Goal: Task Accomplishment & Management: Use online tool/utility

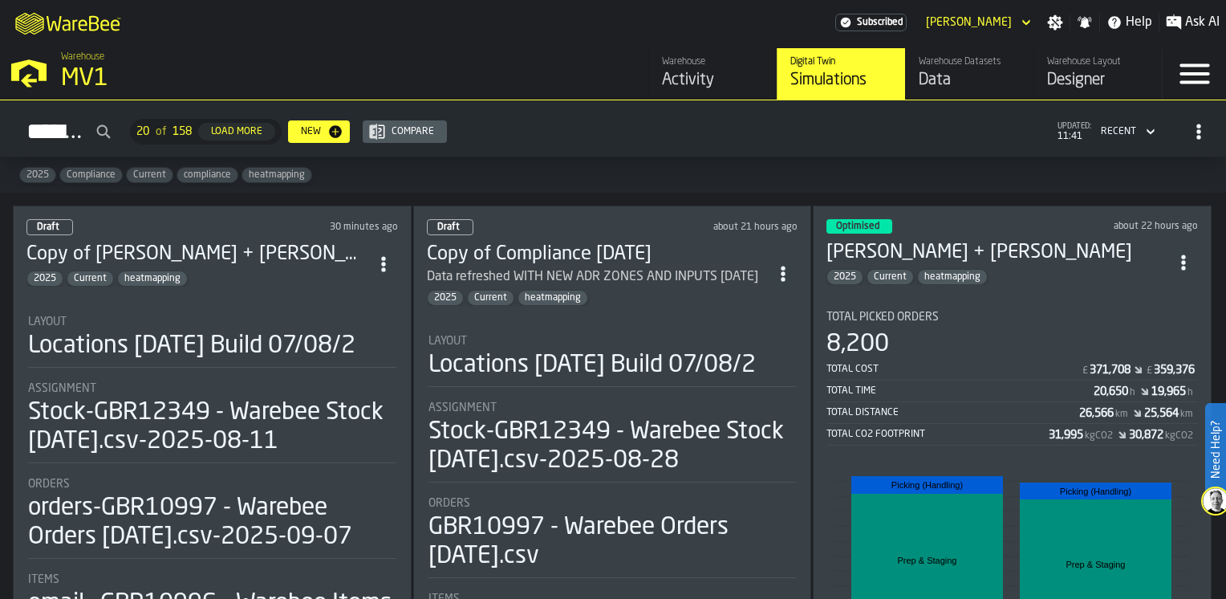
click at [948, 68] on div "Warehouse Datasets Data" at bounding box center [970, 73] width 102 height 35
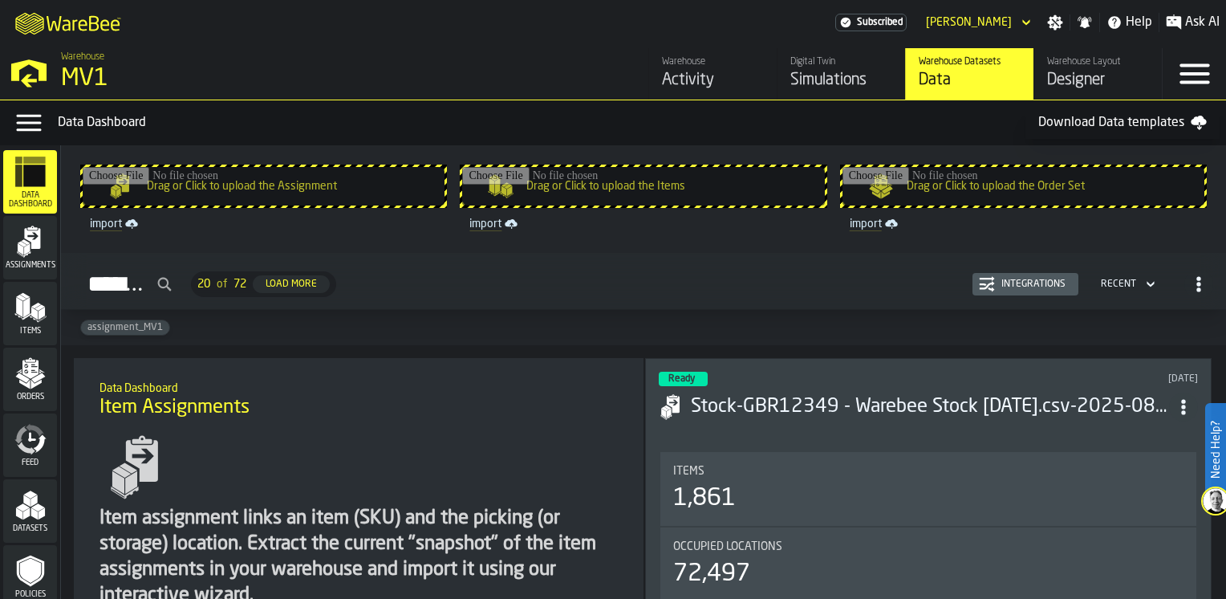
click at [192, 181] on input "Drag or Click to upload the Assignment" at bounding box center [264, 186] width 362 height 39
click at [27, 502] on polygon "menu Datasets" at bounding box center [26, 501] width 7 height 12
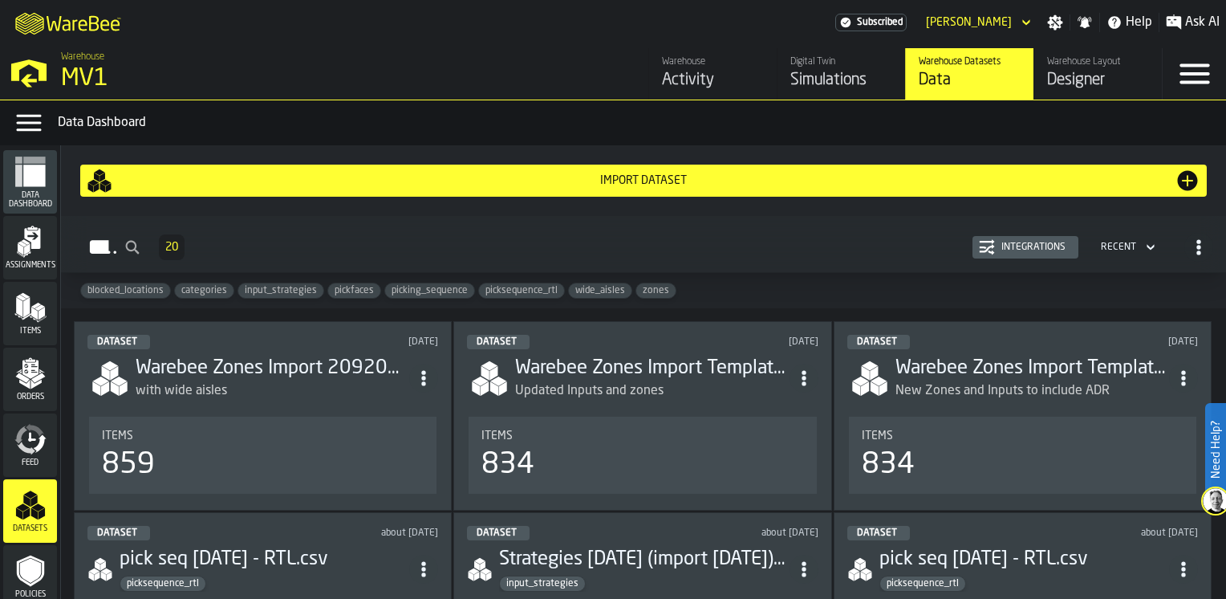
click at [269, 179] on div "Import Dataset" at bounding box center [643, 180] width 1062 height 13
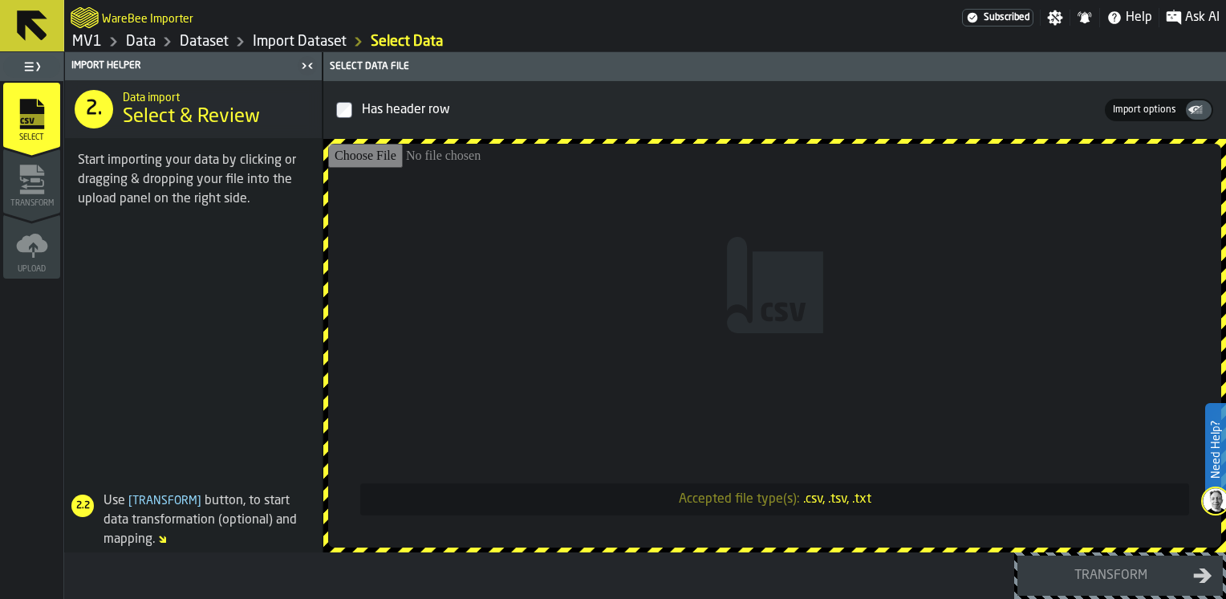
click at [510, 210] on input "Accepted file type(s): .csv, .tsv, .txt" at bounding box center [774, 346] width 893 height 404
type input "**********"
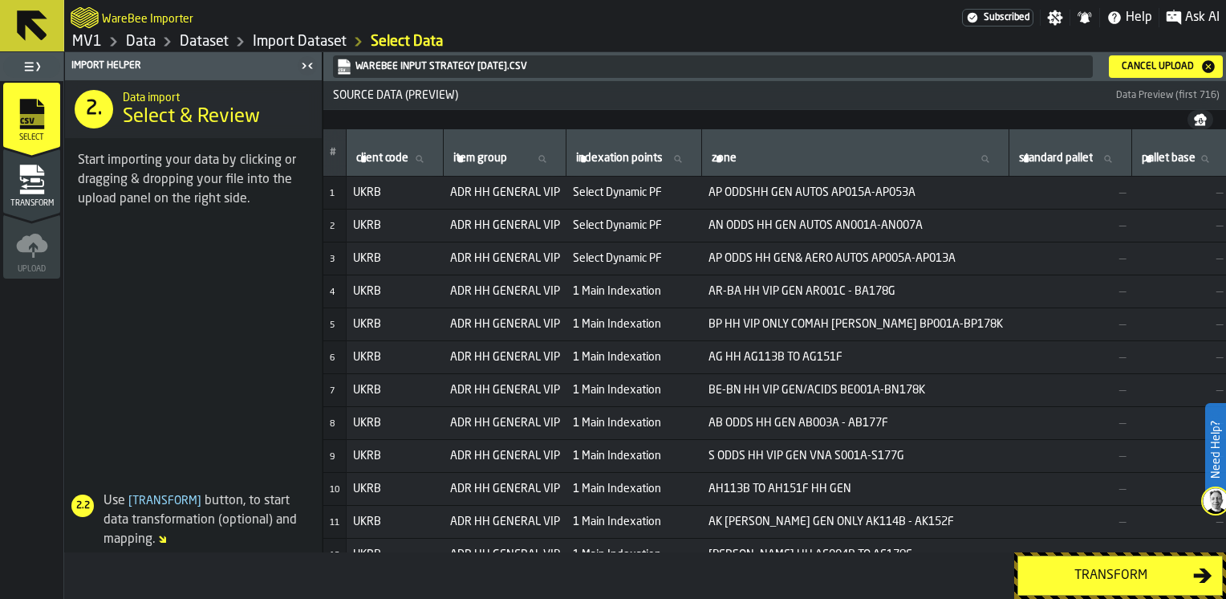
click at [1178, 579] on div "Transform" at bounding box center [1110, 575] width 165 height 19
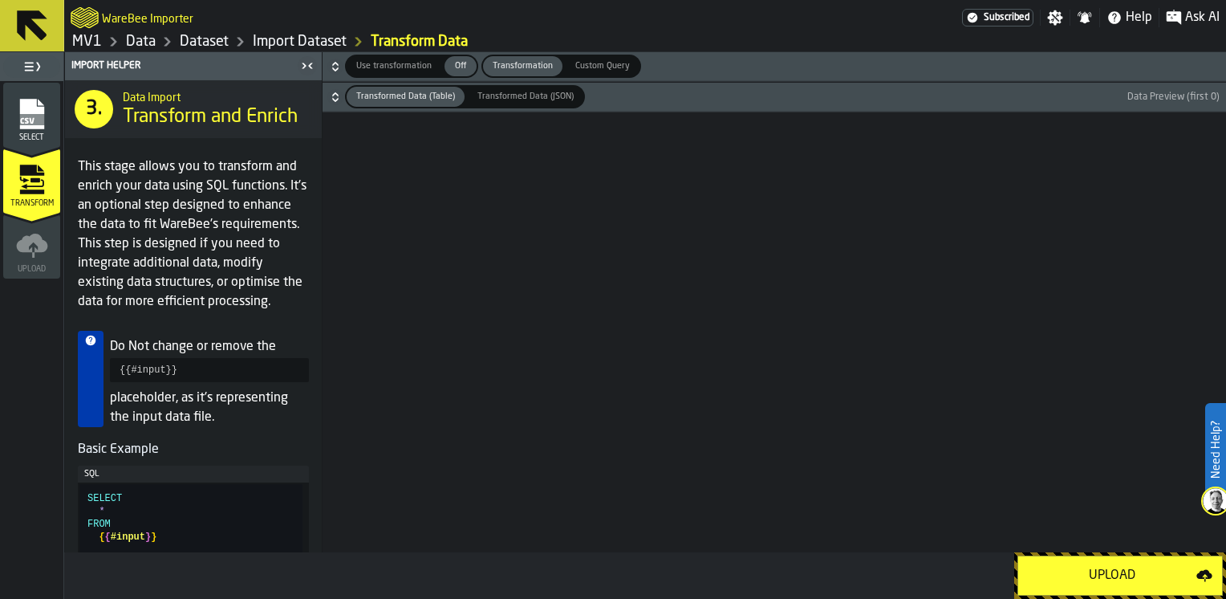
click at [1178, 579] on div "Upload" at bounding box center [1112, 575] width 169 height 19
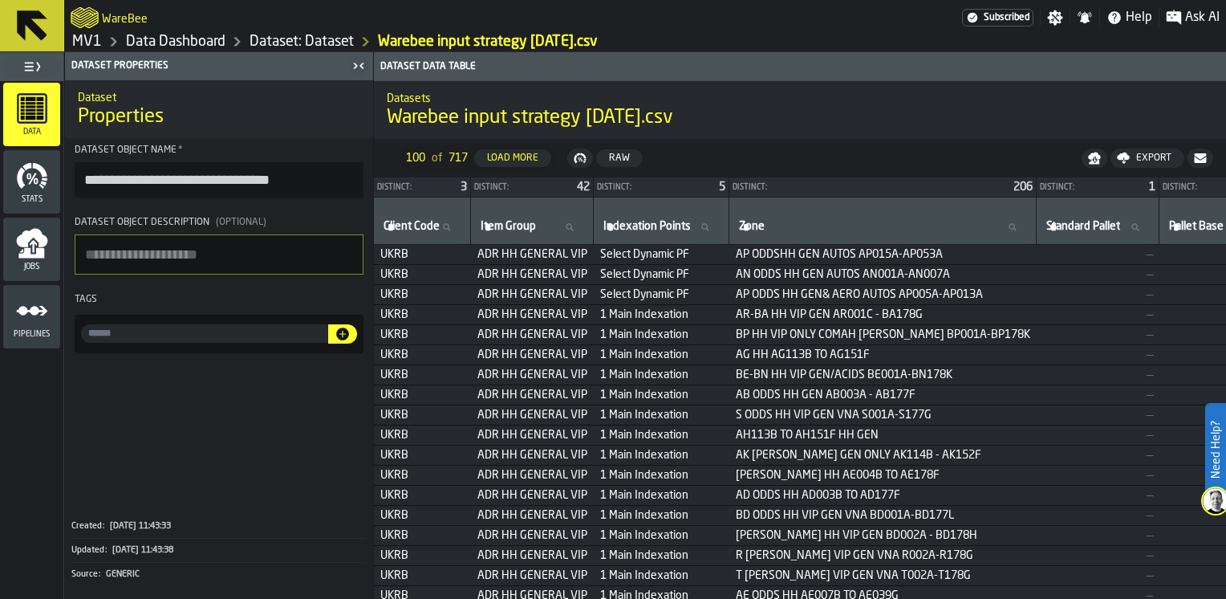
click at [274, 250] on textarea "Dataset object description (Optional)" at bounding box center [219, 254] width 289 height 40
click at [180, 328] on input "input-value-" at bounding box center [204, 333] width 247 height 18
type input "*"
type input "**********"
click at [347, 337] on icon "button-" at bounding box center [342, 333] width 13 height 13
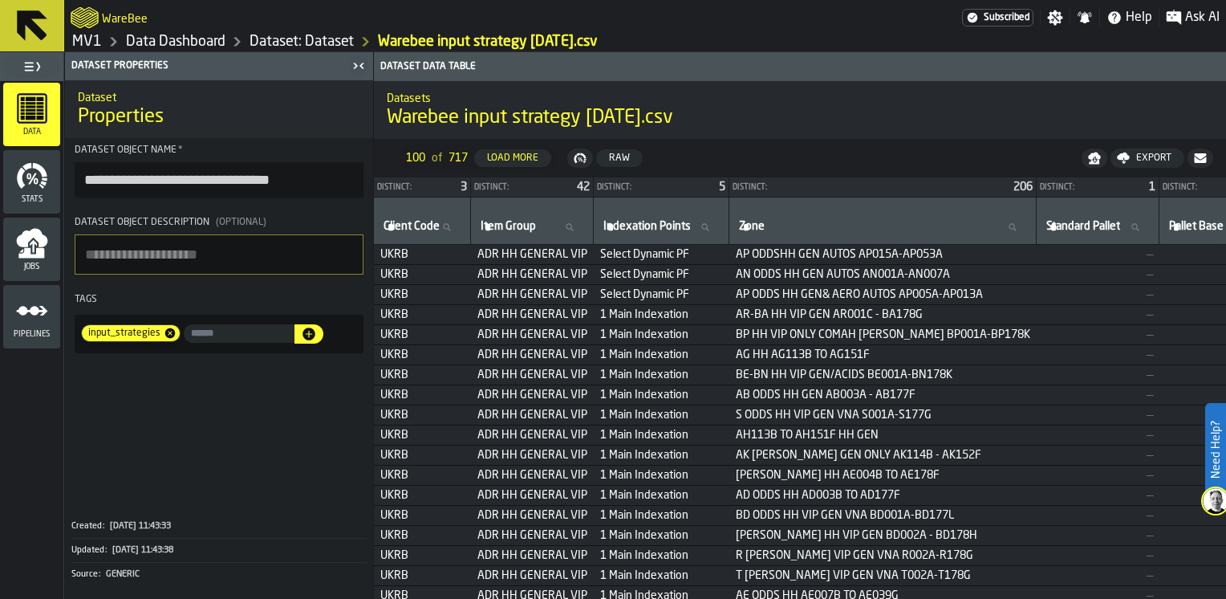
click at [263, 43] on link "Dataset: Dataset" at bounding box center [302, 42] width 104 height 18
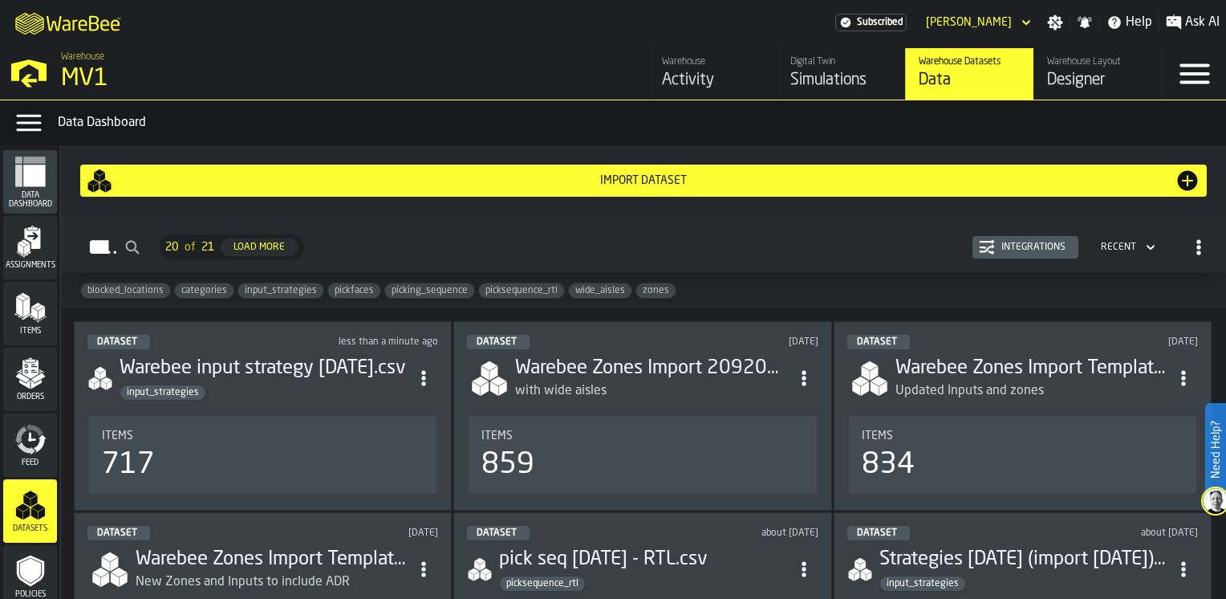
click at [652, 178] on div "Import Dataset" at bounding box center [643, 180] width 1062 height 13
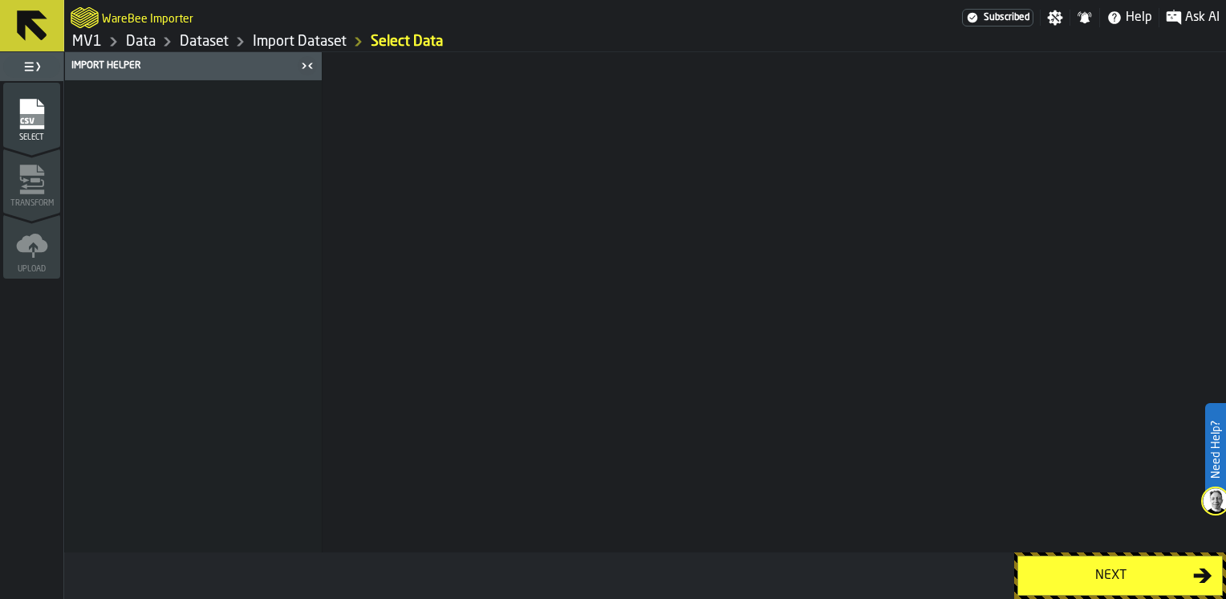
click at [38, 120] on rect "menu Select" at bounding box center [31, 119] width 24 height 11
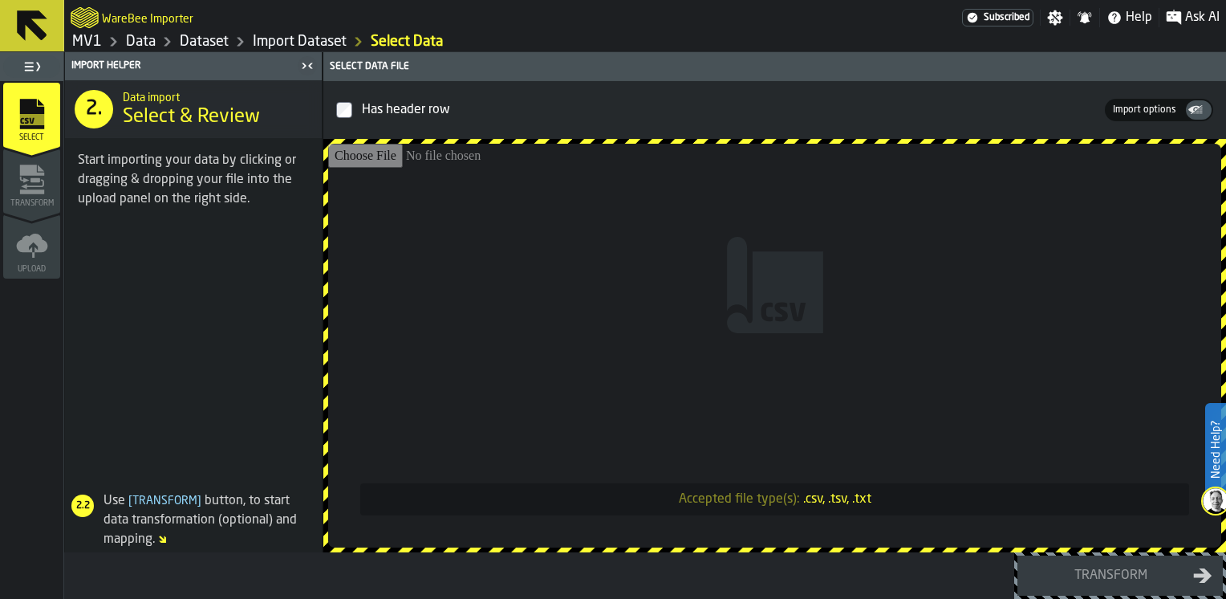
click at [571, 239] on input "Accepted file type(s): .csv, .tsv, .txt" at bounding box center [774, 346] width 893 height 404
type input "**********"
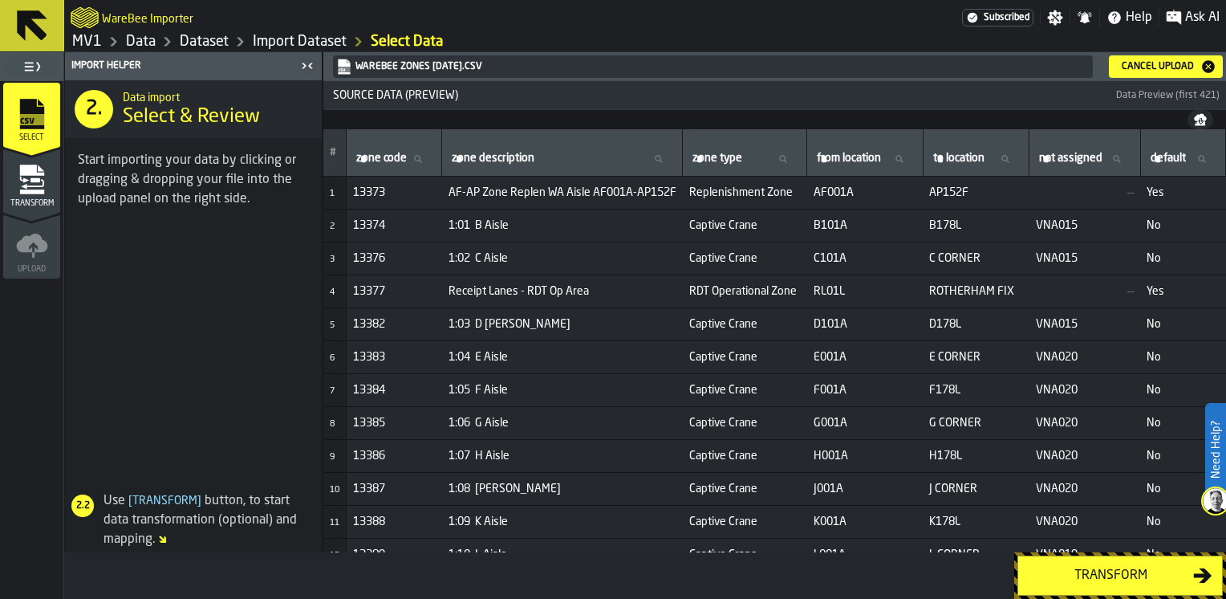
click at [1094, 574] on div "Transform" at bounding box center [1110, 575] width 165 height 19
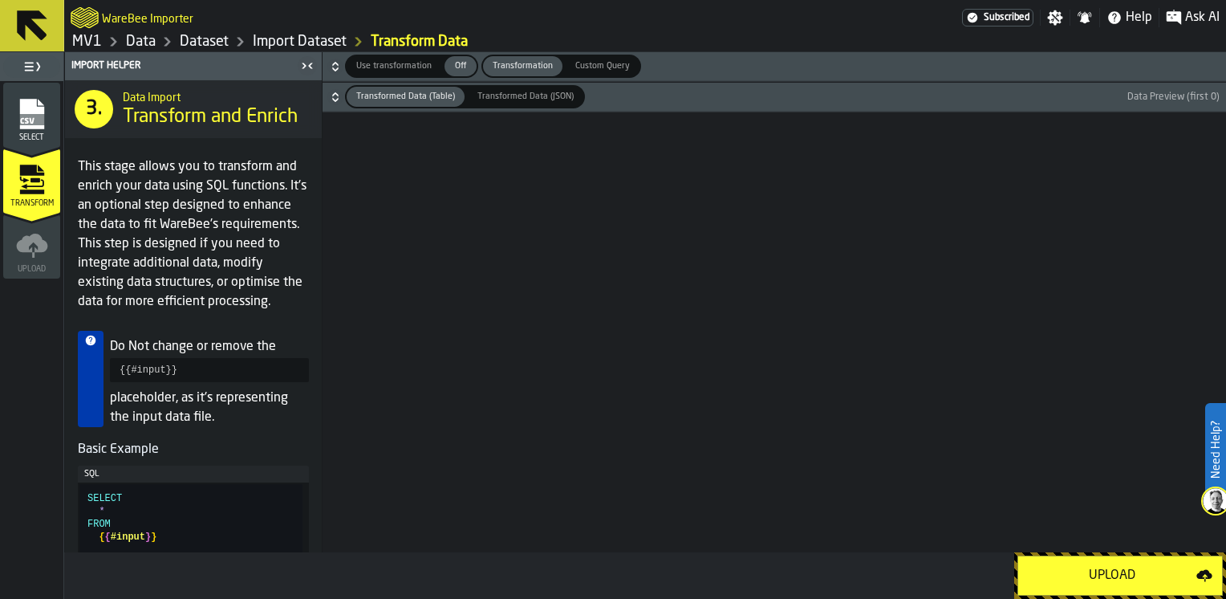
click at [1094, 574] on div "Upload" at bounding box center [1112, 575] width 169 height 19
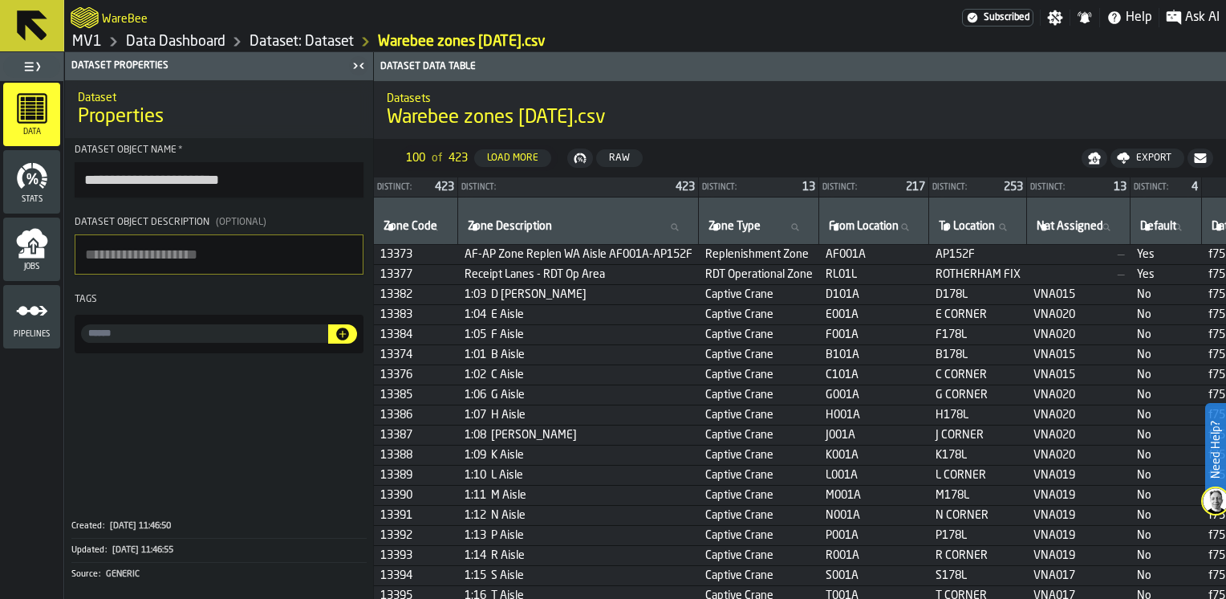
click at [246, 337] on input "input-value-" at bounding box center [204, 333] width 247 height 18
type input "*****"
click at [340, 334] on icon "button-" at bounding box center [342, 333] width 13 height 13
click at [35, 28] on icon at bounding box center [32, 25] width 30 height 30
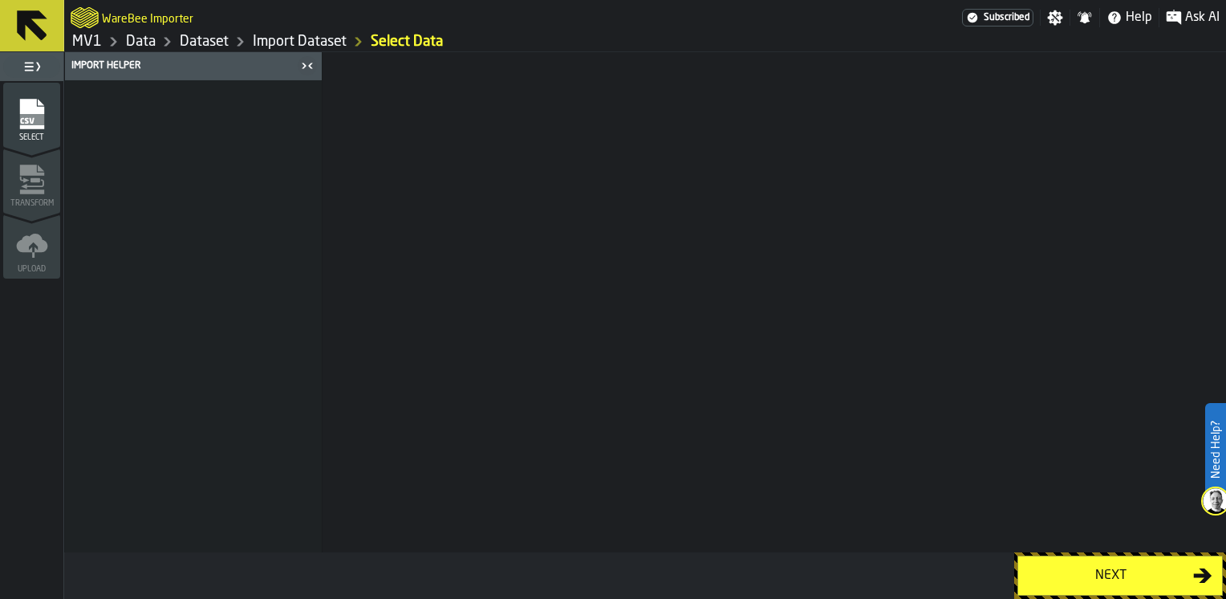
click at [35, 28] on icon at bounding box center [32, 25] width 30 height 30
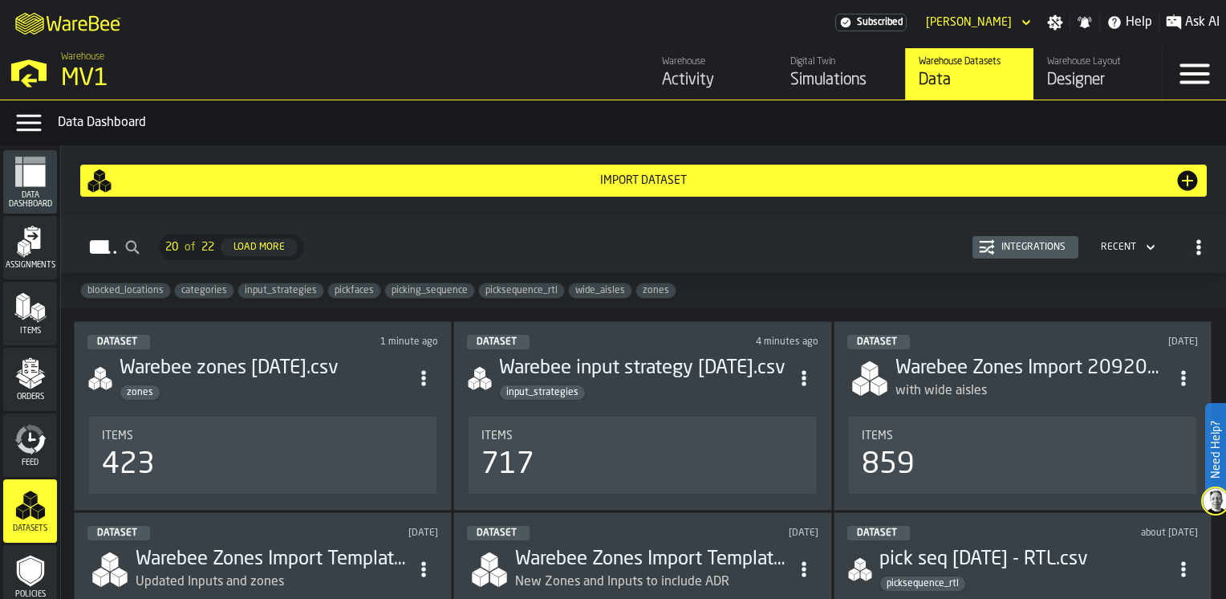
click at [799, 67] on div "Digital Twin" at bounding box center [841, 61] width 102 height 11
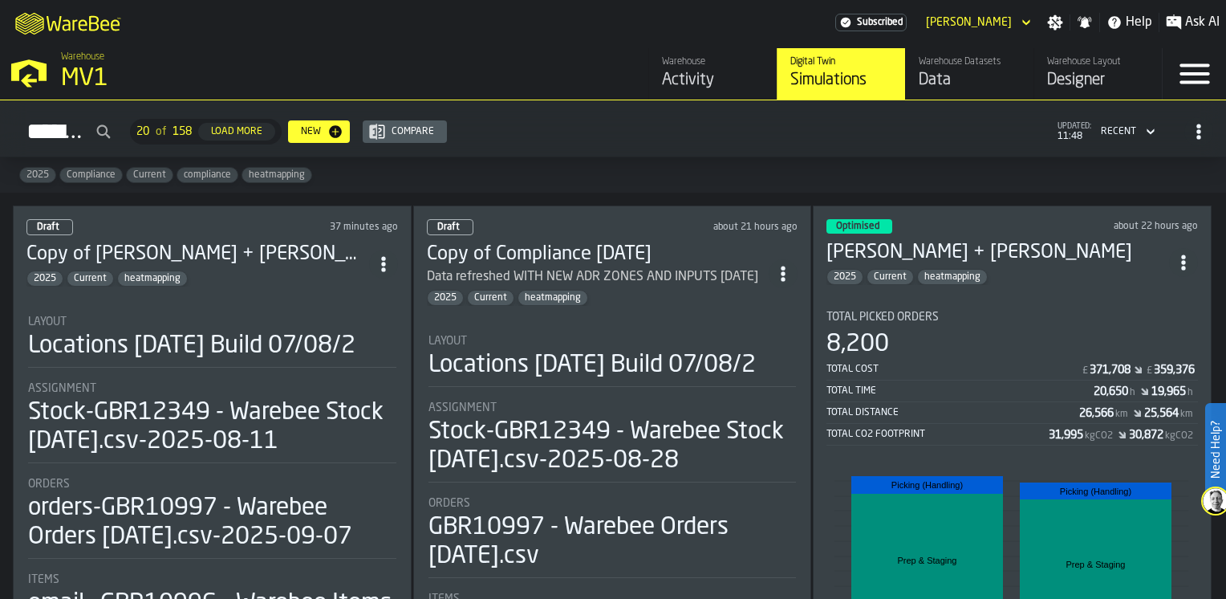
click at [287, 301] on li "Layout Locations 2024-07-15 Build 07/08/2 Assignment Stock-GBR12349 - Warebee S…" at bounding box center [212, 474] width 372 height 347
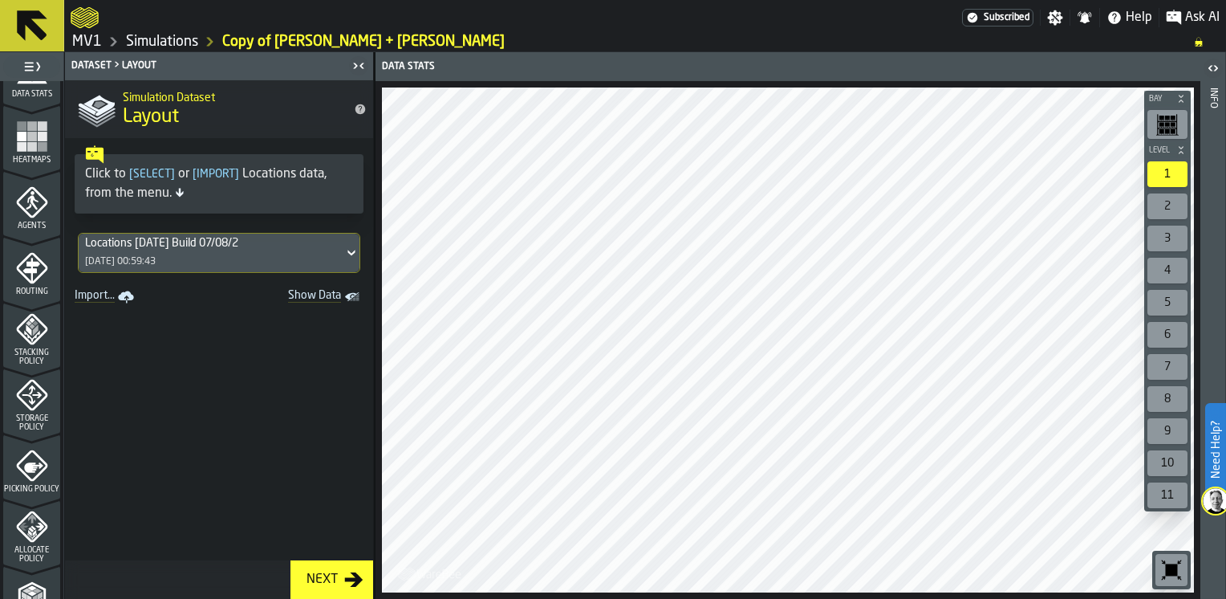
scroll to position [376, 0]
click at [29, 407] on div "Storage Policy" at bounding box center [31, 402] width 57 height 53
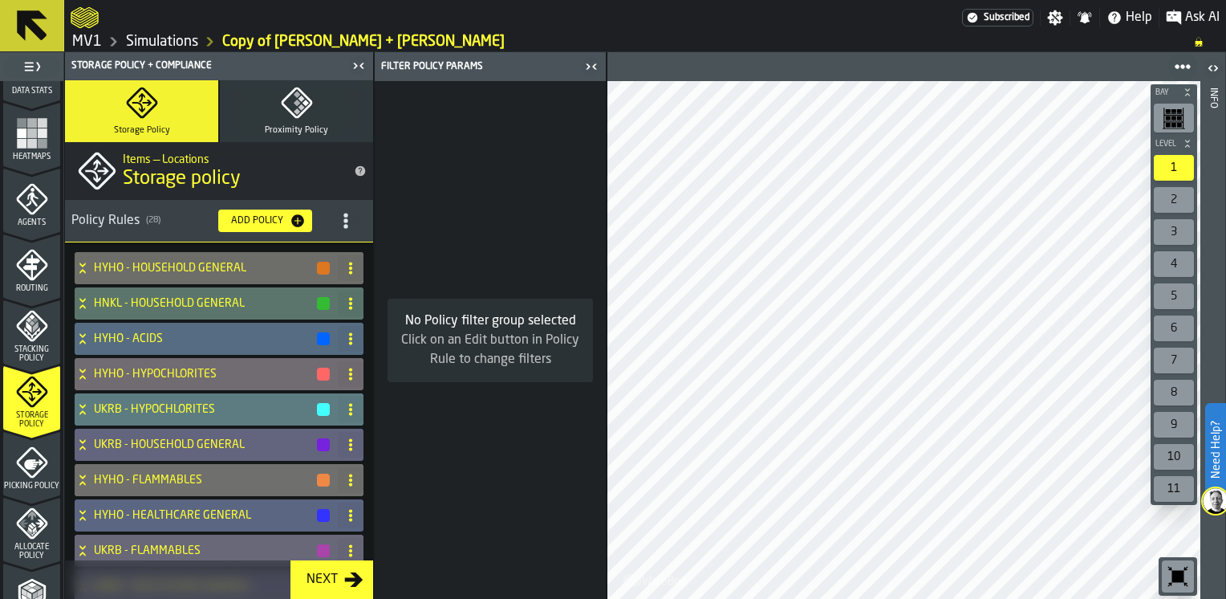
click at [338, 220] on icon "title-section-[object Object]" at bounding box center [346, 221] width 16 height 16
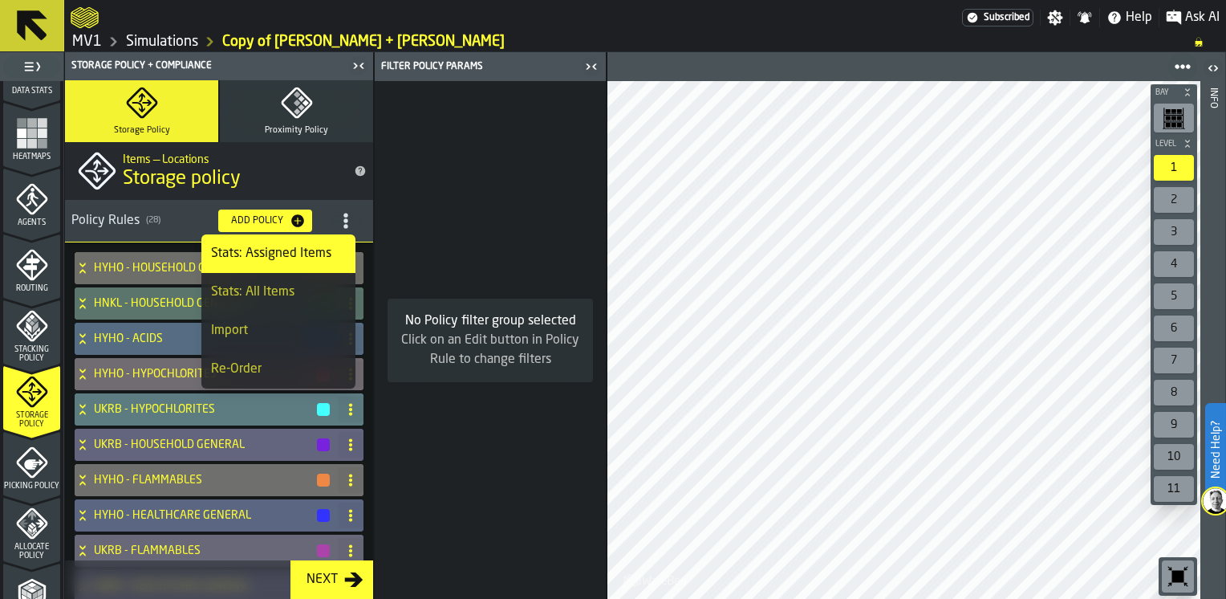
click at [243, 331] on div "Import" at bounding box center [278, 330] width 135 height 19
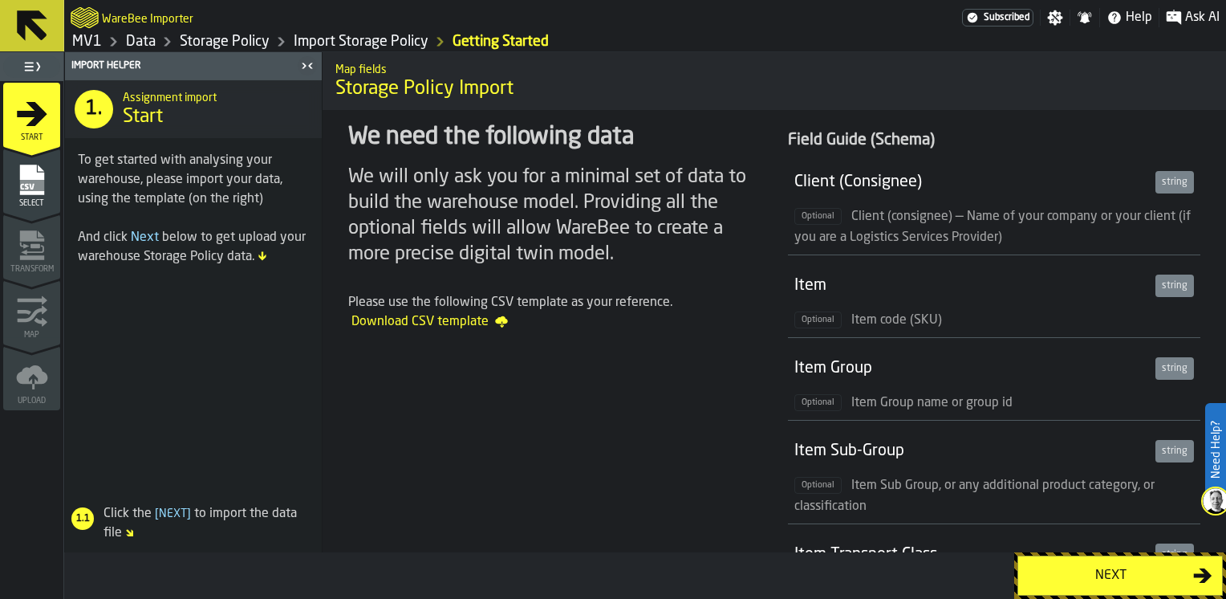
click at [1119, 576] on div "Next" at bounding box center [1110, 575] width 165 height 19
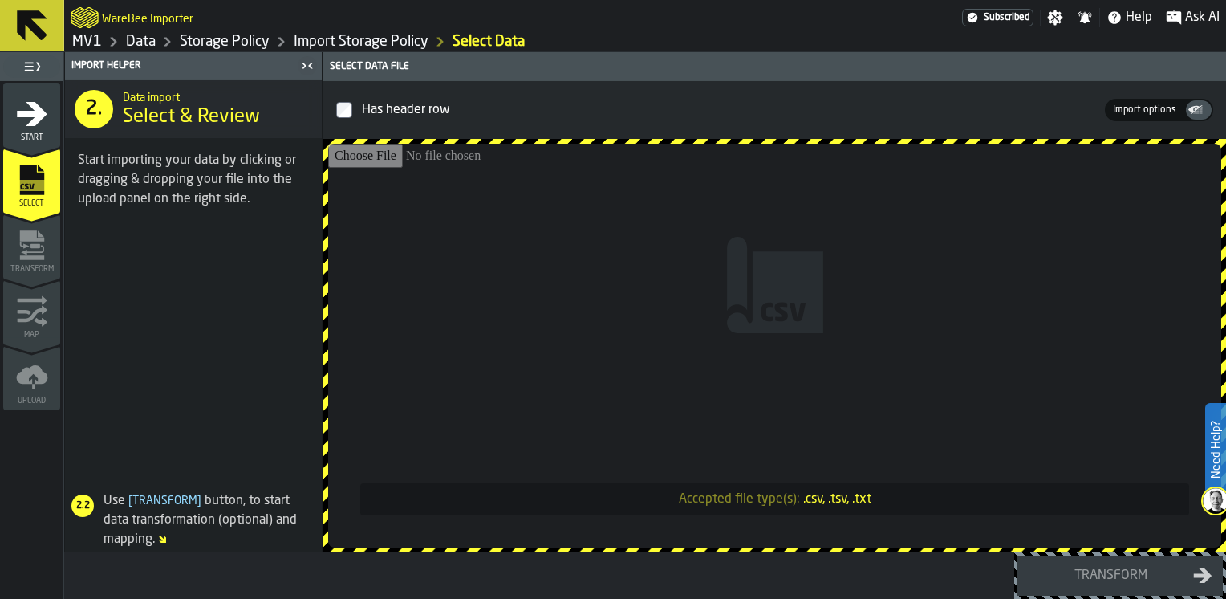
click at [39, 124] on icon "menu Start" at bounding box center [32, 114] width 32 height 32
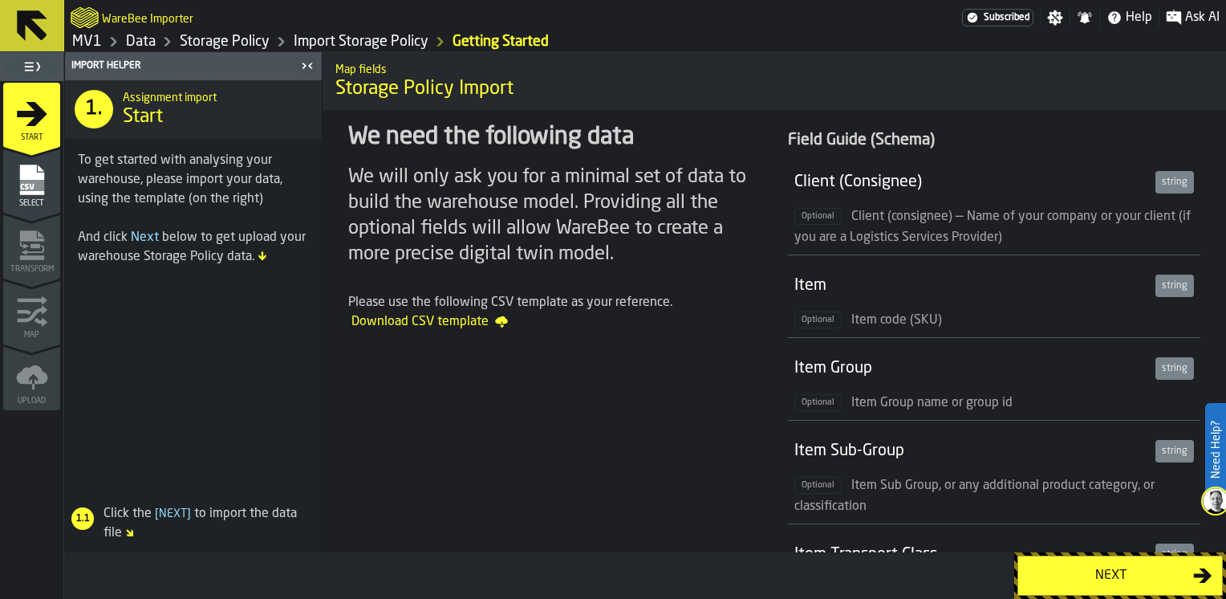
click at [1123, 570] on div "Next" at bounding box center [1110, 575] width 165 height 19
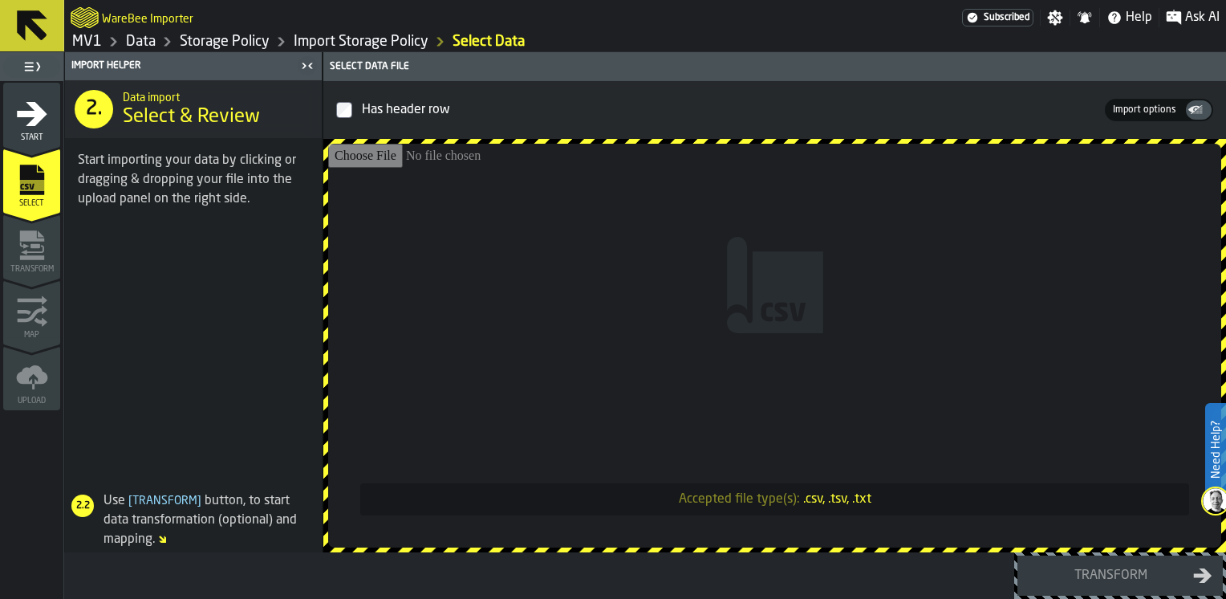
click at [1155, 105] on span "Import options" at bounding box center [1145, 110] width 76 height 14
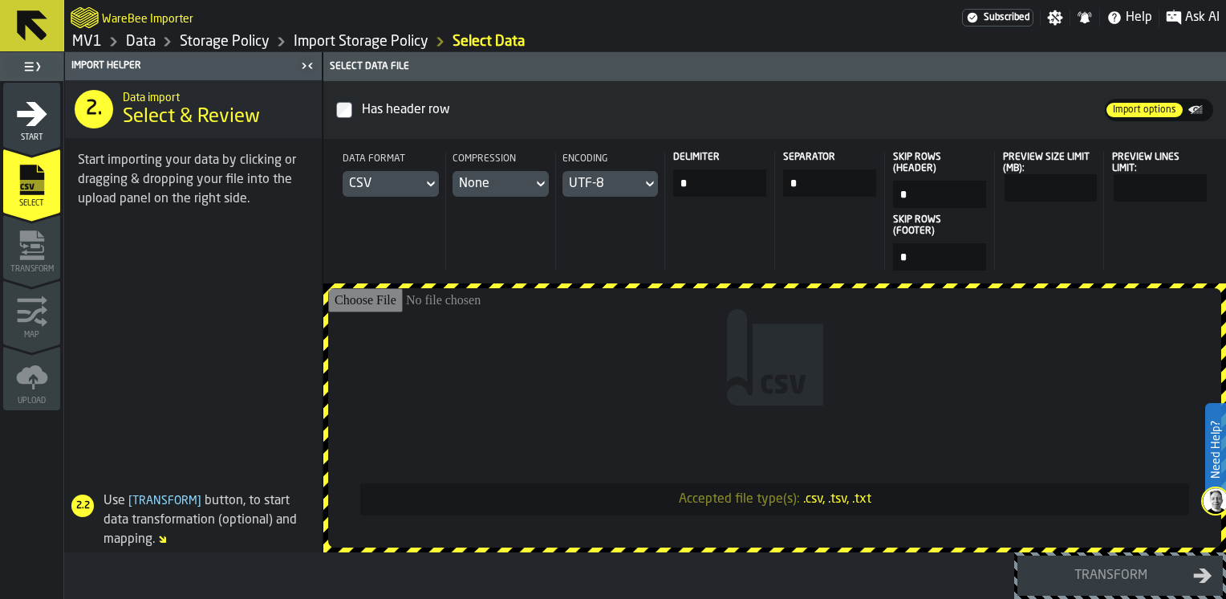
click at [428, 184] on icon at bounding box center [430, 184] width 7 height 6
click at [386, 289] on div "Dataset" at bounding box center [386, 292] width 83 height 19
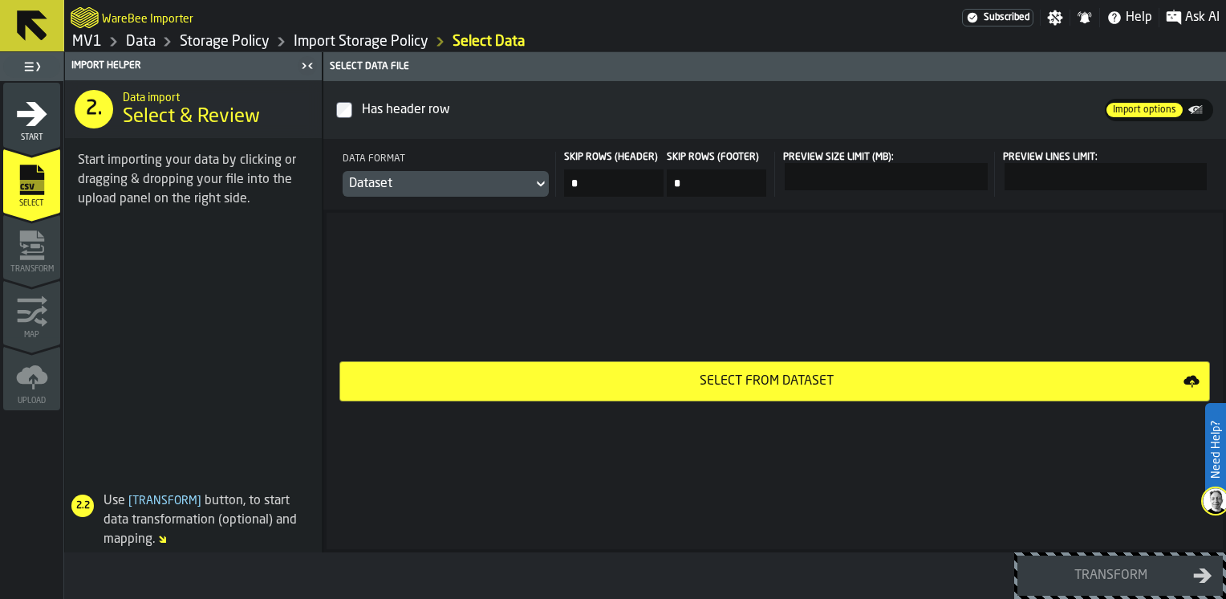
click at [874, 378] on div "Select from Dataset" at bounding box center [767, 381] width 834 height 19
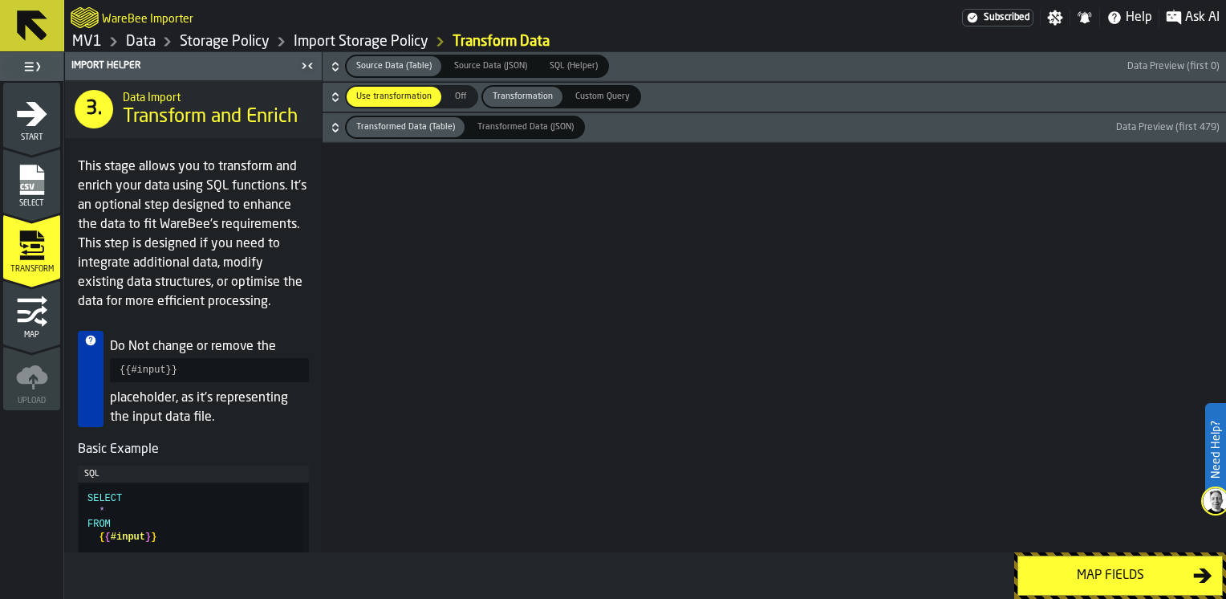
click at [331, 127] on icon "button-" at bounding box center [335, 128] width 16 height 16
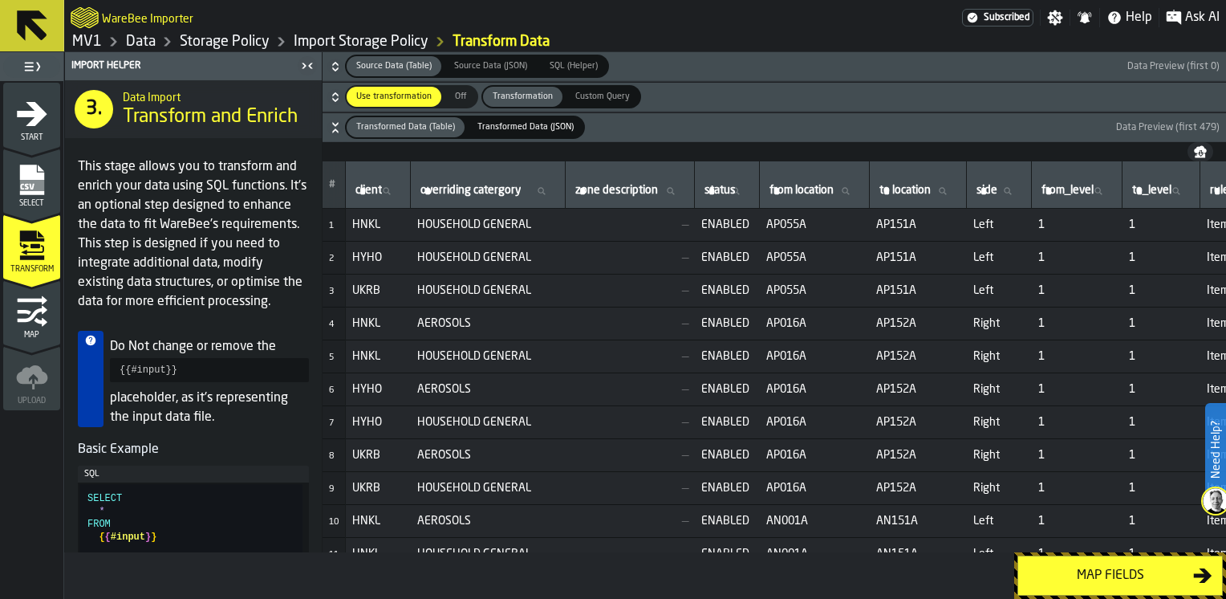
click at [1137, 567] on div "Map fields" at bounding box center [1110, 575] width 165 height 19
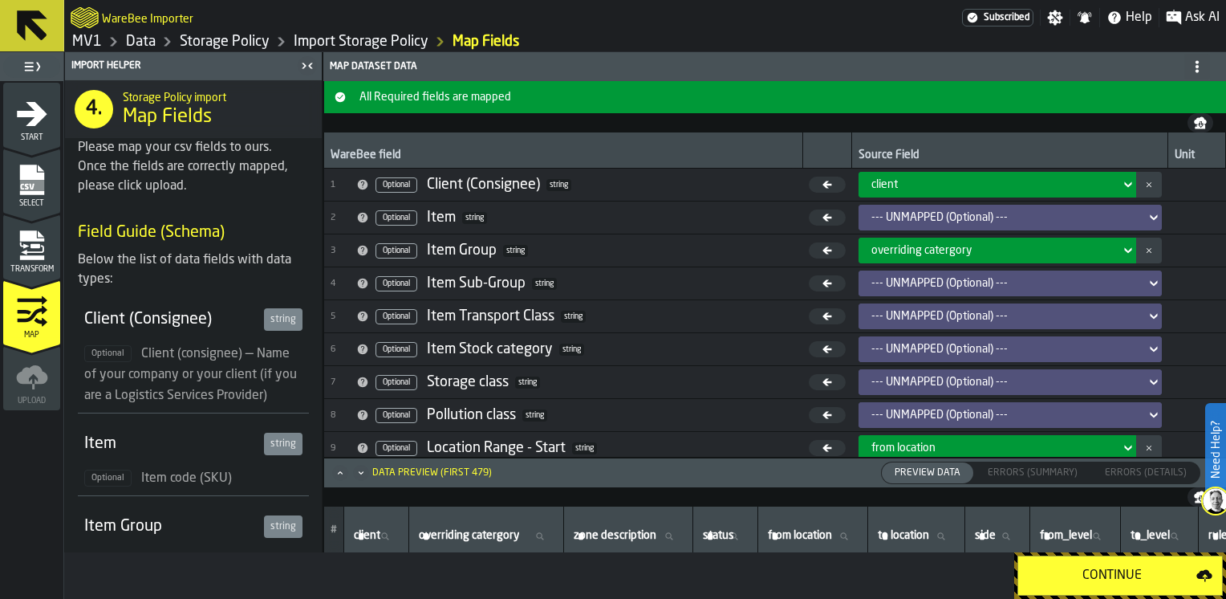
click at [1163, 573] on div "Continue" at bounding box center [1112, 575] width 169 height 19
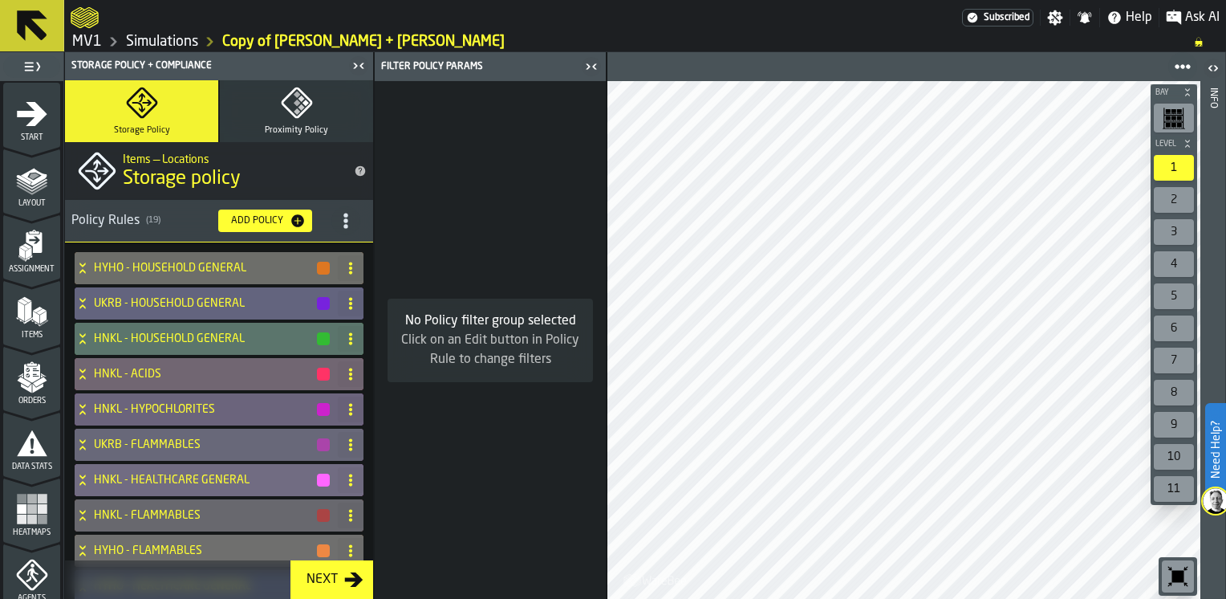
click at [27, 504] on rect "menu Heatmaps" at bounding box center [32, 509] width 10 height 10
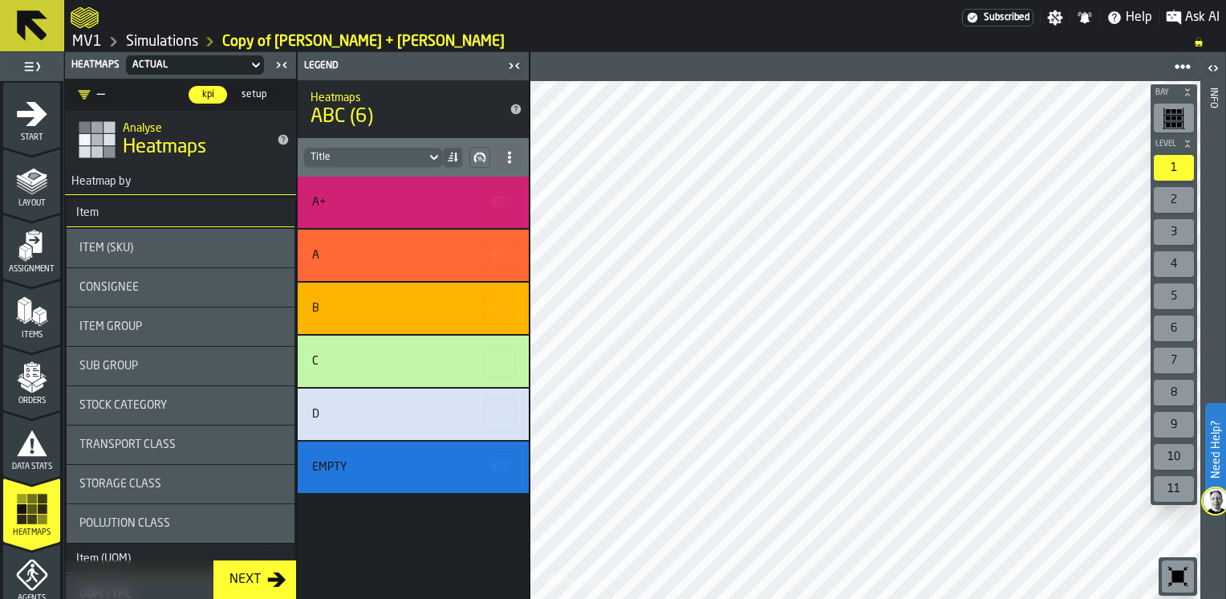
click at [243, 93] on span "setup" at bounding box center [254, 94] width 38 height 14
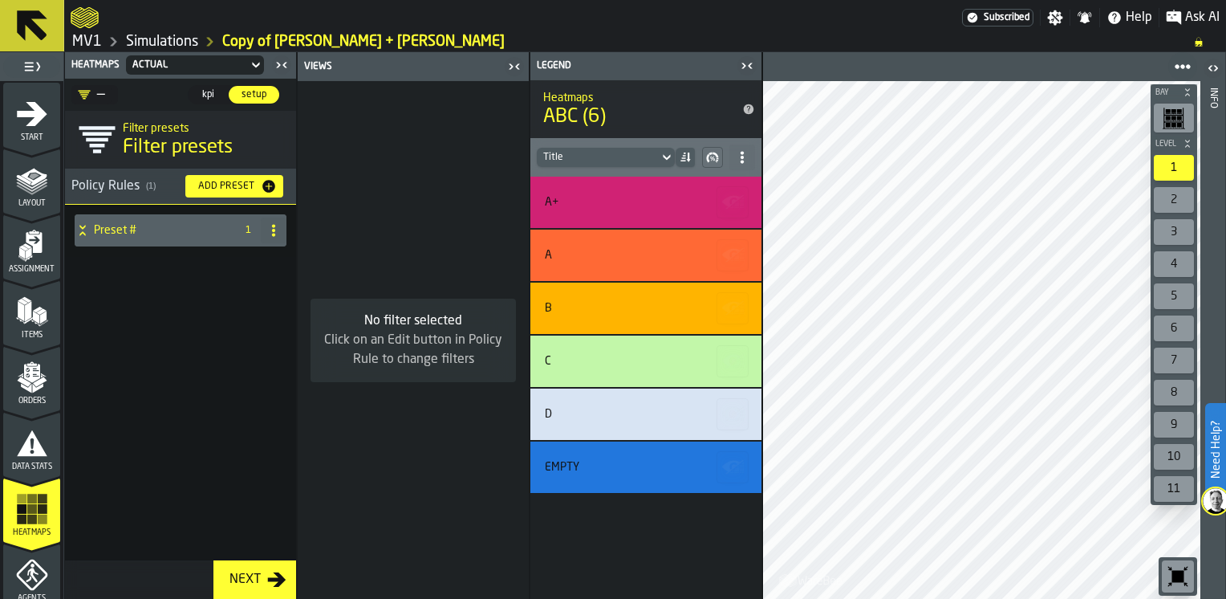
click at [83, 228] on icon at bounding box center [82, 227] width 6 height 4
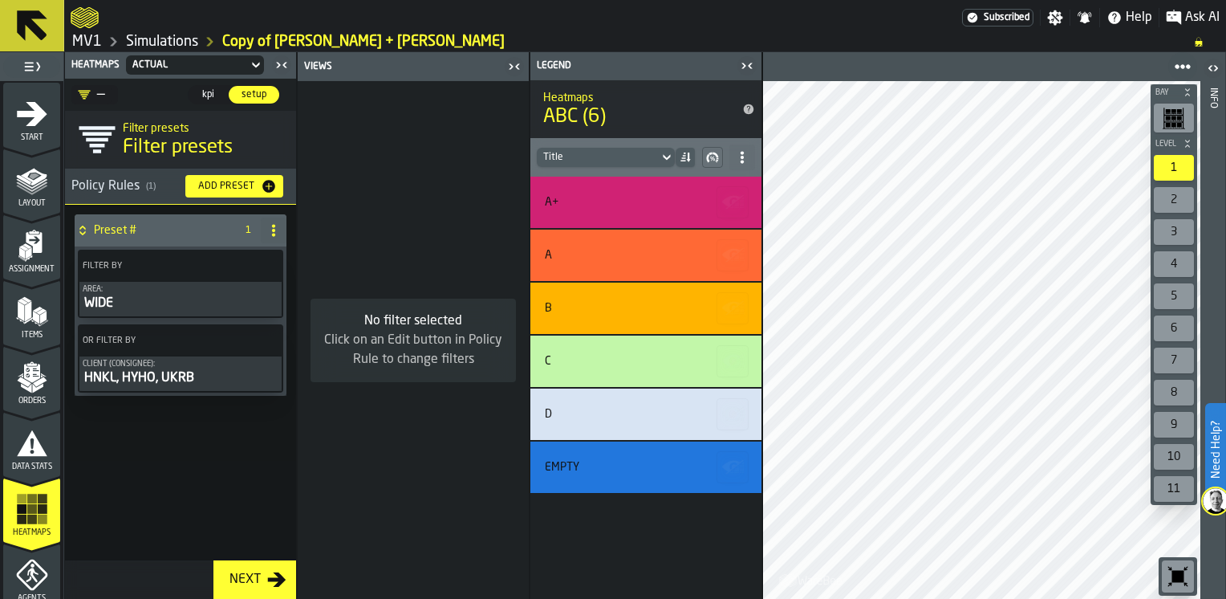
click at [0, 0] on icon "PolicyFilterItem-Client (Consignee)" at bounding box center [0, 0] width 0 height 0
click at [264, 342] on icon at bounding box center [267, 340] width 16 height 16
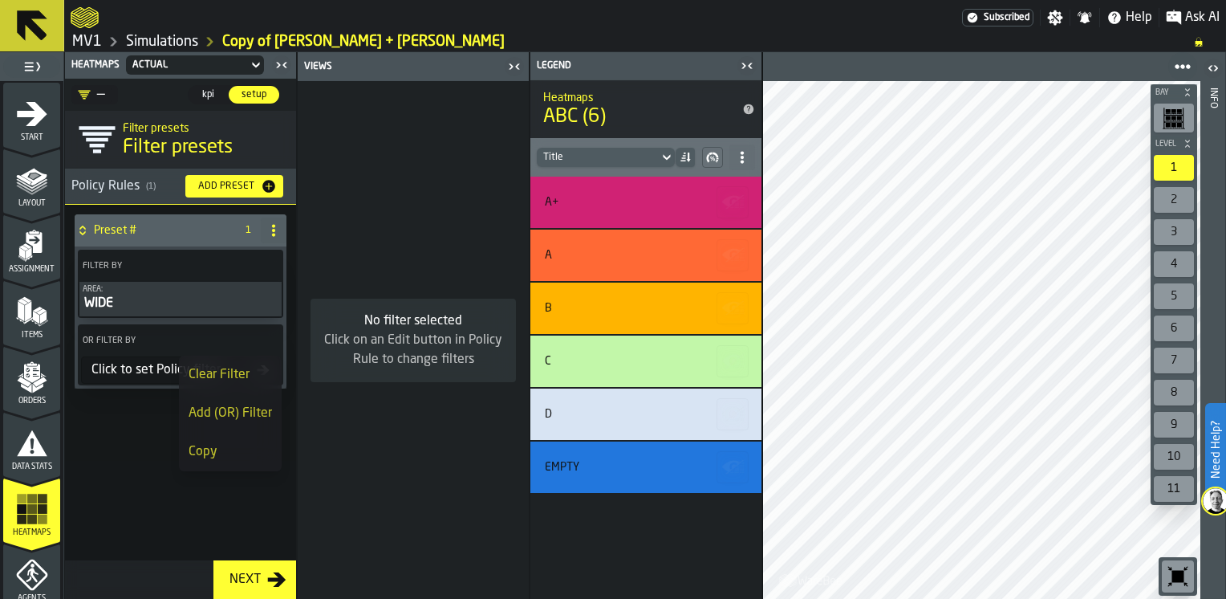
click at [132, 372] on div "Click to set Policy filter" at bounding box center [171, 369] width 172 height 19
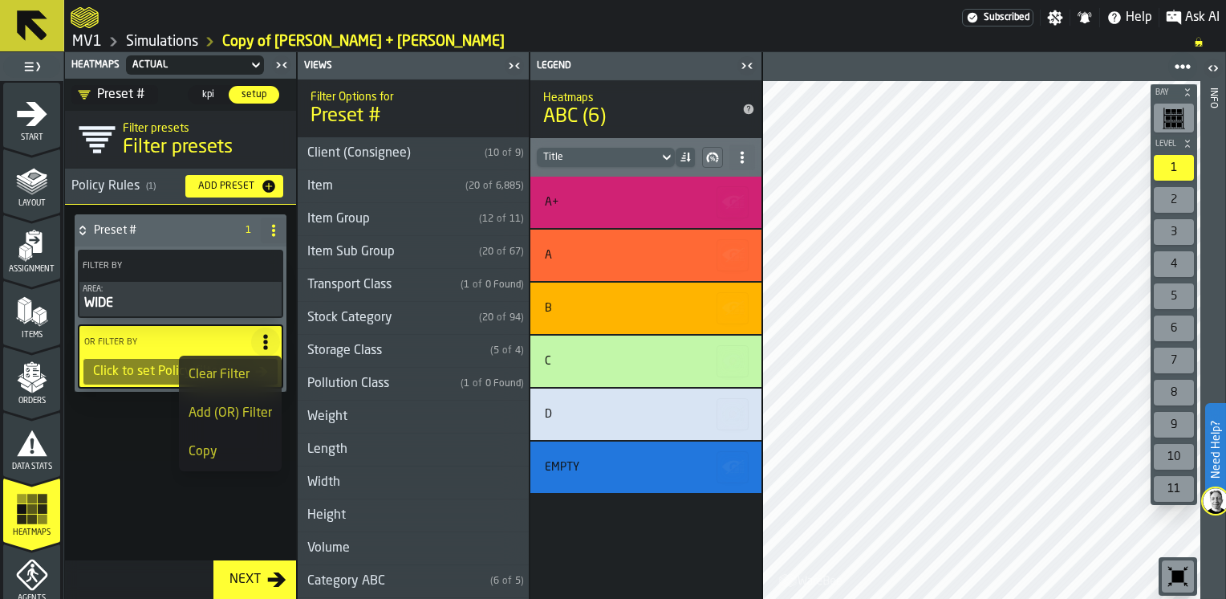
click at [347, 221] on div "Item Group" at bounding box center [385, 218] width 175 height 19
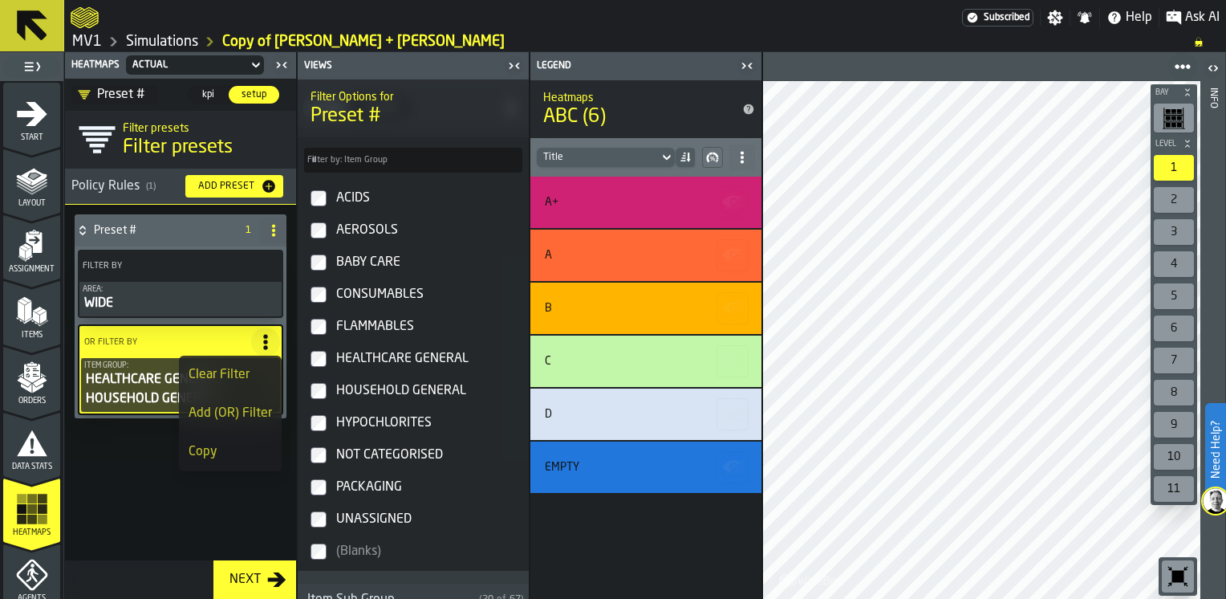
scroll to position [160, 0]
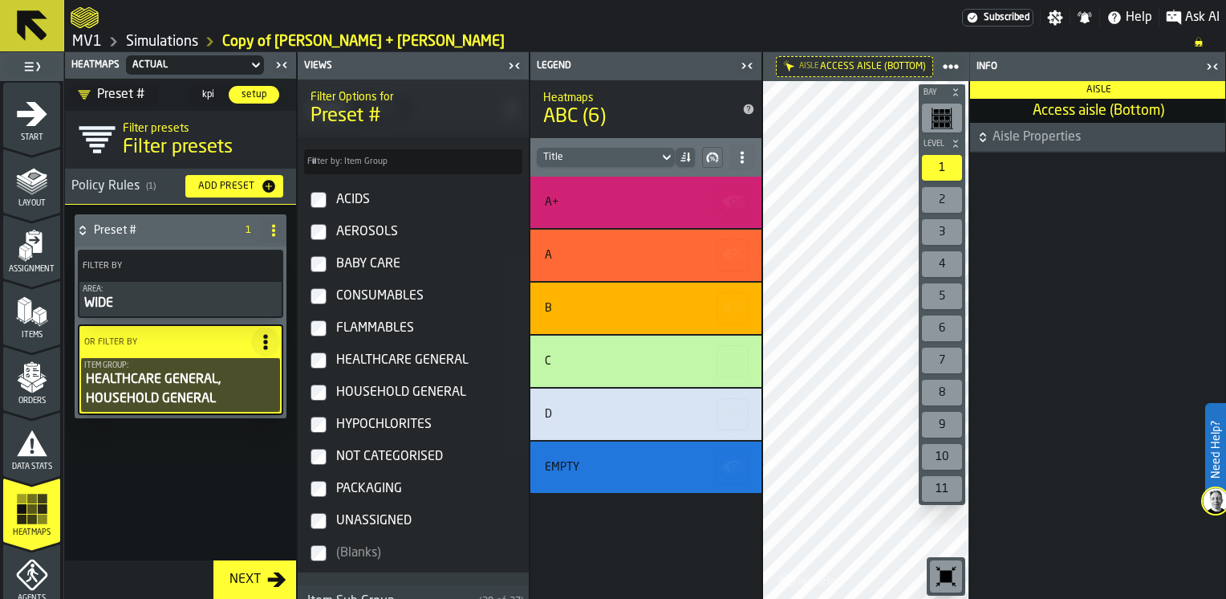
click at [930, 390] on main "1 Start 1.1 Layout 1.2 Assignment 1.3 Items 1.4 Orders 1.5 Data Stats 1.6 Heatm…" at bounding box center [613, 325] width 1226 height 546
click at [1210, 66] on icon "button-toggle-Close me" at bounding box center [1210, 66] width 19 height 19
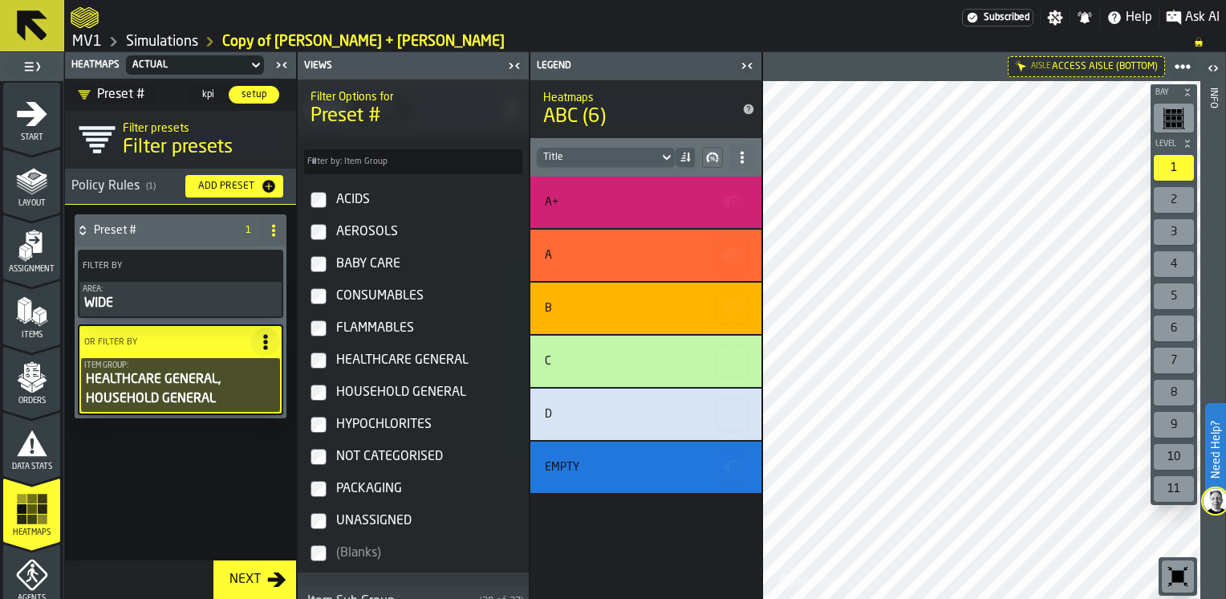
click at [741, 63] on icon "button-toggle-Close me" at bounding box center [746, 65] width 19 height 19
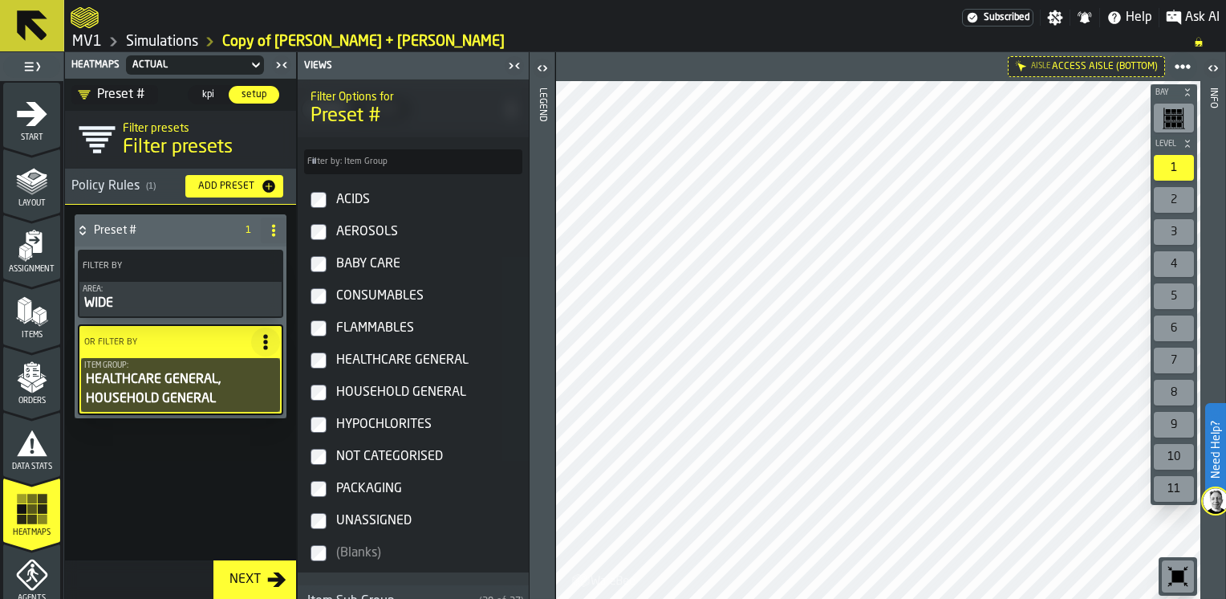
click at [207, 89] on span "kpi" at bounding box center [208, 94] width 26 height 14
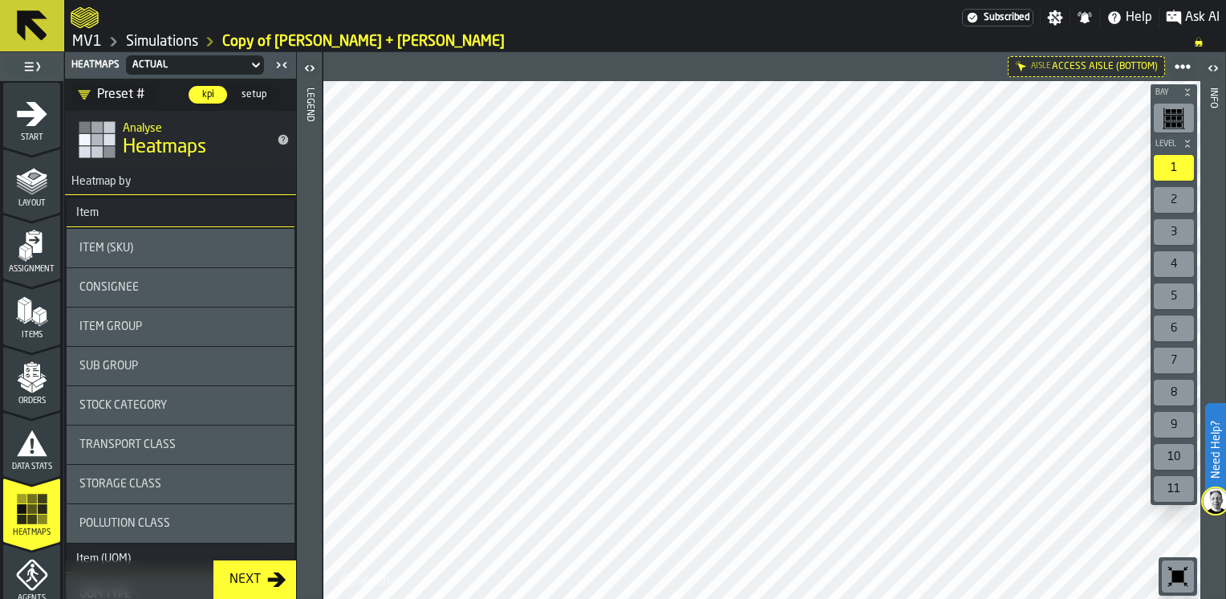
click at [253, 64] on icon at bounding box center [255, 66] width 7 height 6
click at [83, 94] on icon "DropdownMenuValue-MTEol61SOGZN3thOMLymm" at bounding box center [85, 95] width 12 height 9
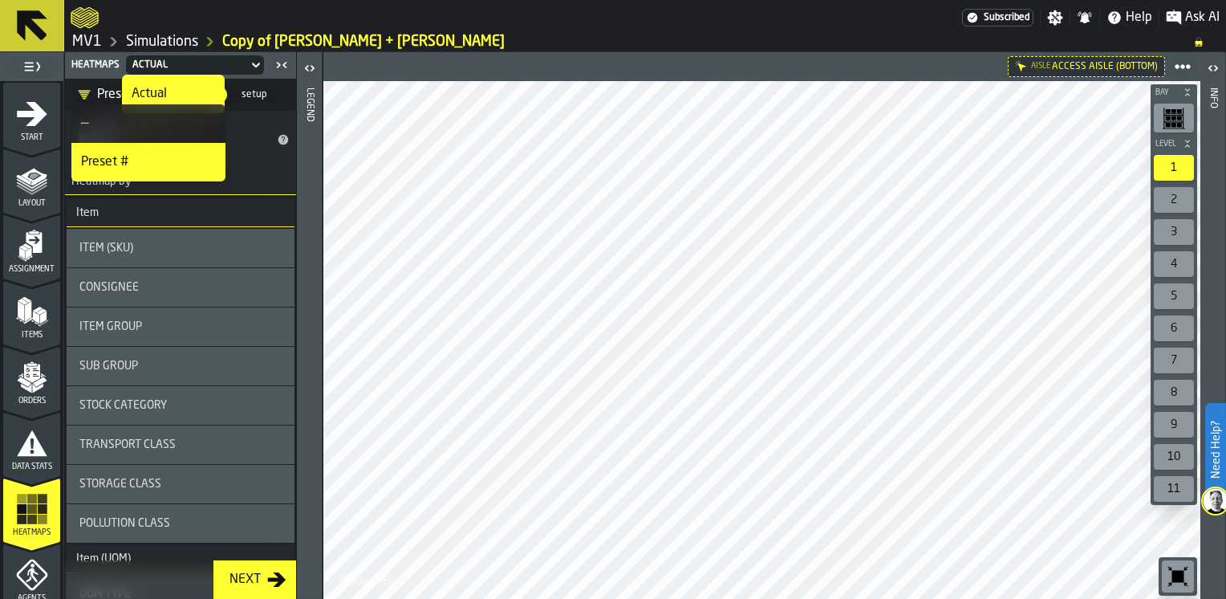
click at [99, 164] on div "Preset #" at bounding box center [148, 161] width 135 height 19
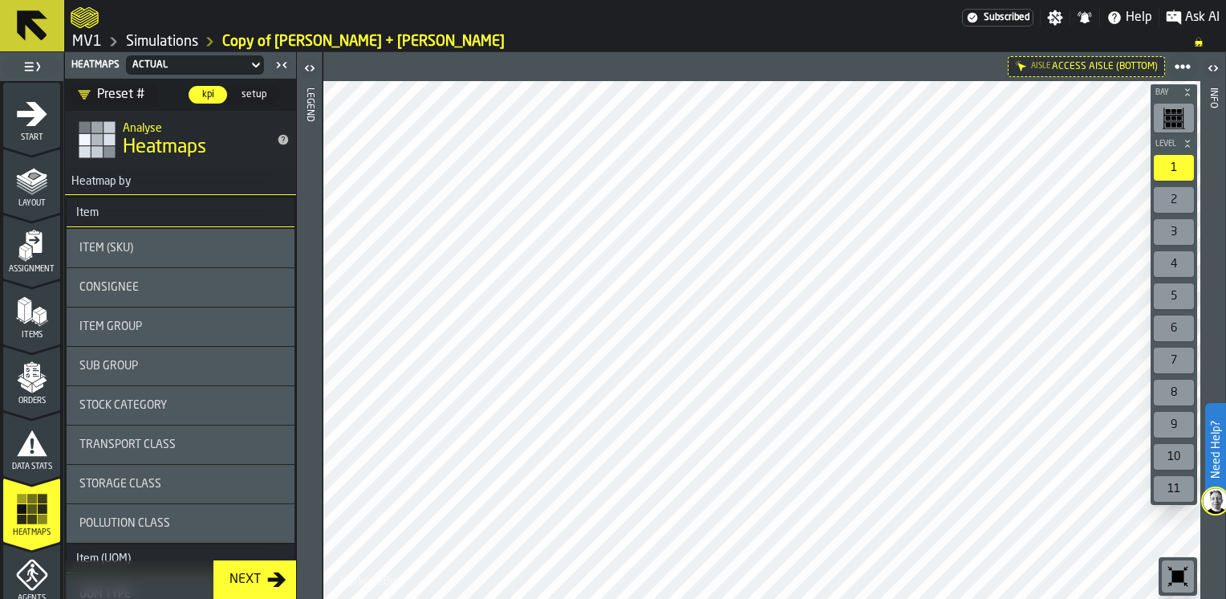
click at [160, 330] on div "Item Group" at bounding box center [180, 326] width 202 height 13
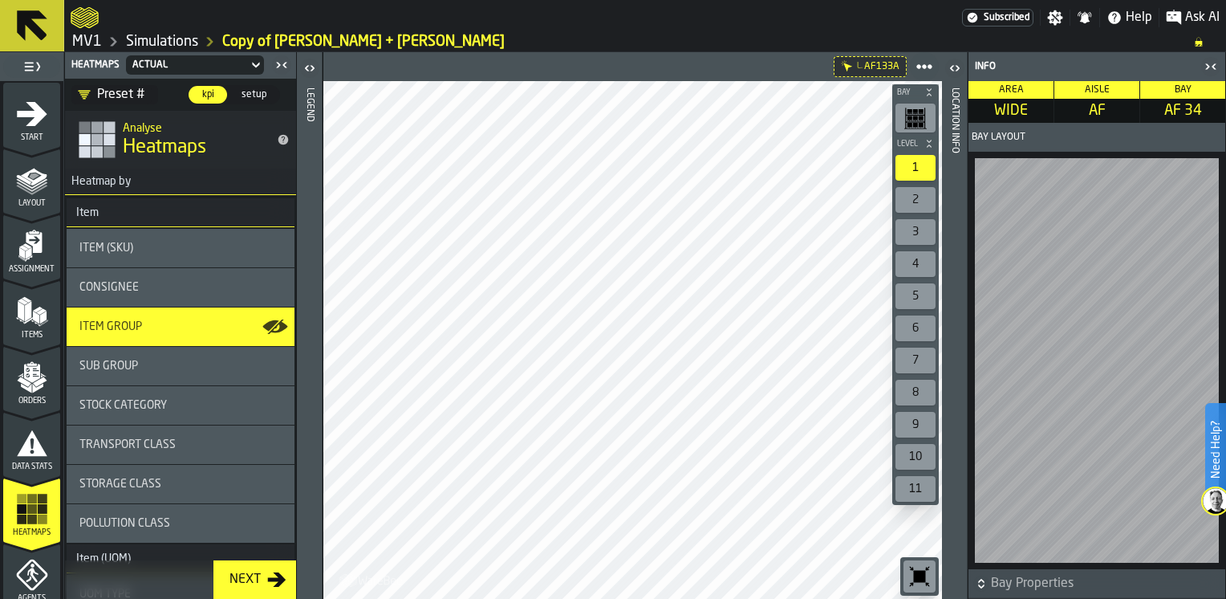
click at [308, 70] on icon "button-toggle-Open" at bounding box center [309, 68] width 19 height 19
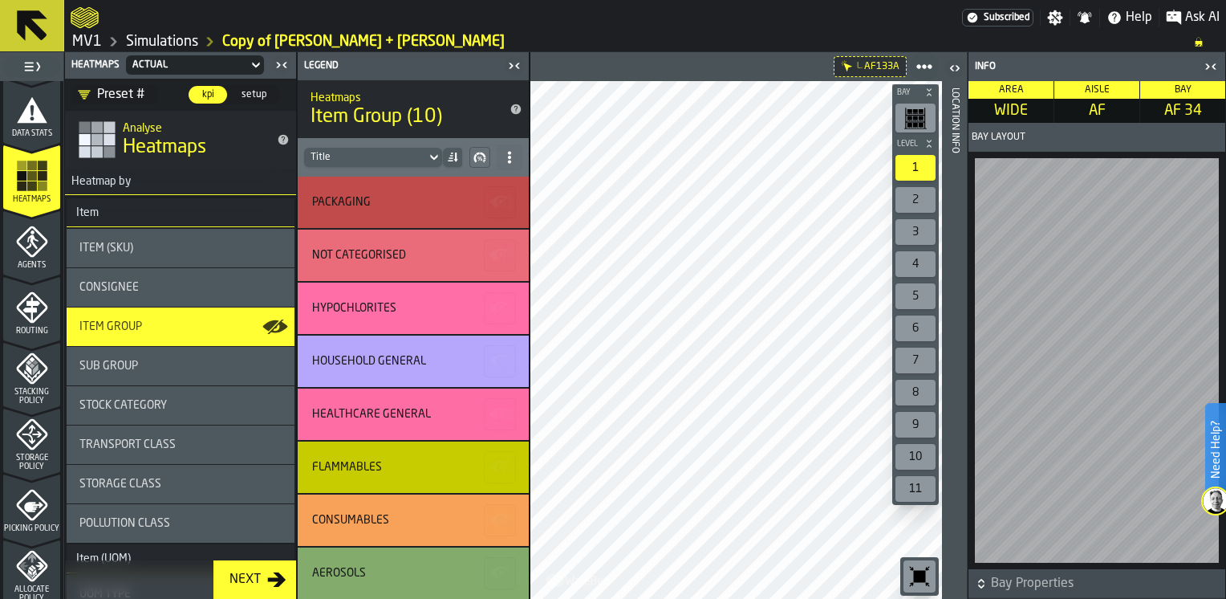
scroll to position [339, 0]
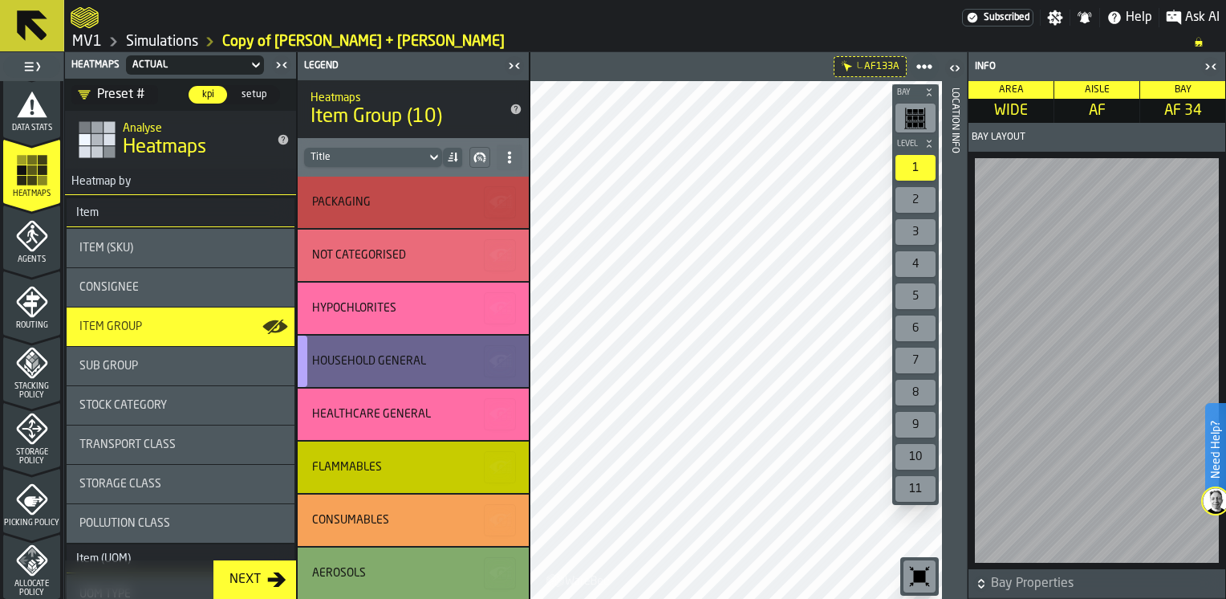
click at [432, 359] on div "HOUSEHOLD GENERAL" at bounding box center [410, 361] width 197 height 13
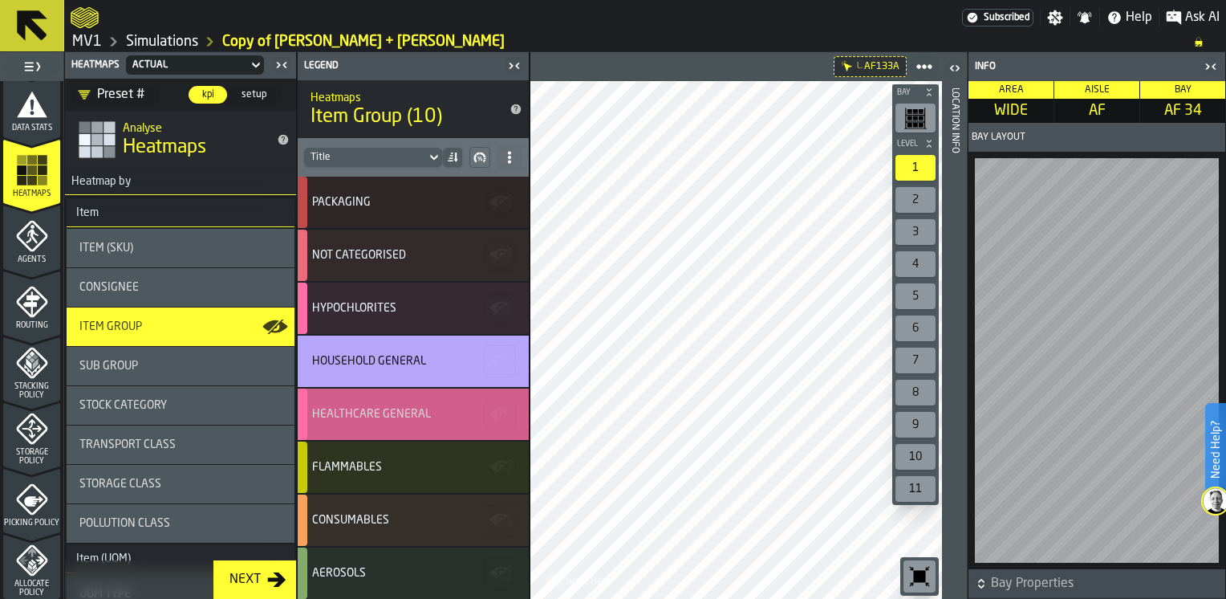
click at [404, 408] on div "HEALTHCARE GENERAL" at bounding box center [371, 414] width 119 height 13
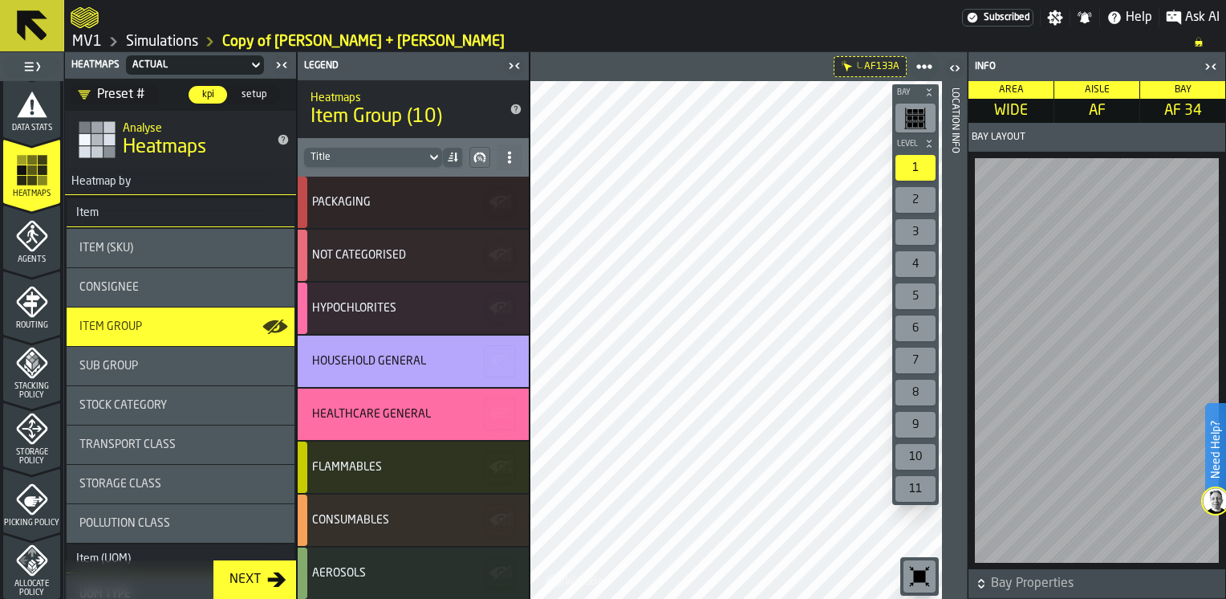
click at [32, 448] on span "Storage Policy" at bounding box center [31, 457] width 57 height 18
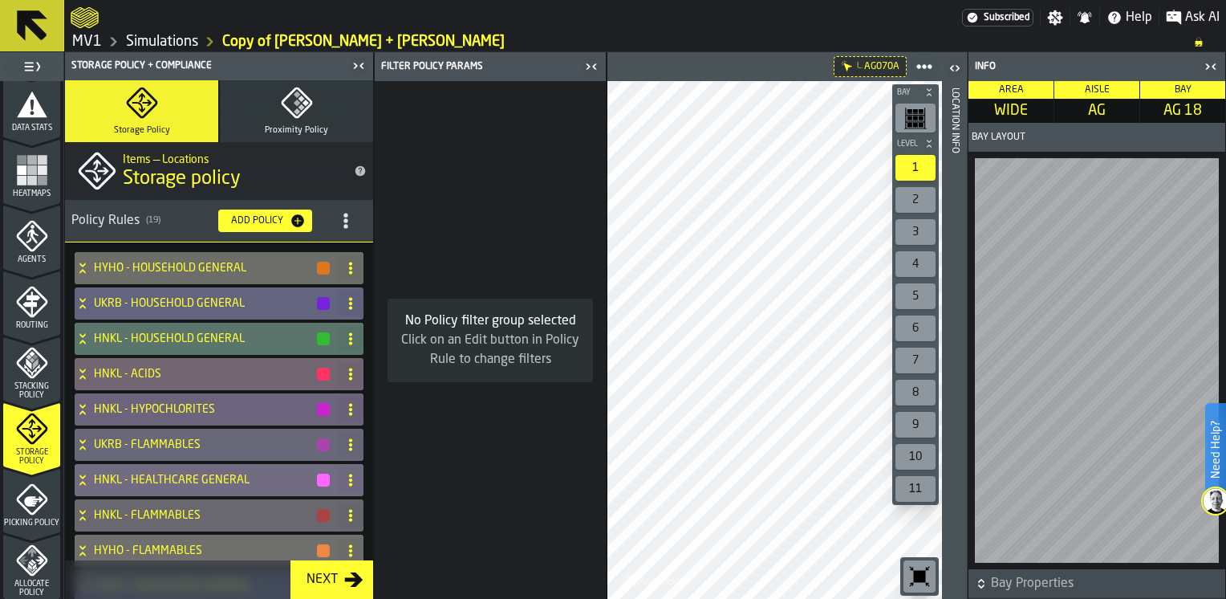
click at [980, 581] on icon "button-" at bounding box center [981, 580] width 6 height 4
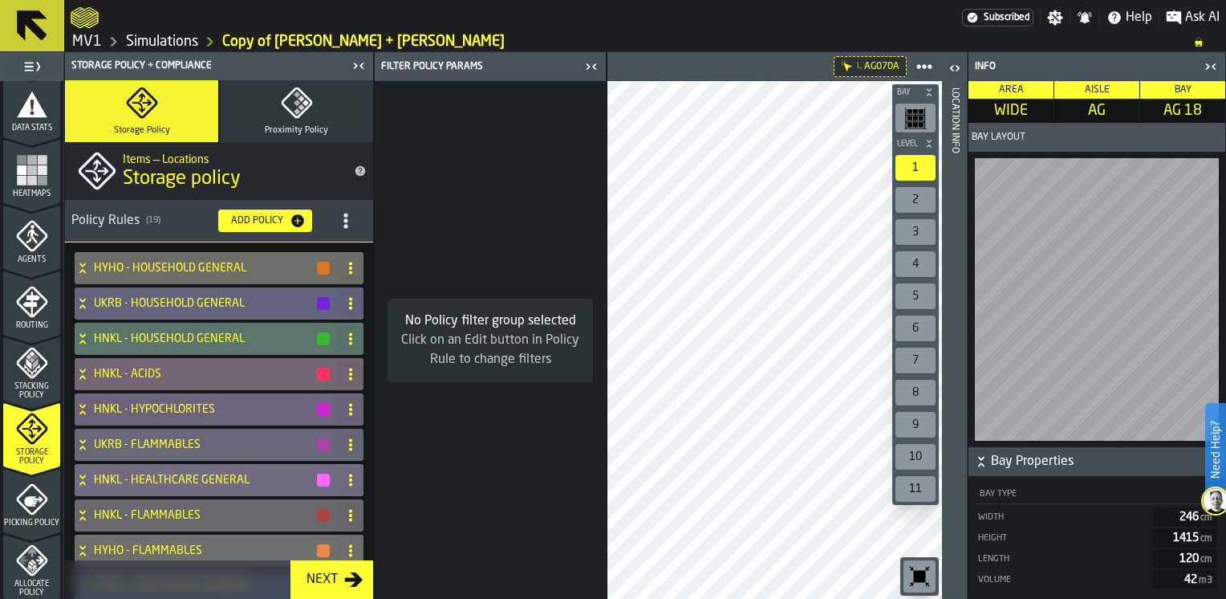
click at [956, 67] on icon "button-toggle-Open" at bounding box center [954, 68] width 19 height 19
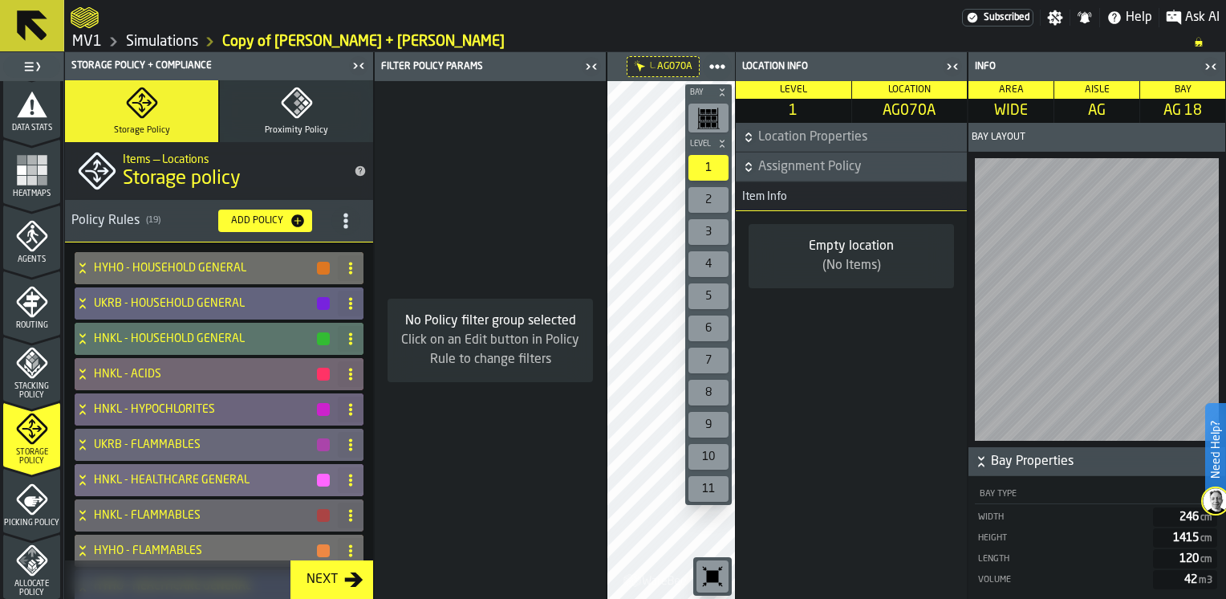
click at [982, 461] on icon "button-" at bounding box center [981, 461] width 16 height 16
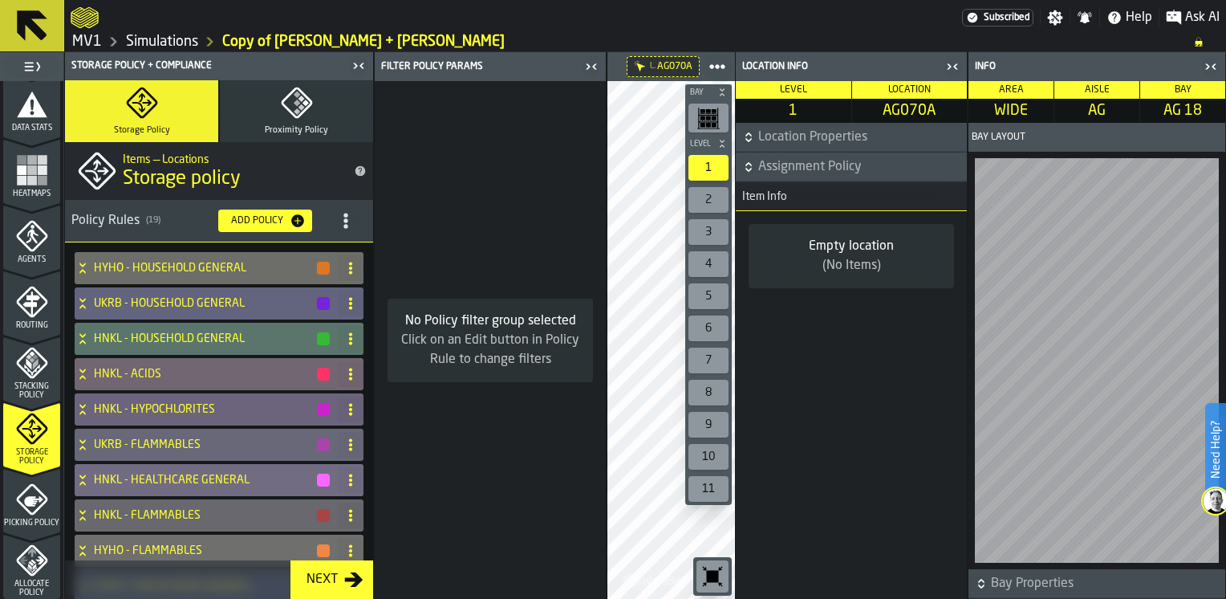
click at [751, 164] on icon "button-" at bounding box center [748, 163] width 6 height 4
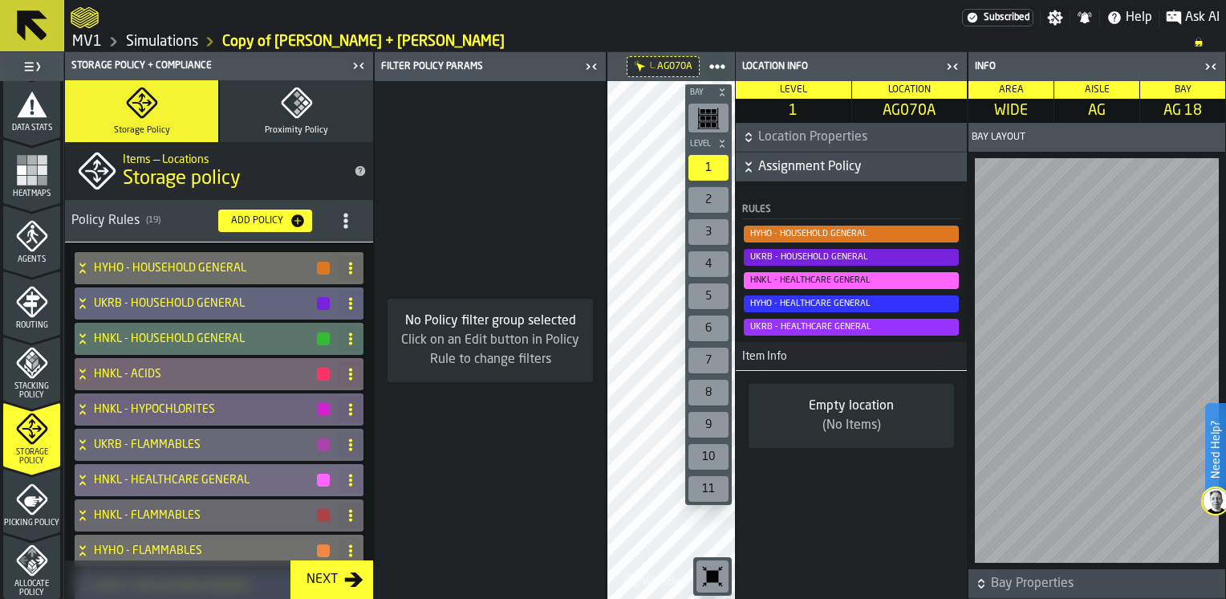
click at [882, 328] on span "UKRB - HEALTHCARE GENERAL" at bounding box center [851, 327] width 215 height 17
click at [882, 328] on span "UKRB - HEALTHCARE GENERAL" at bounding box center [851, 328] width 215 height 18
click at [591, 68] on icon "button-toggle-Close me" at bounding box center [591, 66] width 19 height 19
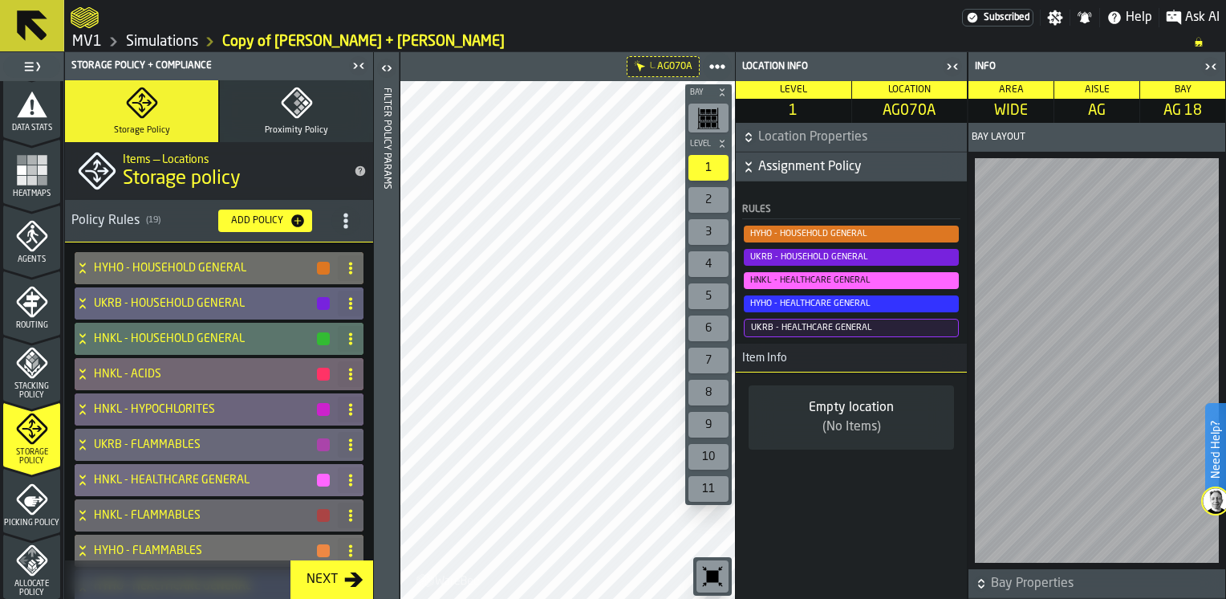
click at [1210, 66] on icon "button-toggle-Close me" at bounding box center [1210, 66] width 19 height 19
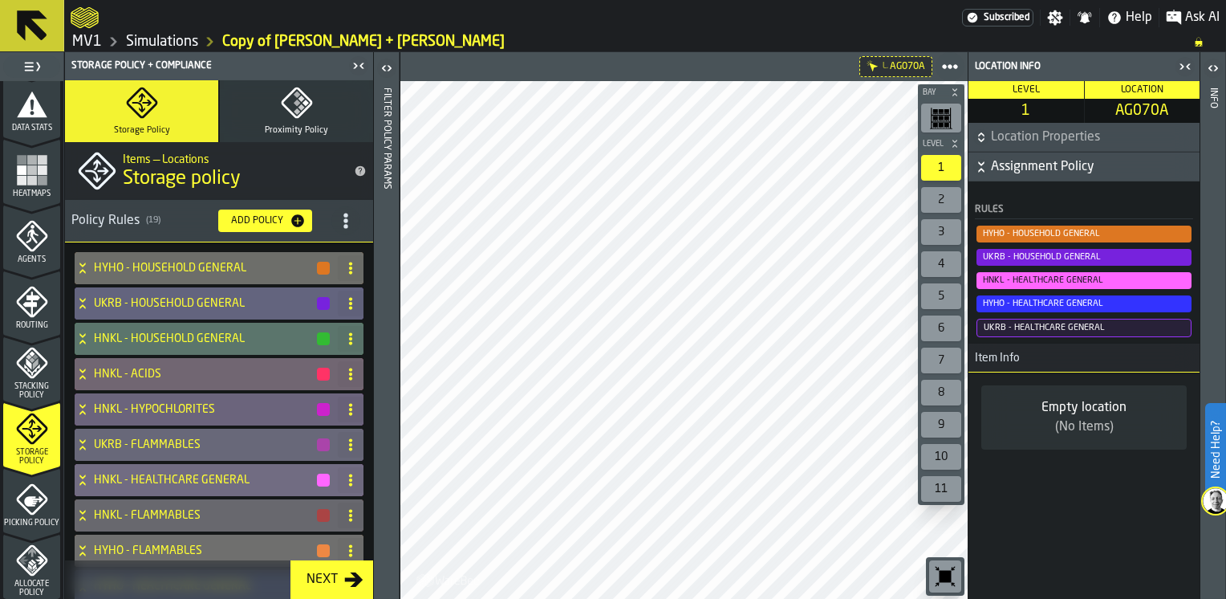
click at [1052, 327] on span "UKRB - HEALTHCARE GENERAL" at bounding box center [1084, 328] width 215 height 18
click at [79, 43] on link "MV1" at bounding box center [87, 42] width 30 height 18
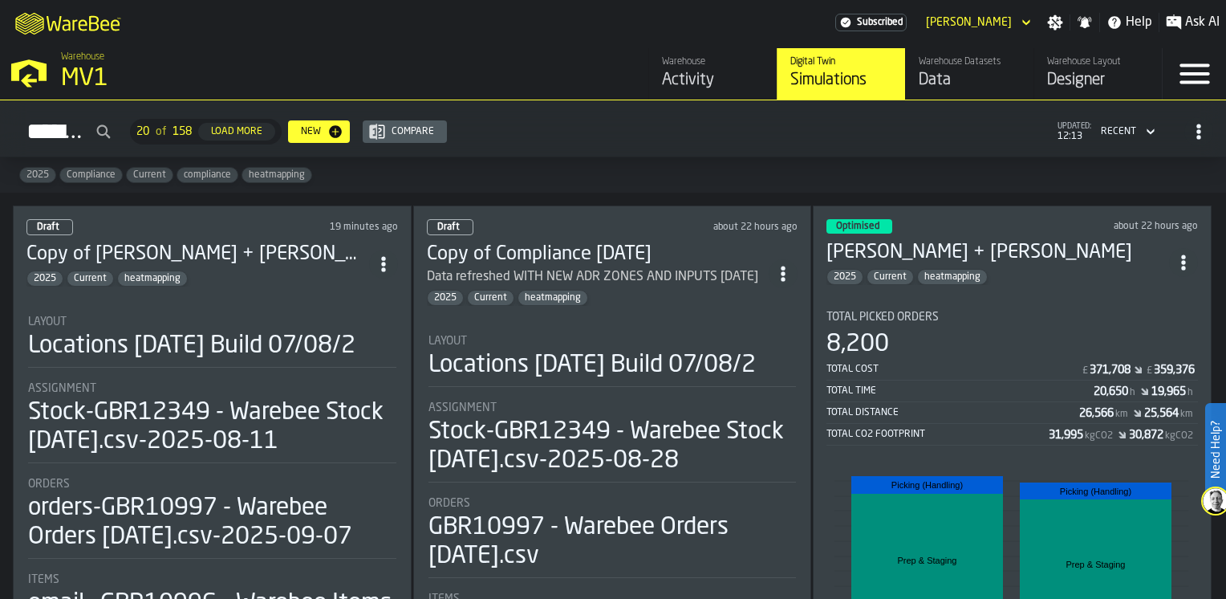
click at [934, 79] on div "Data" at bounding box center [970, 80] width 102 height 22
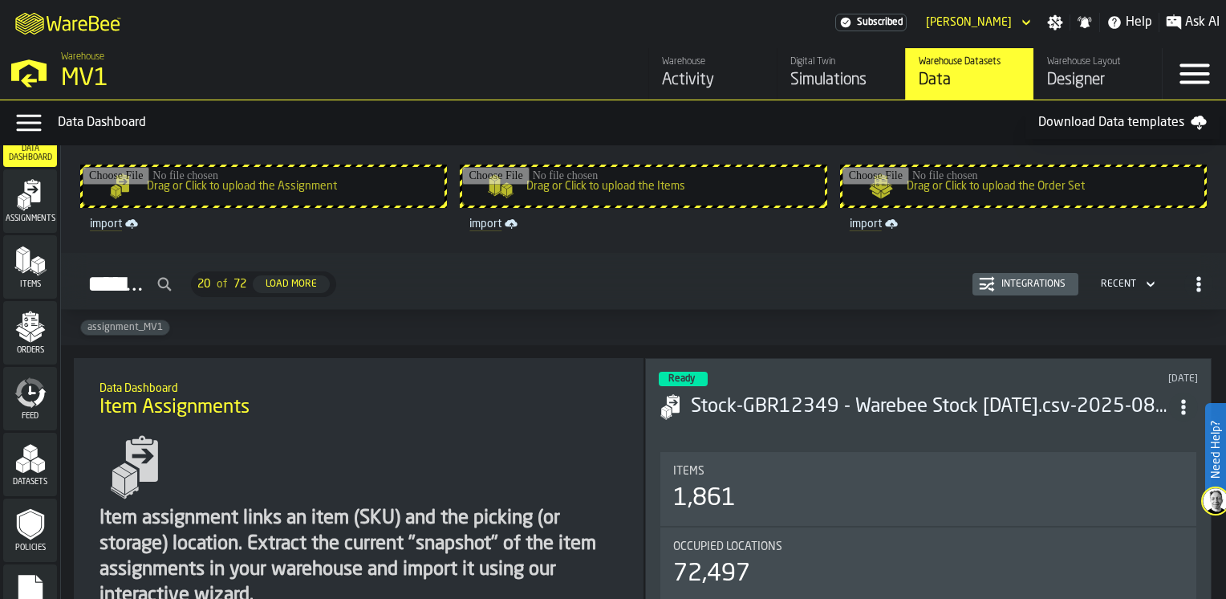
scroll to position [80, 0]
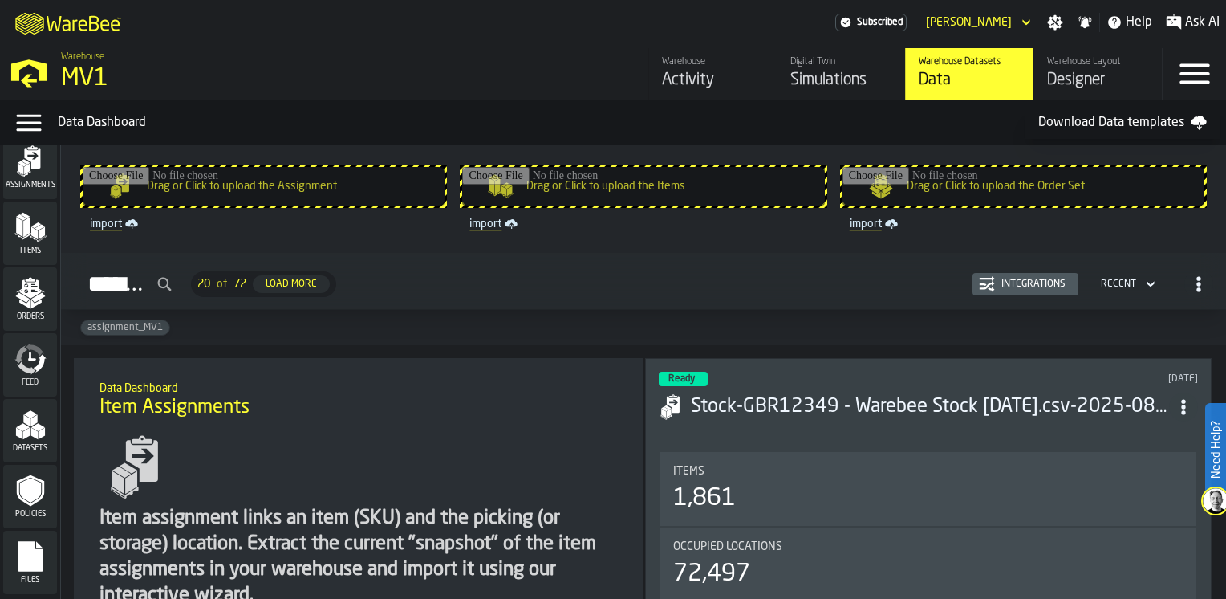
click at [30, 419] on polygon "menu Datasets" at bounding box center [33, 421] width 6 height 12
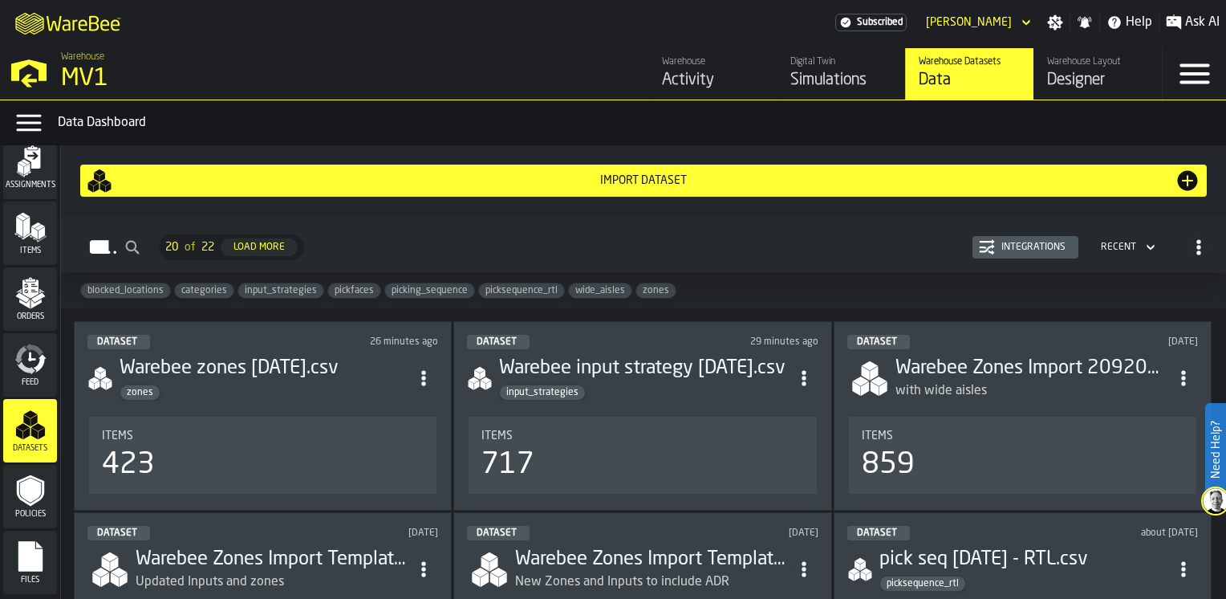
click at [430, 380] on icon "ItemListCard-DashboardItemContainer" at bounding box center [424, 378] width 16 height 16
click at [359, 416] on div "Open" at bounding box center [390, 410] width 83 height 19
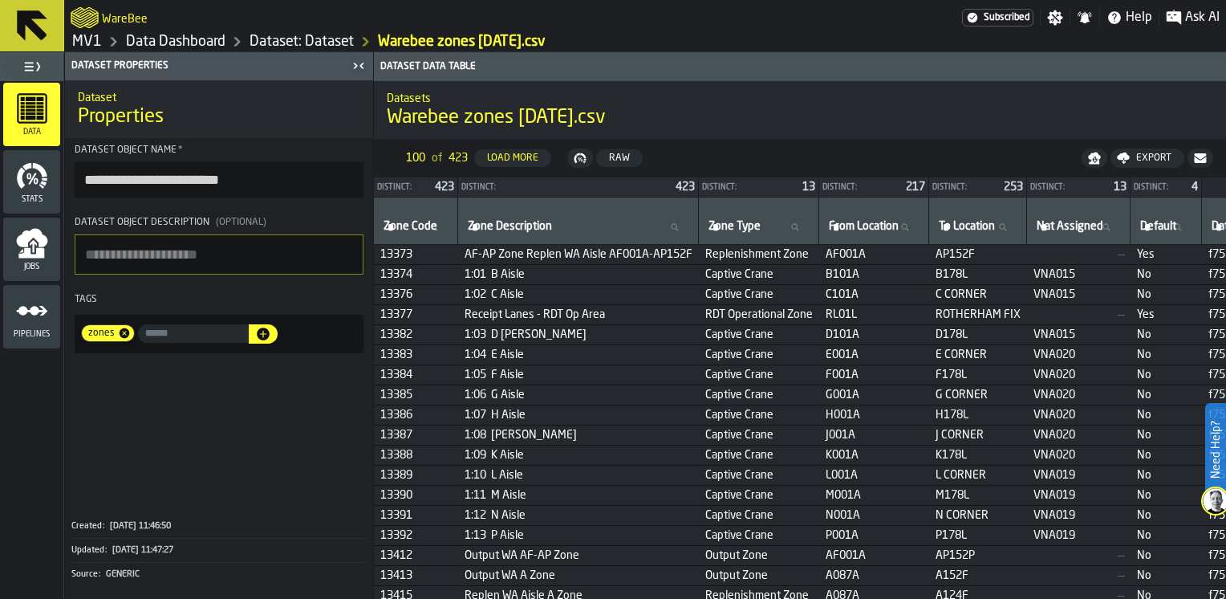
click at [1149, 155] on div "Export" at bounding box center [1154, 157] width 48 height 11
click at [1140, 160] on span "Download (csv)" at bounding box center [1140, 158] width 75 height 13
click at [205, 250] on textarea "Dataset object description (Optional)" at bounding box center [219, 254] width 289 height 40
click at [39, 27] on icon at bounding box center [32, 25] width 30 height 30
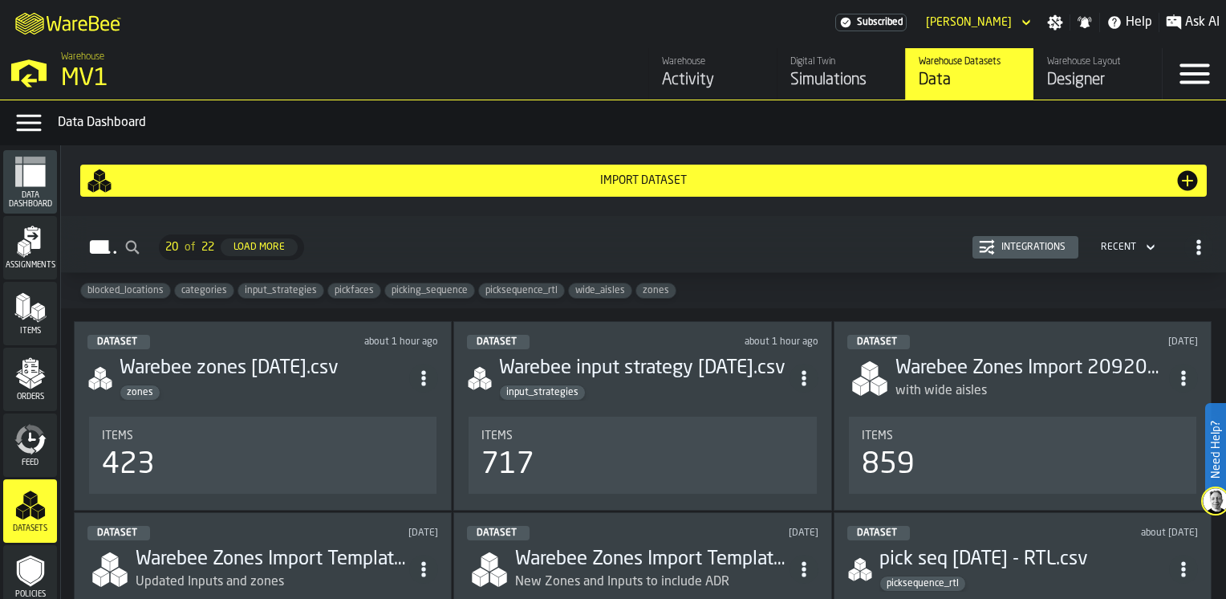
click at [473, 190] on div "Import Dataset" at bounding box center [644, 181] width 1114 height 26
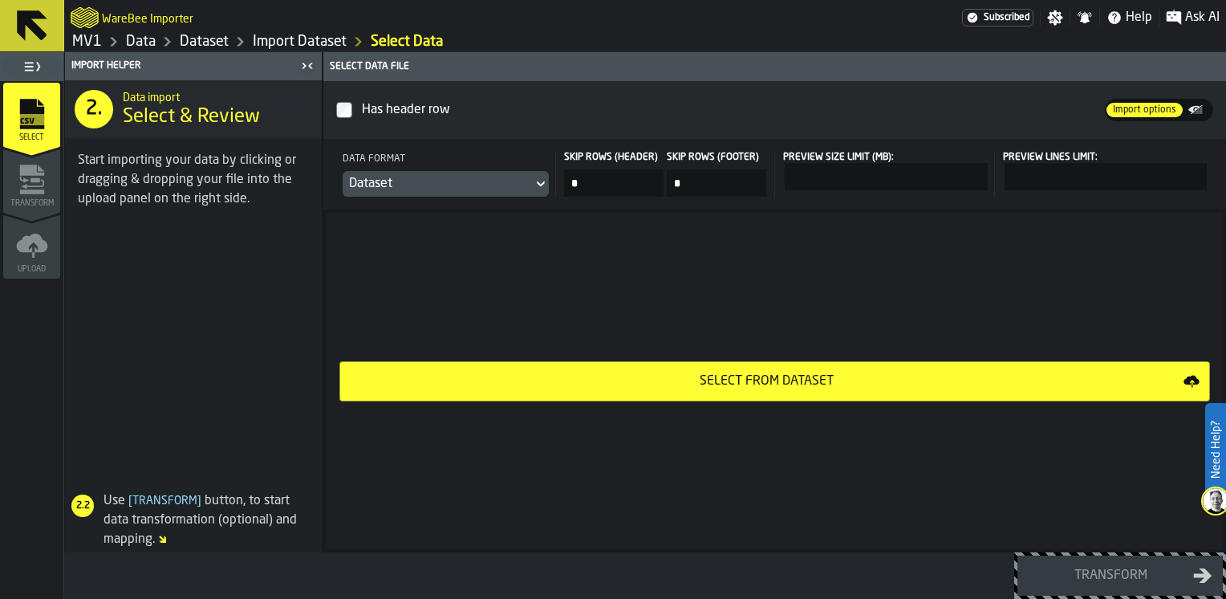
click at [523, 393] on button "Select from Dataset" at bounding box center [774, 381] width 871 height 40
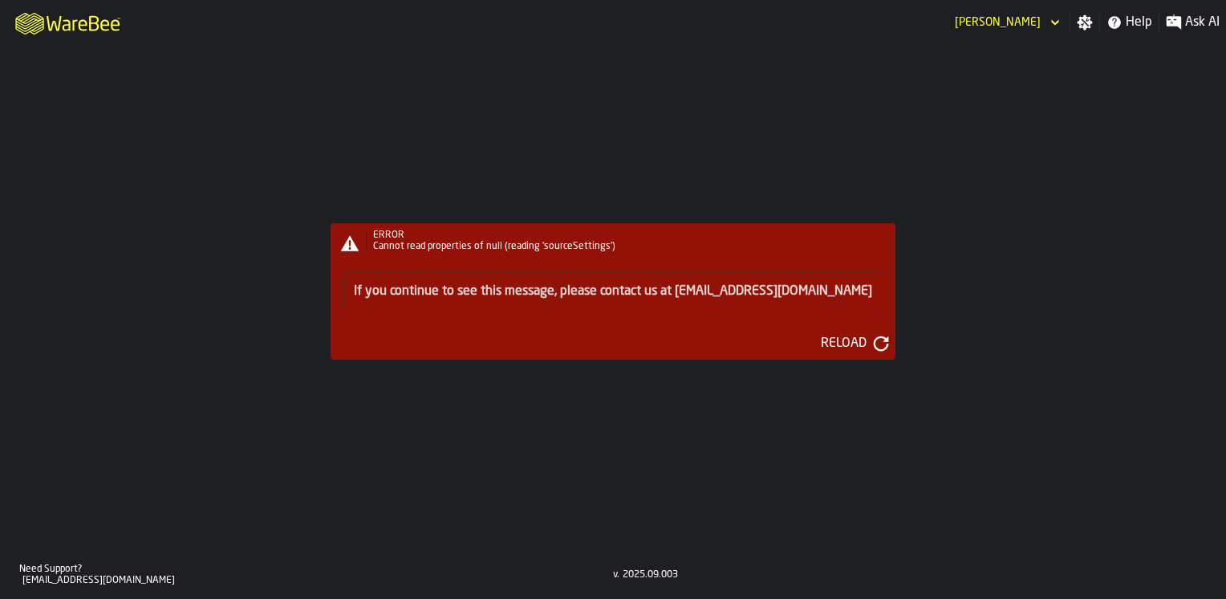
click at [883, 370] on div "ERROR Cannot read properties of null (reading 'sourceSettings') If you continue…" at bounding box center [613, 298] width 1226 height 506
click at [256, 164] on div "ERROR Cannot read properties of null (reading 'sourceSettings') If you continue…" at bounding box center [613, 298] width 1226 height 506
click at [814, 345] on div "Reload" at bounding box center [843, 343] width 59 height 19
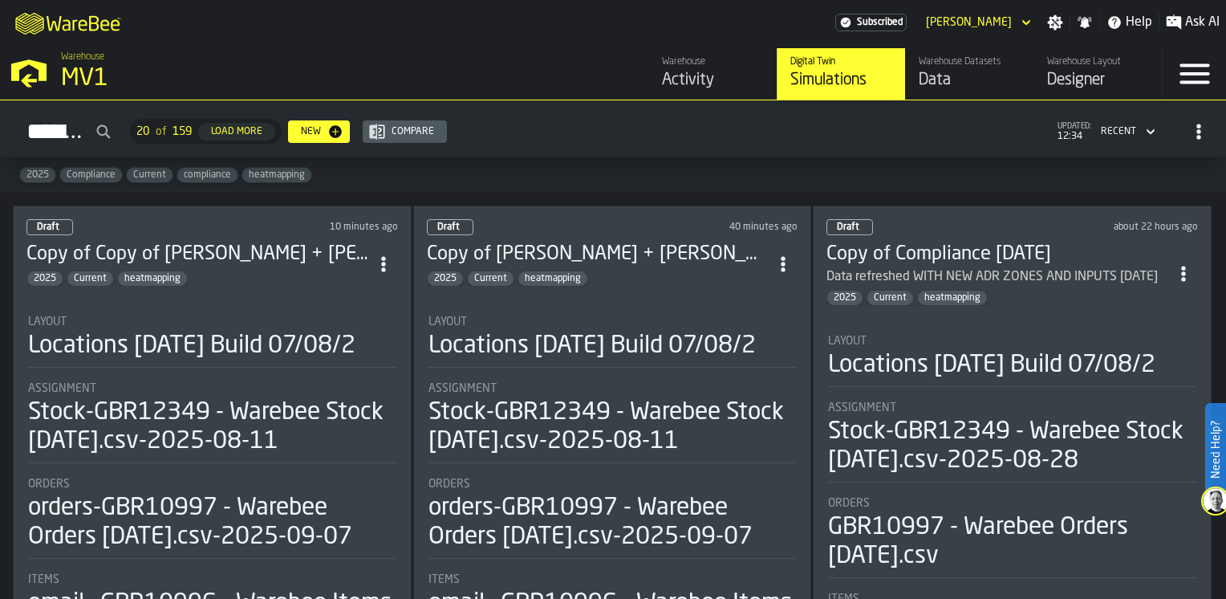
click at [950, 85] on div "Data" at bounding box center [970, 80] width 102 height 22
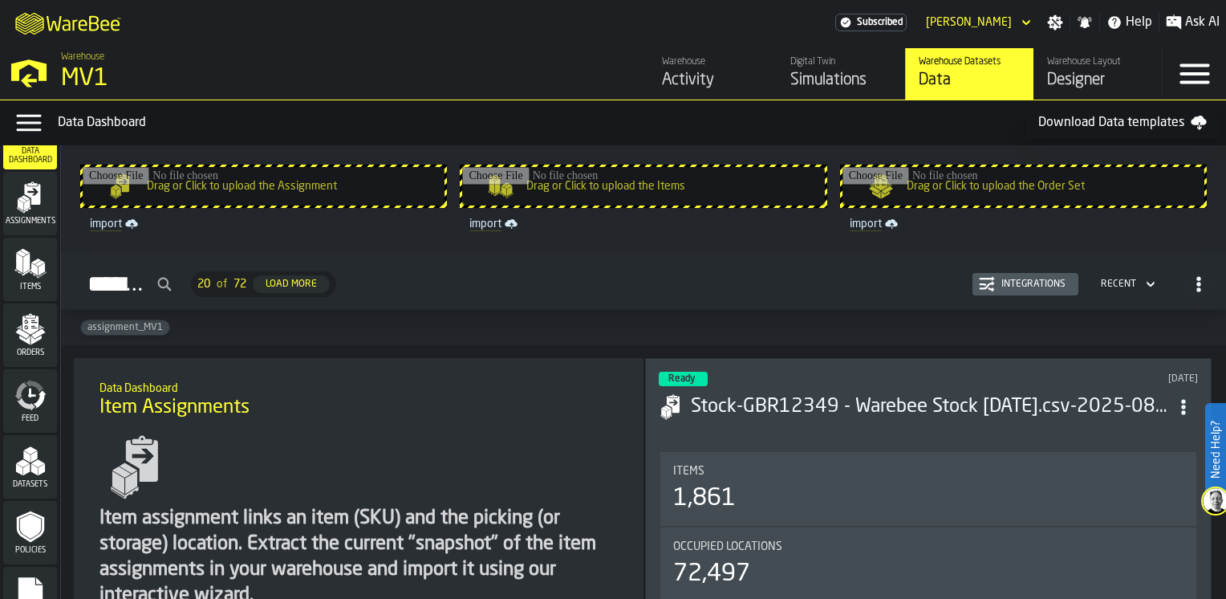
scroll to position [80, 0]
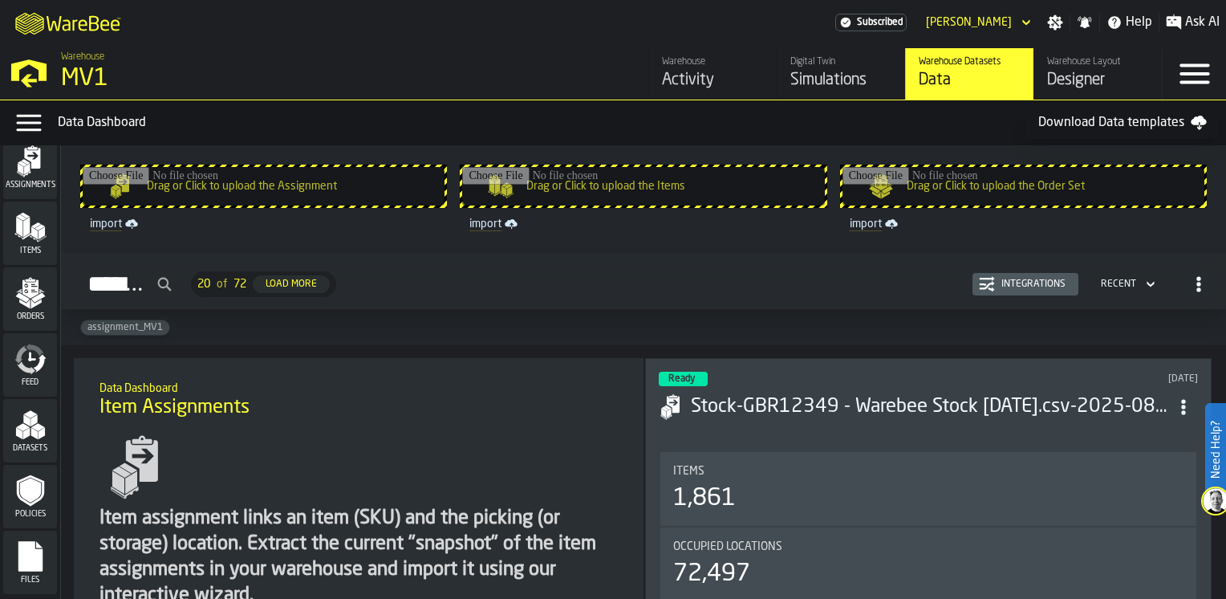
click at [22, 438] on icon "menu Datasets" at bounding box center [30, 424] width 32 height 32
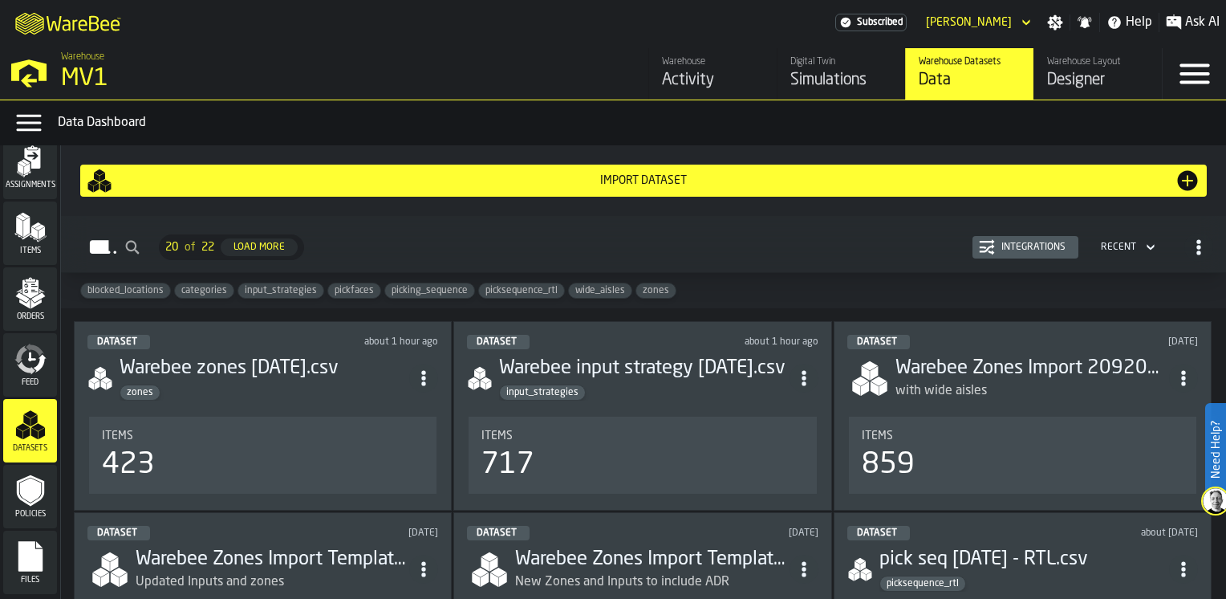
click at [594, 185] on div "Import Dataset" at bounding box center [643, 180] width 1062 height 13
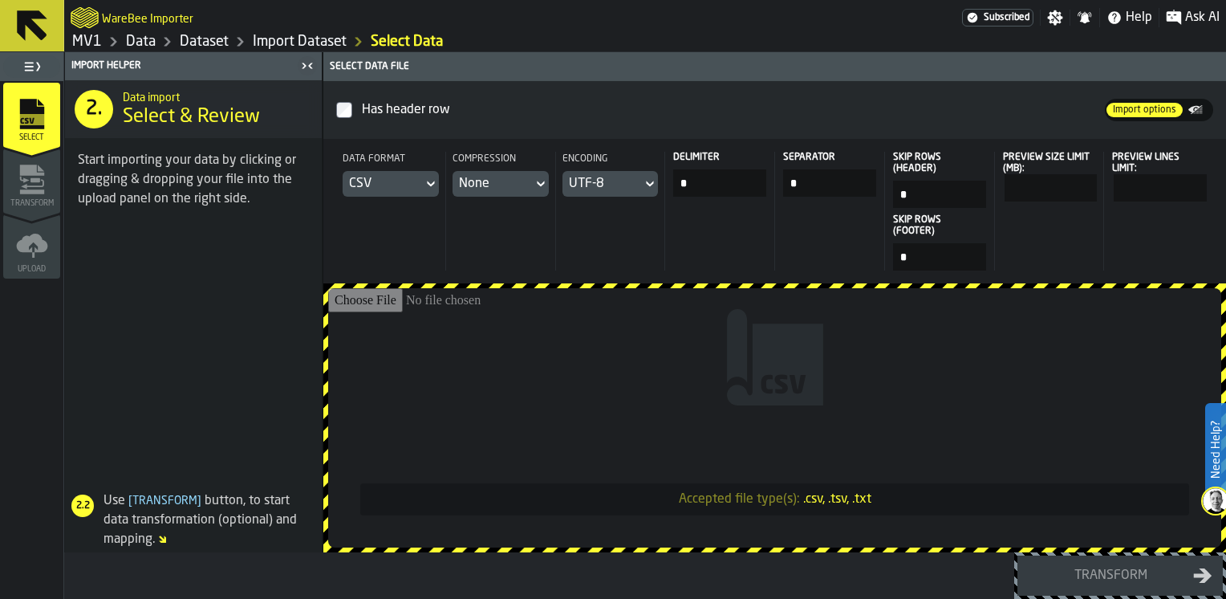
click at [424, 187] on icon at bounding box center [431, 183] width 16 height 19
drag, startPoint x: 737, startPoint y: 65, endPoint x: 629, endPoint y: 165, distance: 147.0
click at [629, 165] on div "Select data file Has header row Import options Import options Data format CSV C…" at bounding box center [775, 302] width 904 height 500
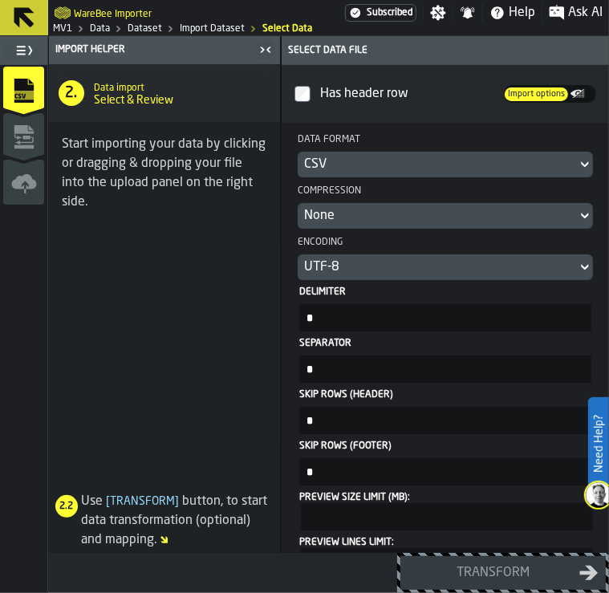
click at [135, 286] on span at bounding box center [164, 355] width 231 height 248
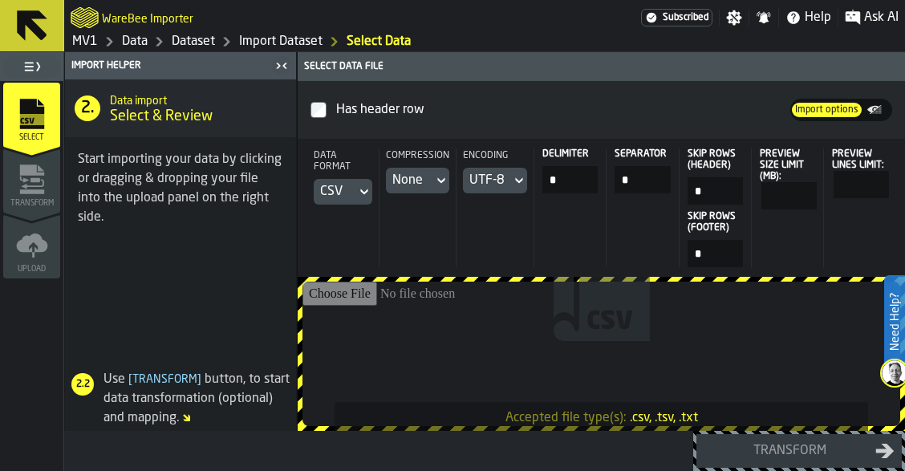
type input "**********"
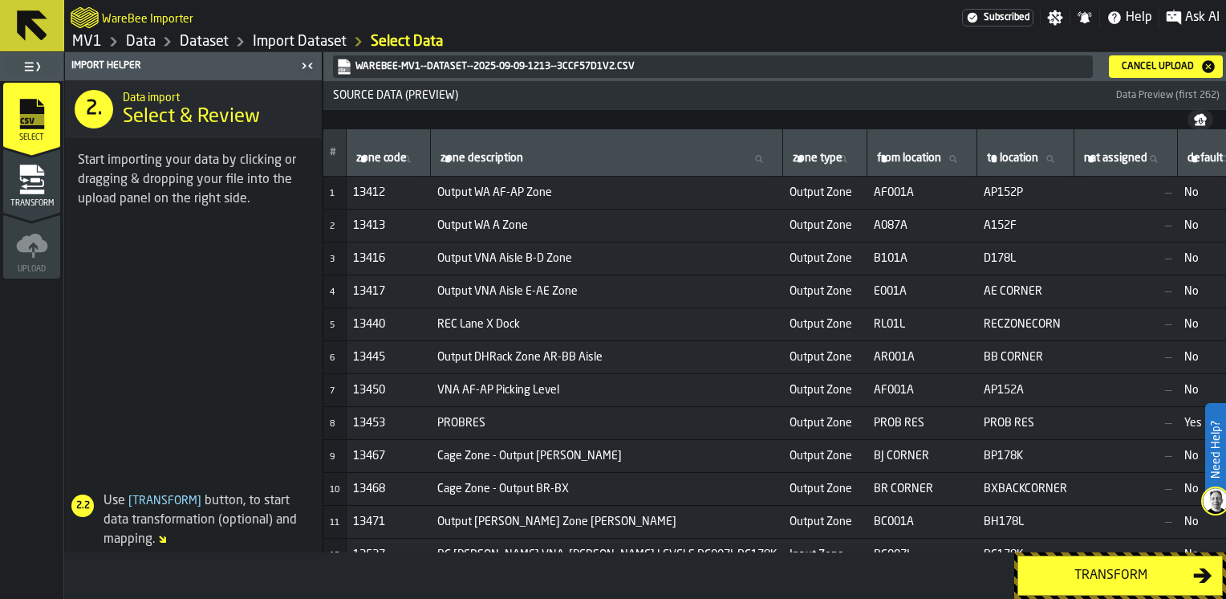
click at [680, 65] on link "WareBee-MV1--dataset--2025-09-09-1213--3ccf57d1v2.csv" at bounding box center [711, 67] width 750 height 16
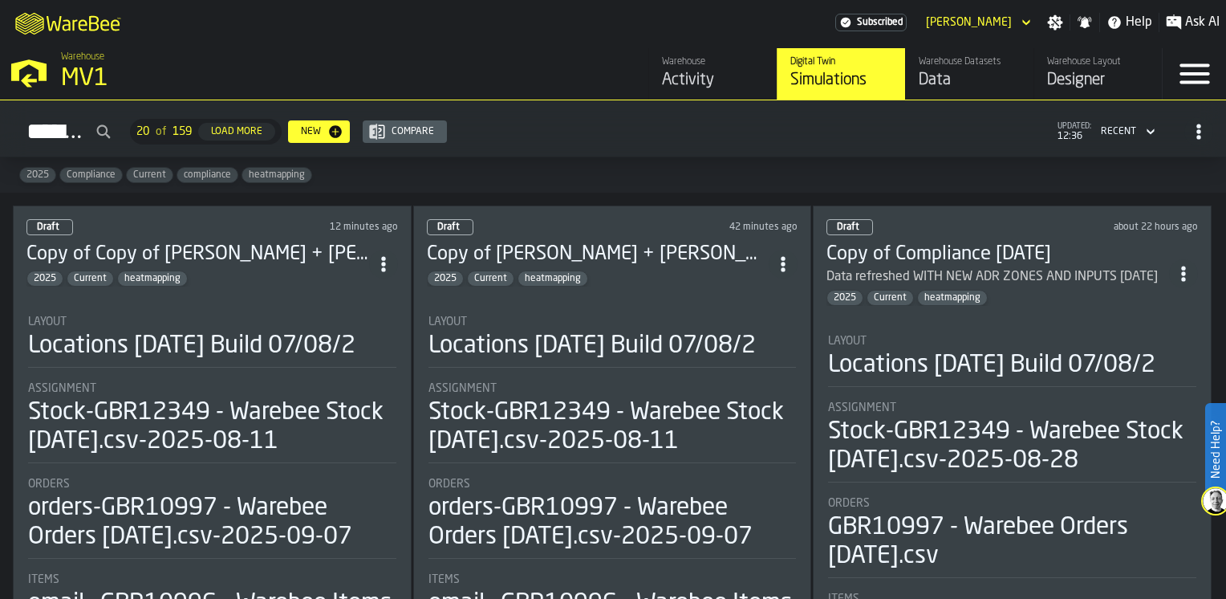
click at [965, 72] on div "Data" at bounding box center [970, 80] width 102 height 22
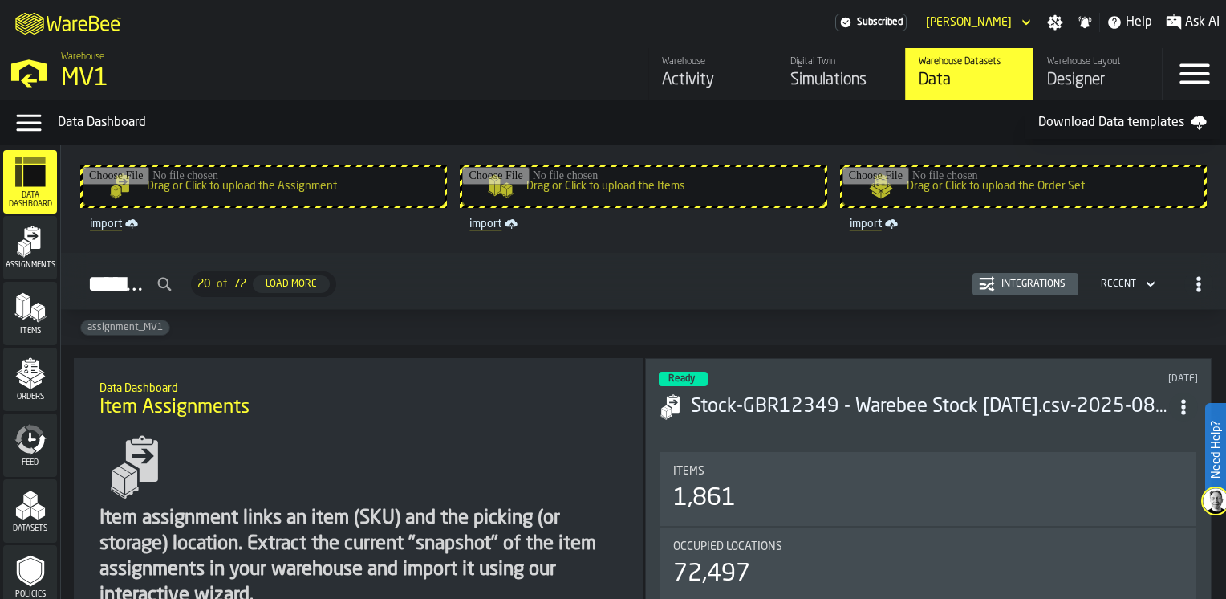
click at [25, 493] on polygon "menu Datasets" at bounding box center [30, 494] width 14 height 8
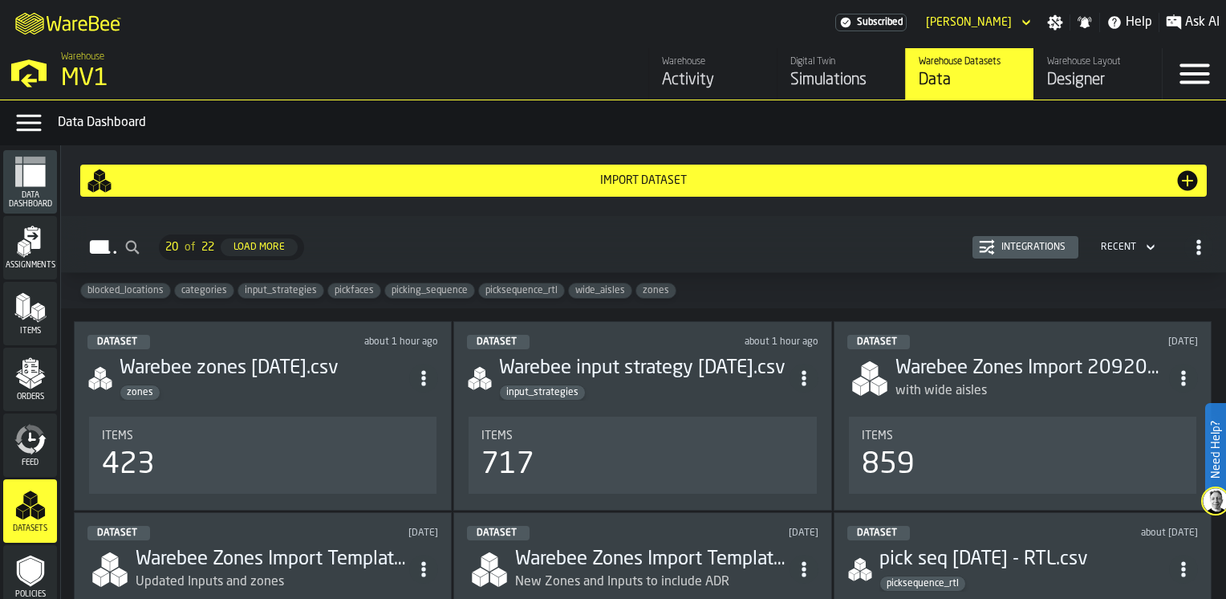
scroll to position [80, 0]
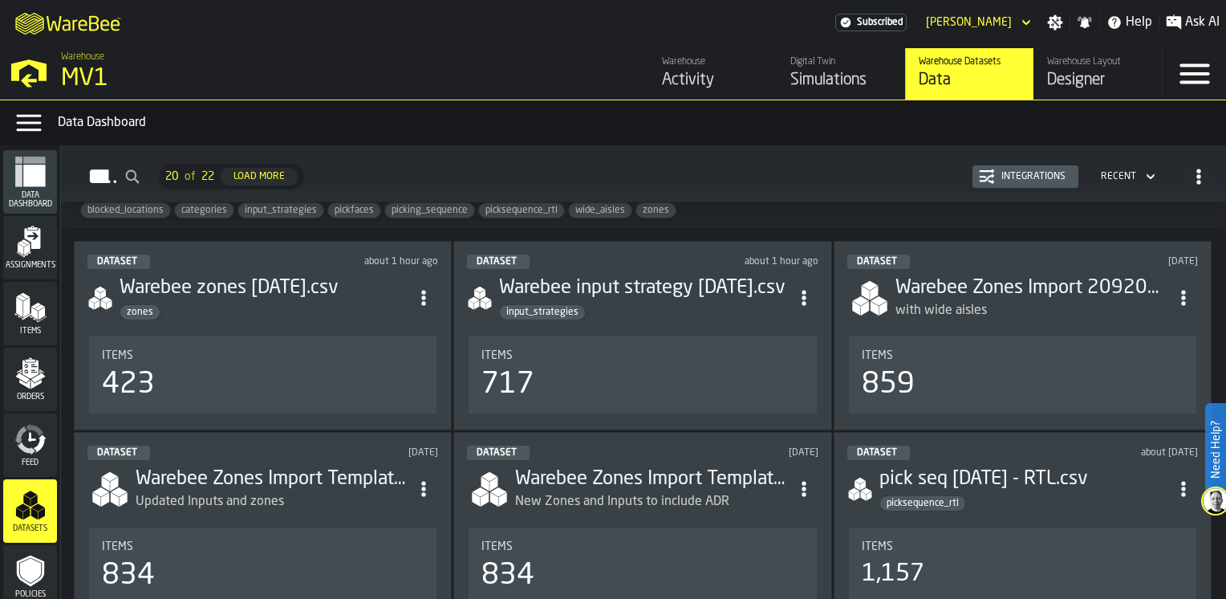
click at [35, 495] on polygon "menu Datasets" at bounding box center [33, 501] width 6 height 12
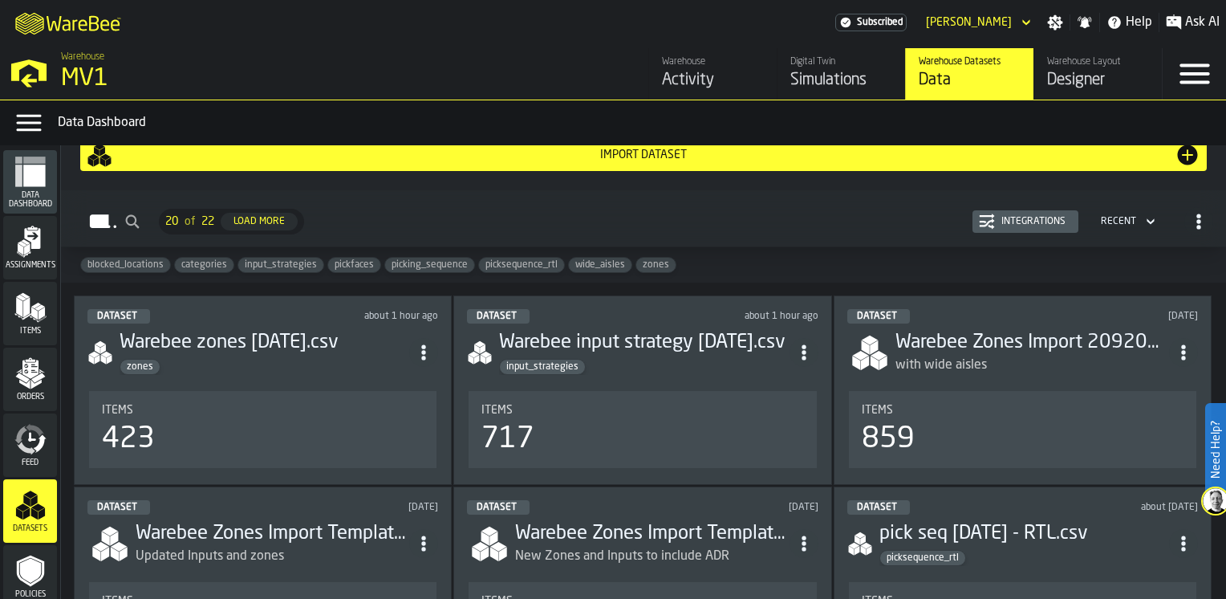
scroll to position [0, 0]
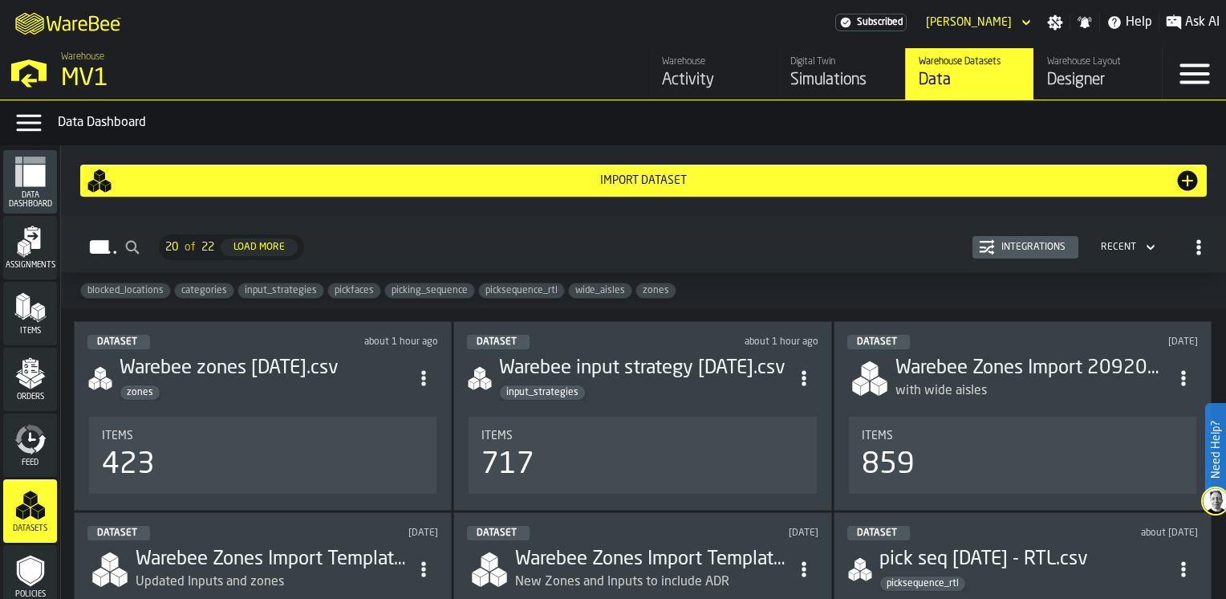
click at [459, 193] on button "Import Dataset" at bounding box center [643, 180] width 1127 height 32
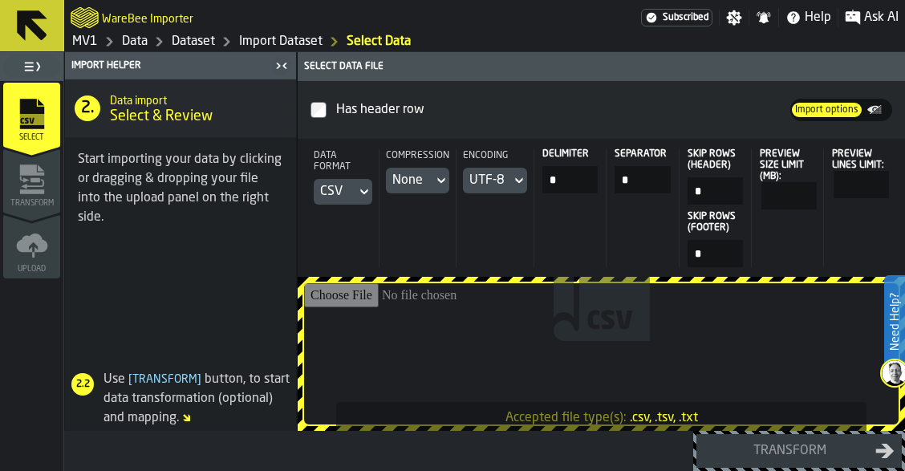
type input "**********"
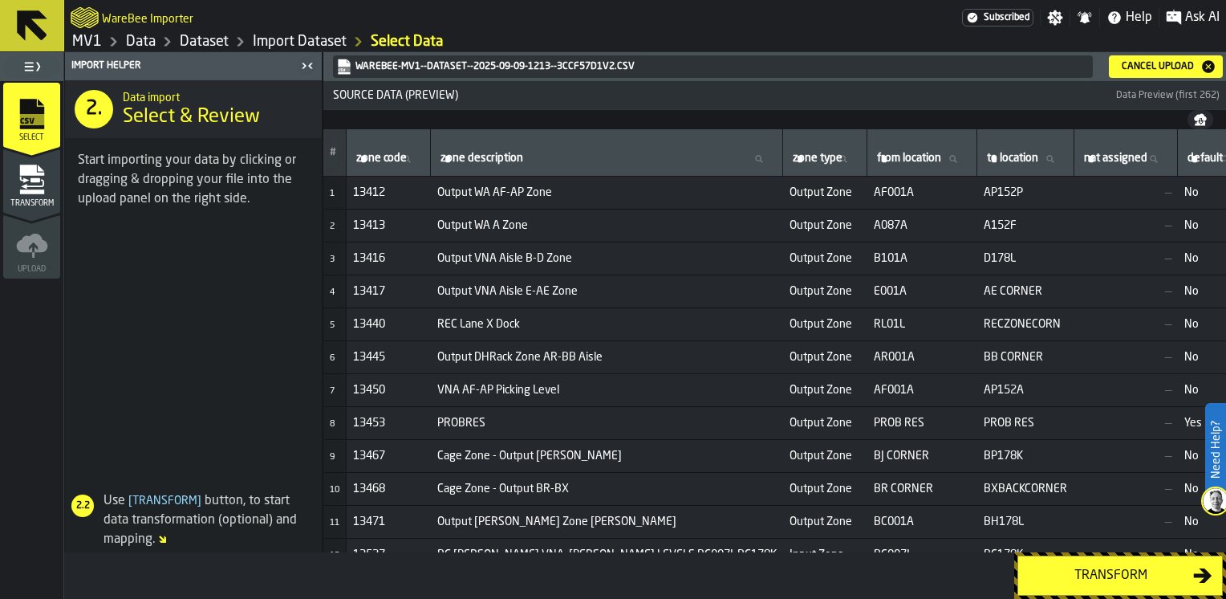
click at [1120, 580] on div "Transform" at bounding box center [1110, 575] width 165 height 19
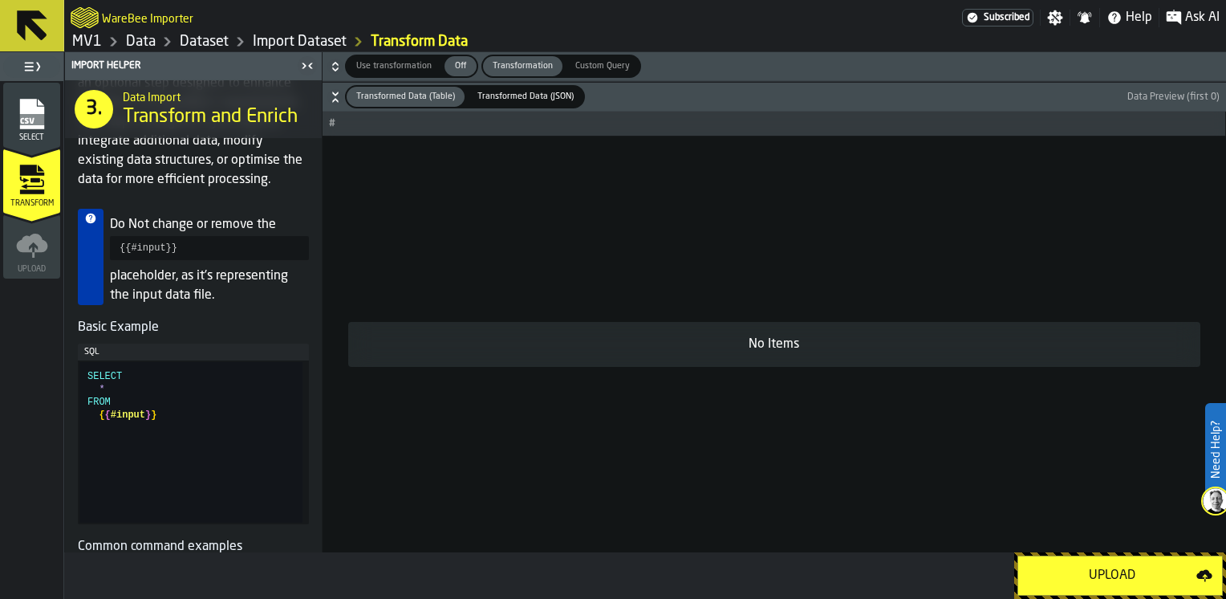
scroll to position [160, 0]
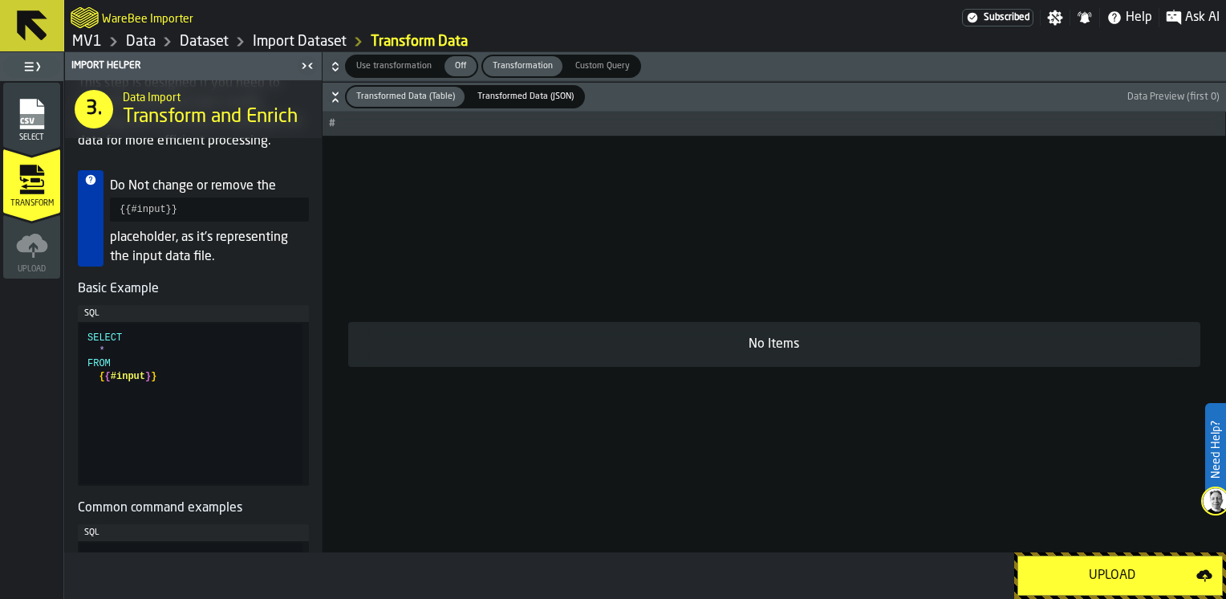
click at [42, 117] on rect "menu Select" at bounding box center [31, 119] width 24 height 11
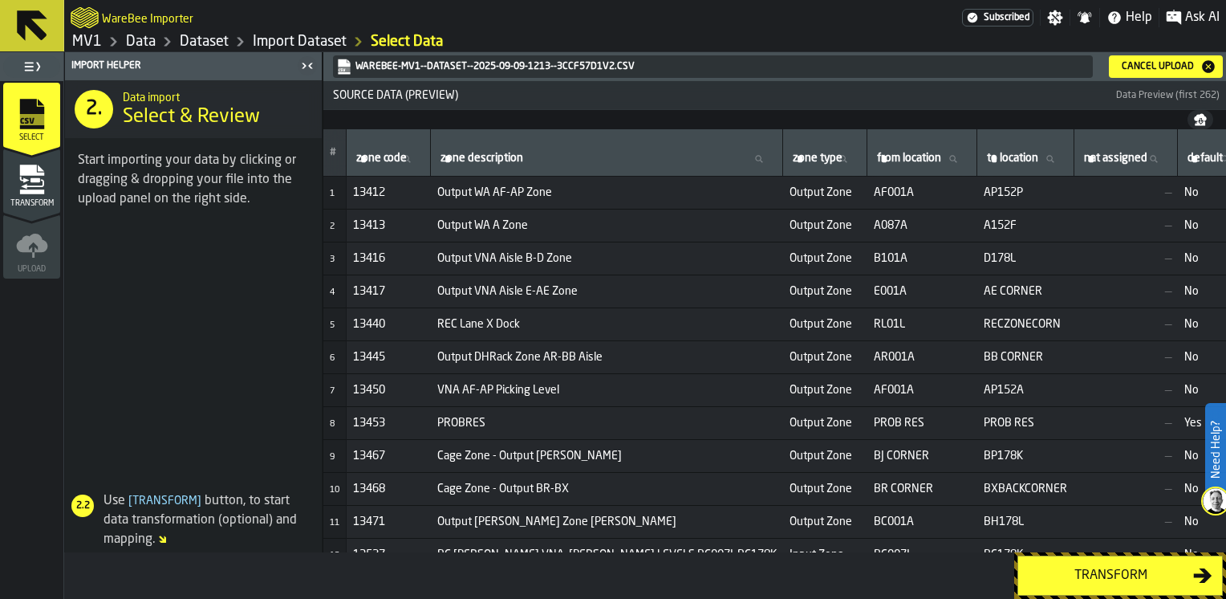
click at [1094, 586] on button "Transform" at bounding box center [1119, 575] width 205 height 40
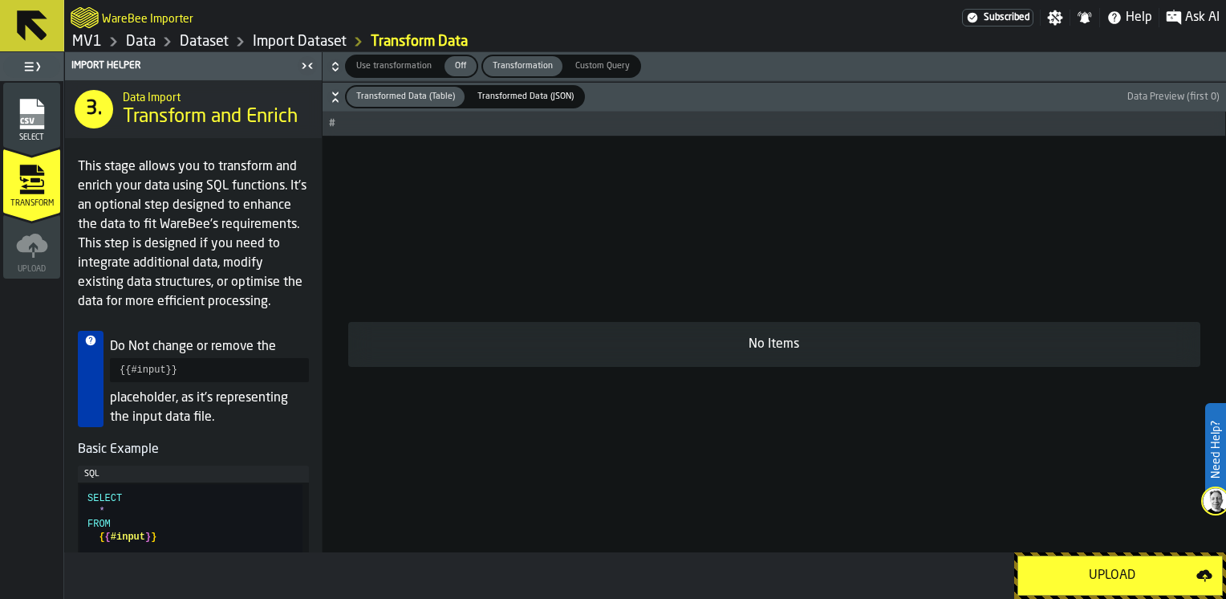
click at [1117, 579] on div "Upload" at bounding box center [1112, 575] width 169 height 19
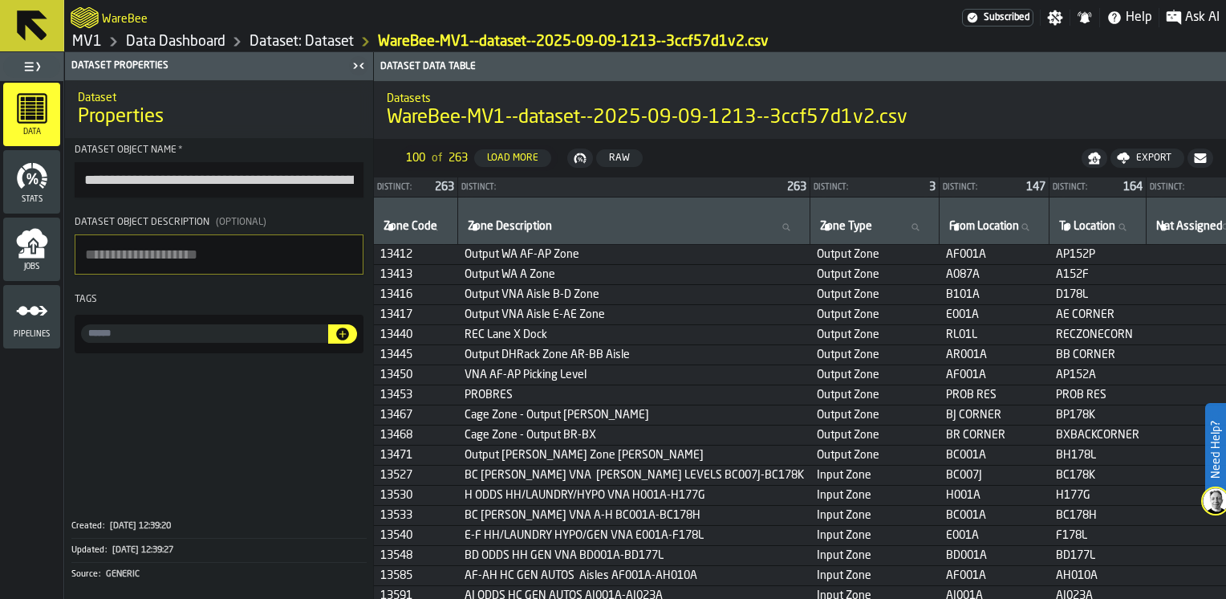
click at [311, 337] on input "input-value-" at bounding box center [204, 333] width 247 height 18
type input "*****"
click at [343, 339] on icon "button-" at bounding box center [342, 333] width 13 height 13
click at [34, 29] on icon at bounding box center [32, 25] width 30 height 30
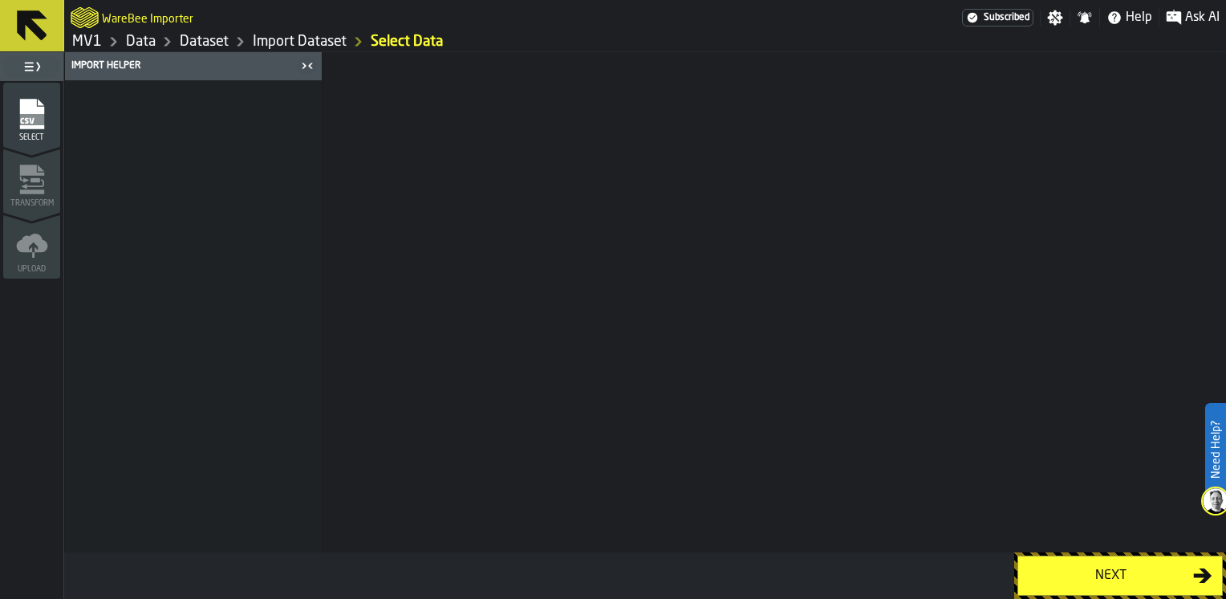
click at [87, 43] on link "MV1" at bounding box center [87, 42] width 30 height 18
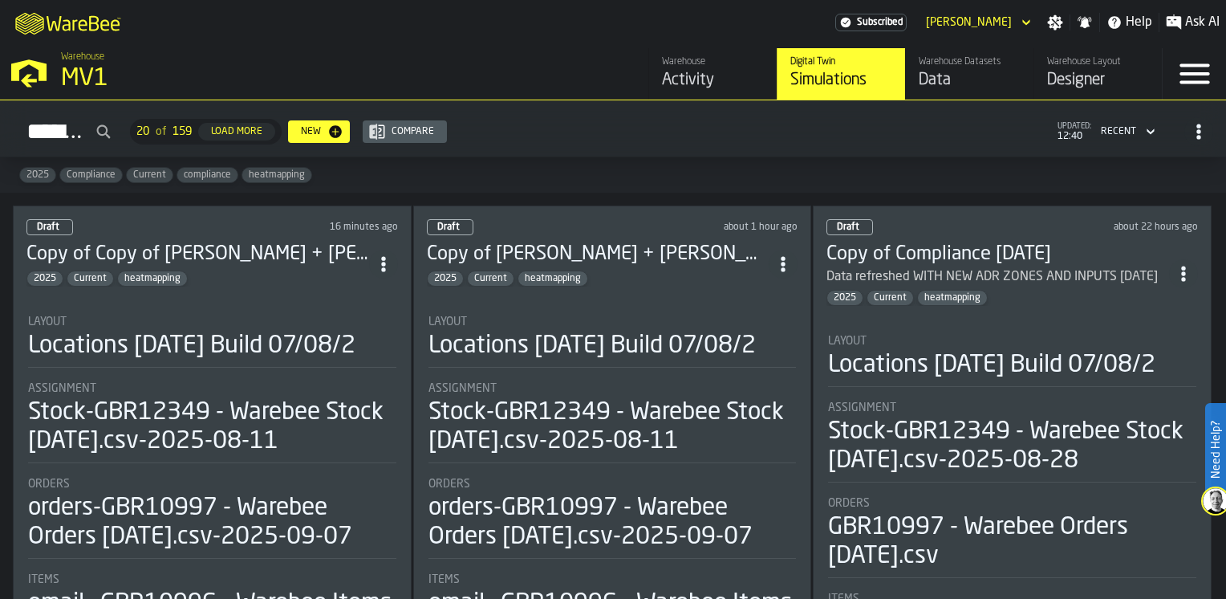
click at [308, 270] on div "2025 Current heatmapping" at bounding box center [197, 278] width 343 height 16
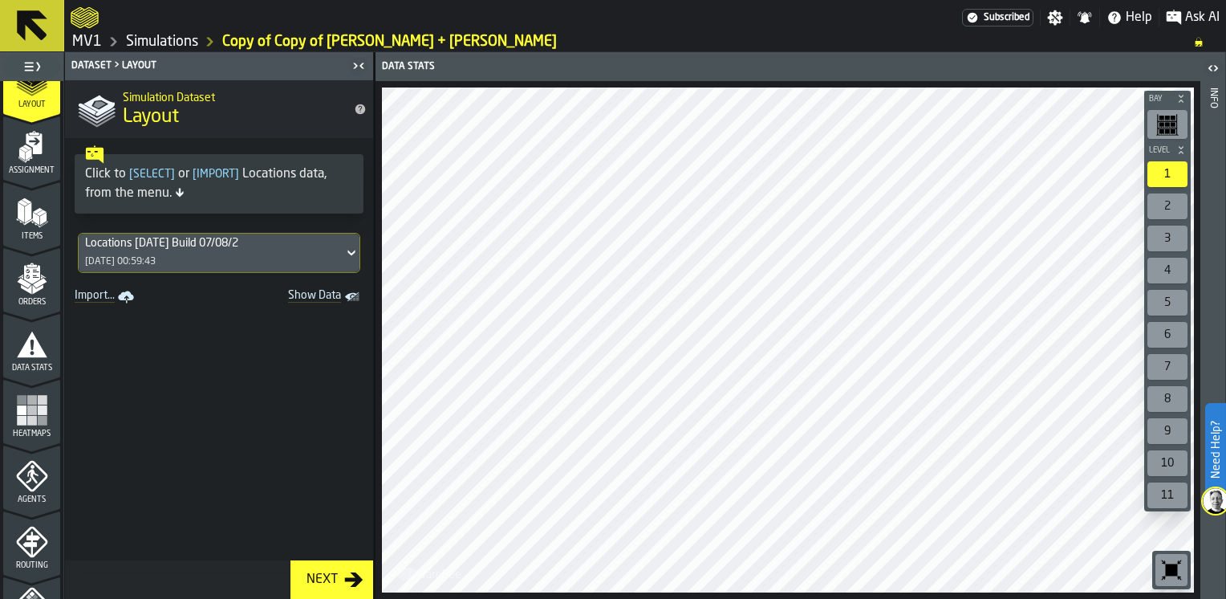
scroll to position [241, 0]
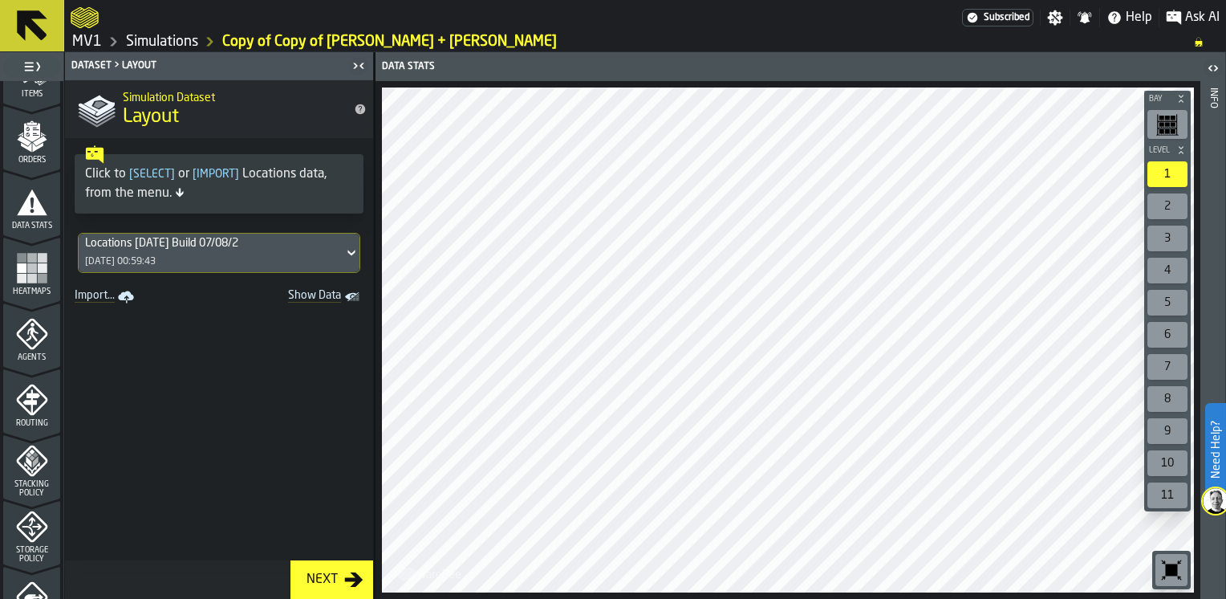
click at [26, 520] on icon "menu Storage Policy" at bounding box center [32, 526] width 32 height 32
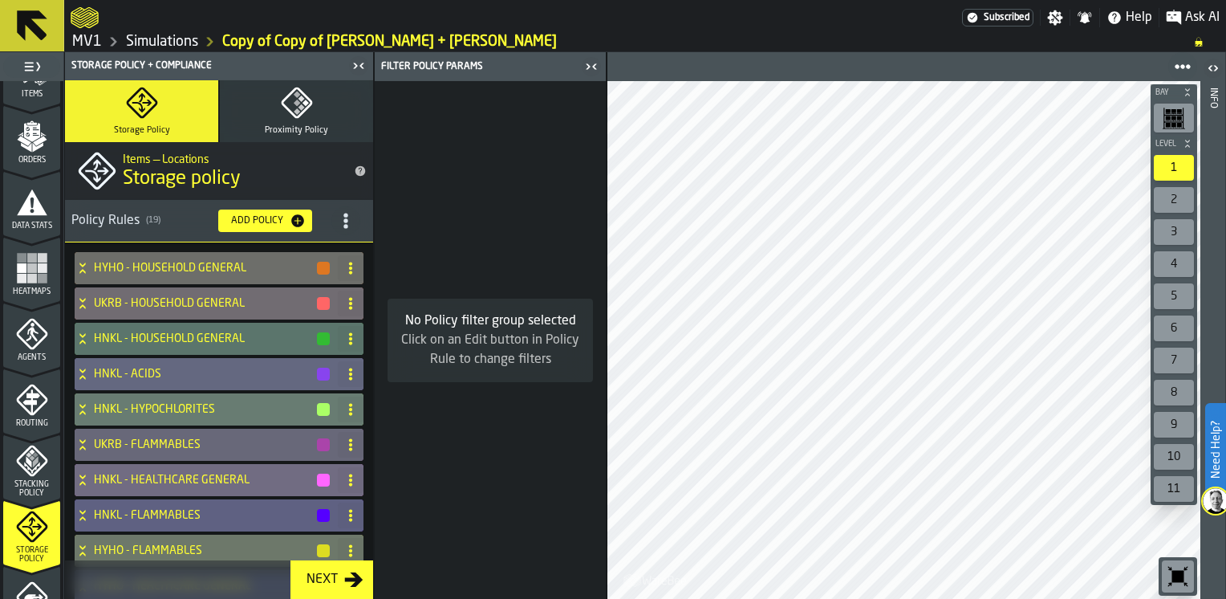
scroll to position [321, 0]
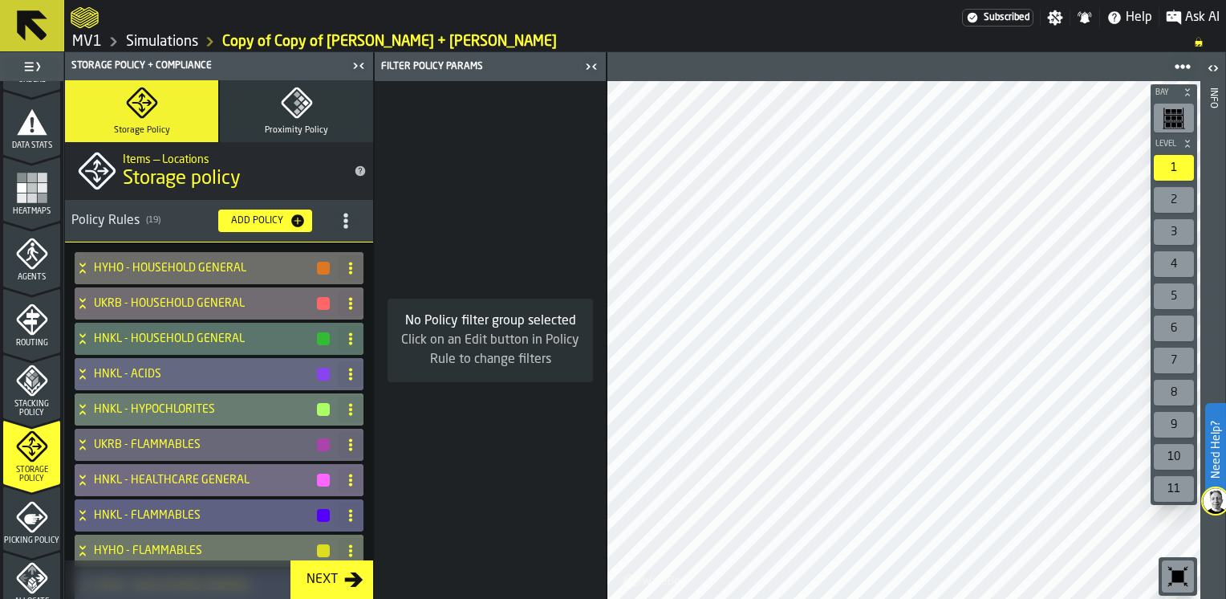
click at [594, 69] on icon "button-toggle-Close me" at bounding box center [591, 66] width 19 height 19
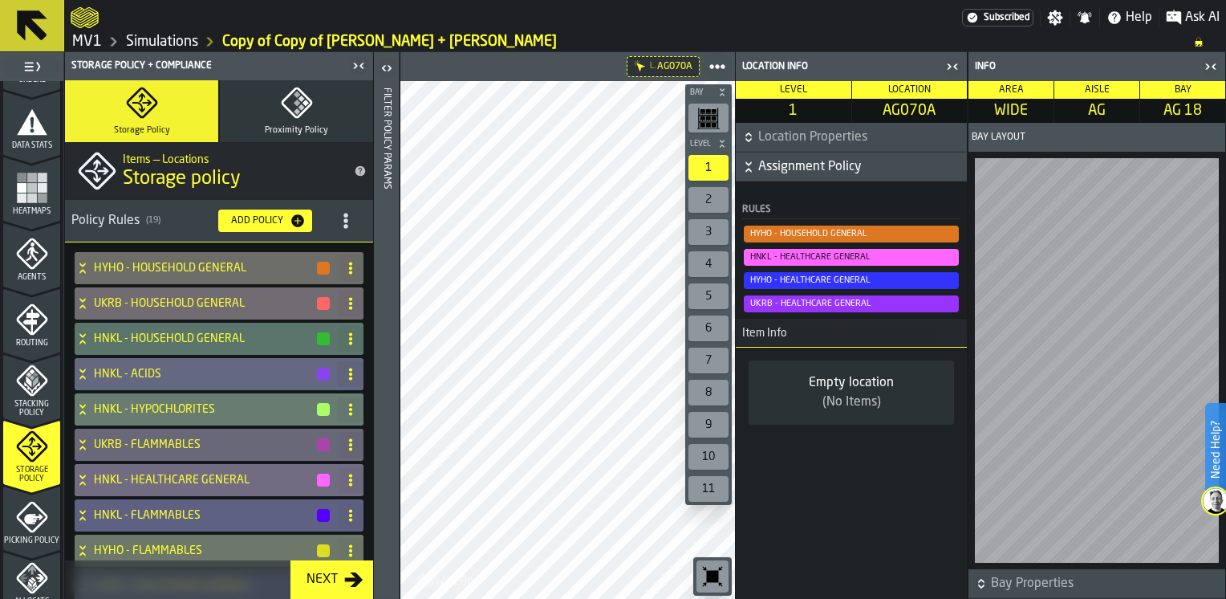
click at [347, 227] on icon "title-section-[object Object]" at bounding box center [346, 221] width 16 height 16
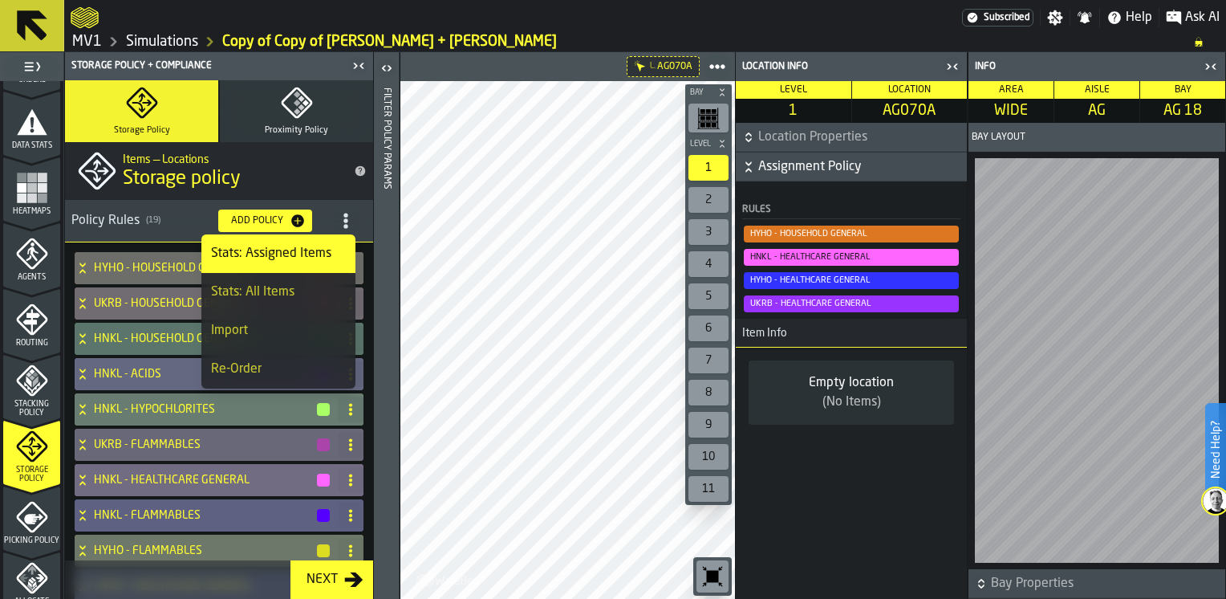
click at [256, 326] on div "Import" at bounding box center [278, 330] width 135 height 19
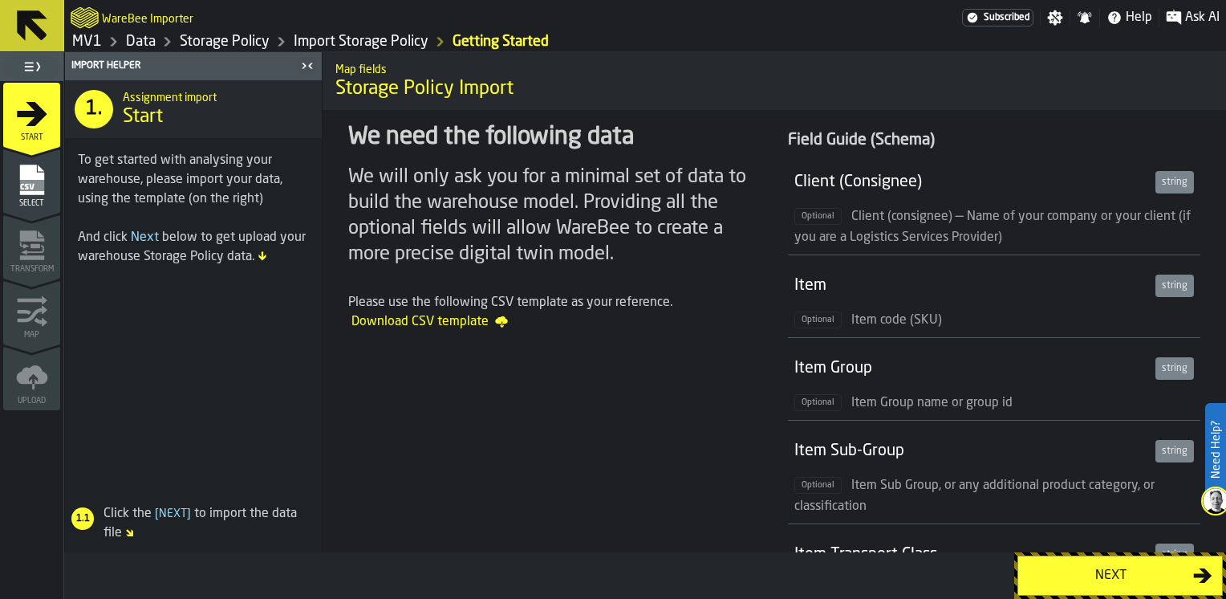
click at [1120, 577] on div "Next" at bounding box center [1110, 575] width 165 height 19
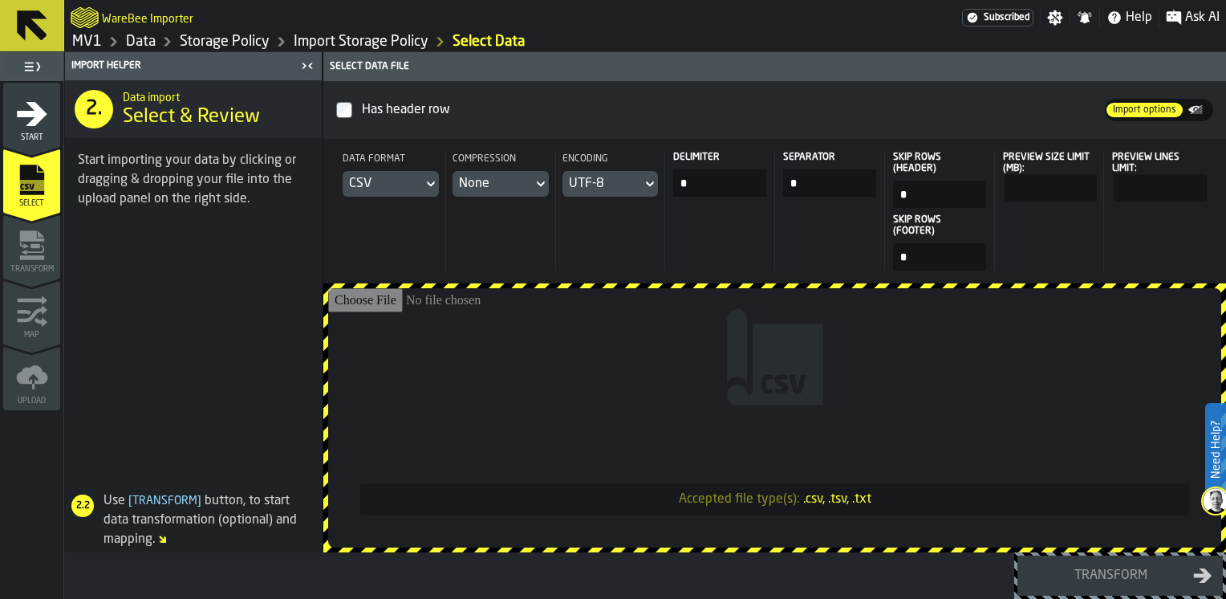
click at [1135, 113] on span "Import options" at bounding box center [1145, 110] width 76 height 14
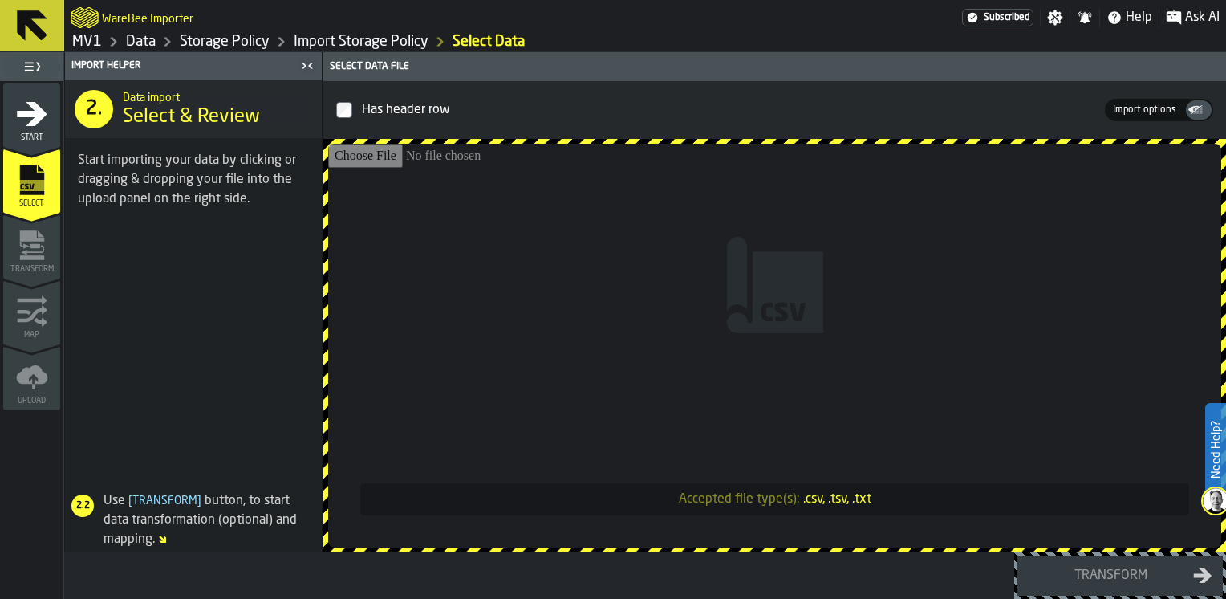
click at [1143, 112] on span "Import options" at bounding box center [1145, 110] width 76 height 14
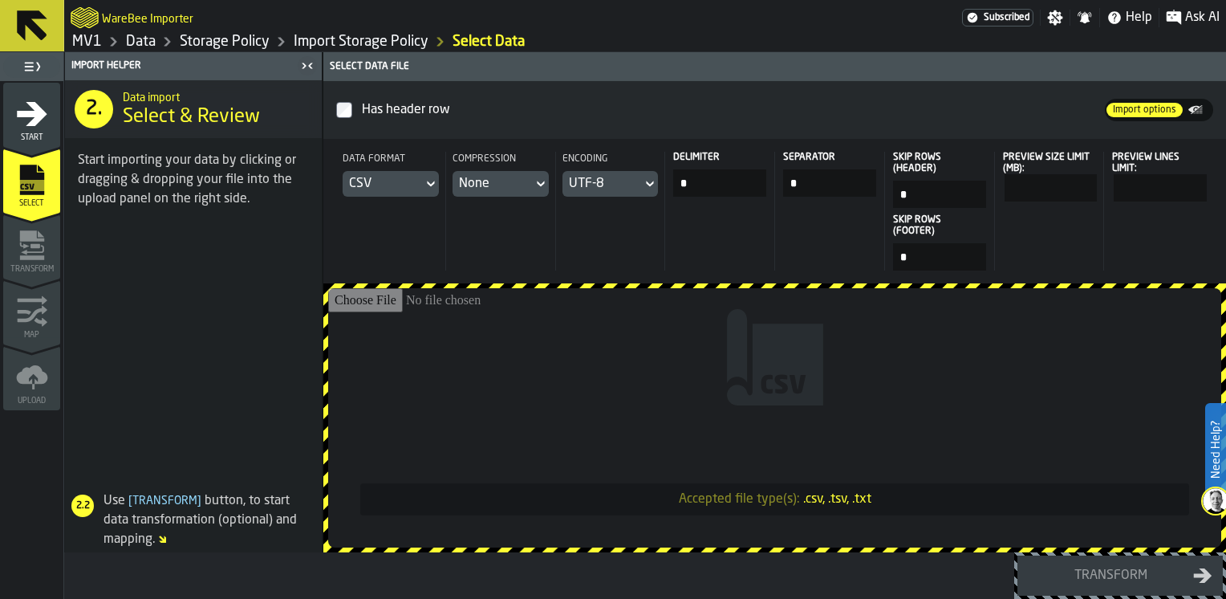
click at [384, 321] on input "Accepted file type(s): .csv, .tsv, .txt" at bounding box center [774, 417] width 893 height 259
click at [430, 188] on icon at bounding box center [431, 183] width 16 height 19
click at [403, 285] on div "Dataset" at bounding box center [386, 292] width 83 height 19
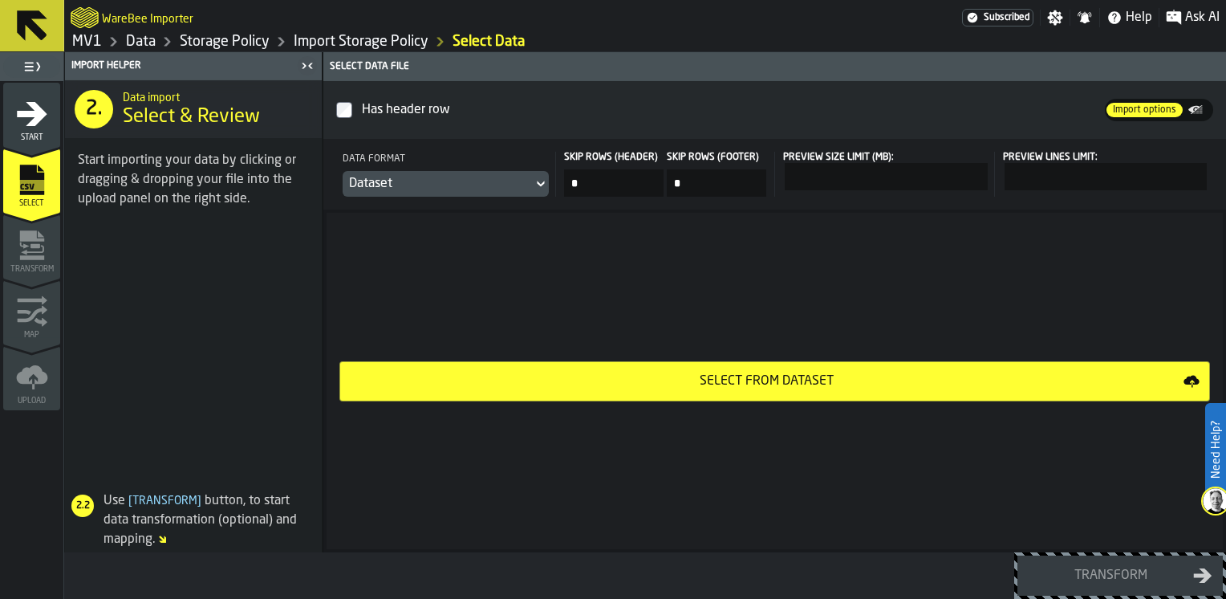
click at [603, 381] on div "Select from Dataset" at bounding box center [767, 381] width 834 height 19
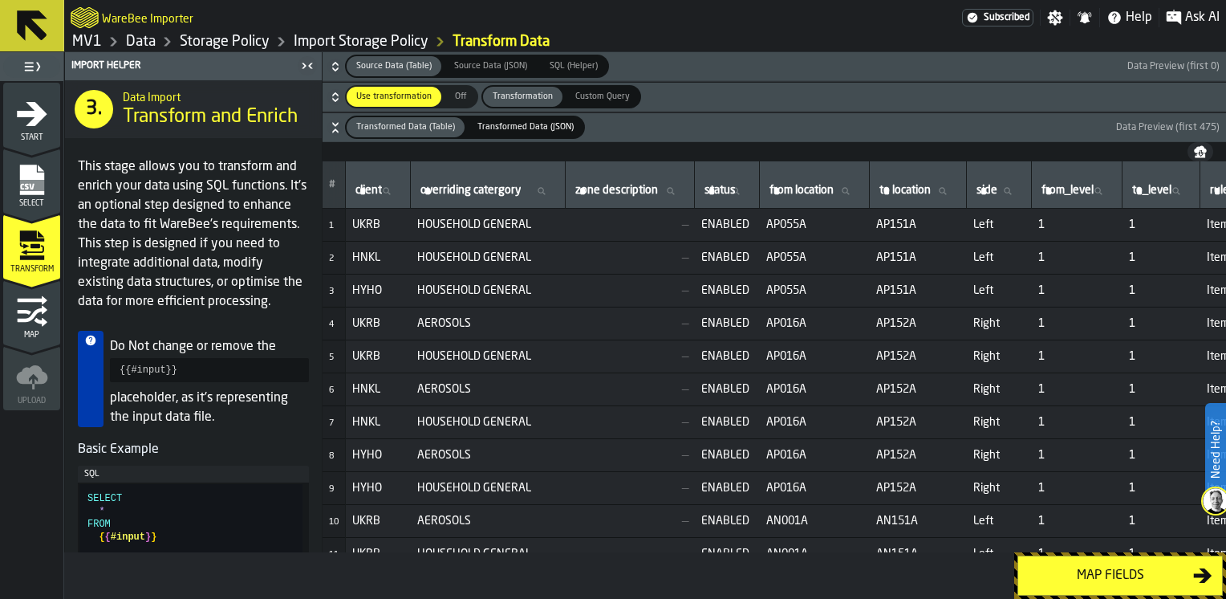
click at [496, 194] on label "overriding catergory overriding catergory" at bounding box center [487, 191] width 141 height 21
click at [496, 194] on input "overriding catergory overriding catergory" at bounding box center [487, 191] width 141 height 21
type input "*****"
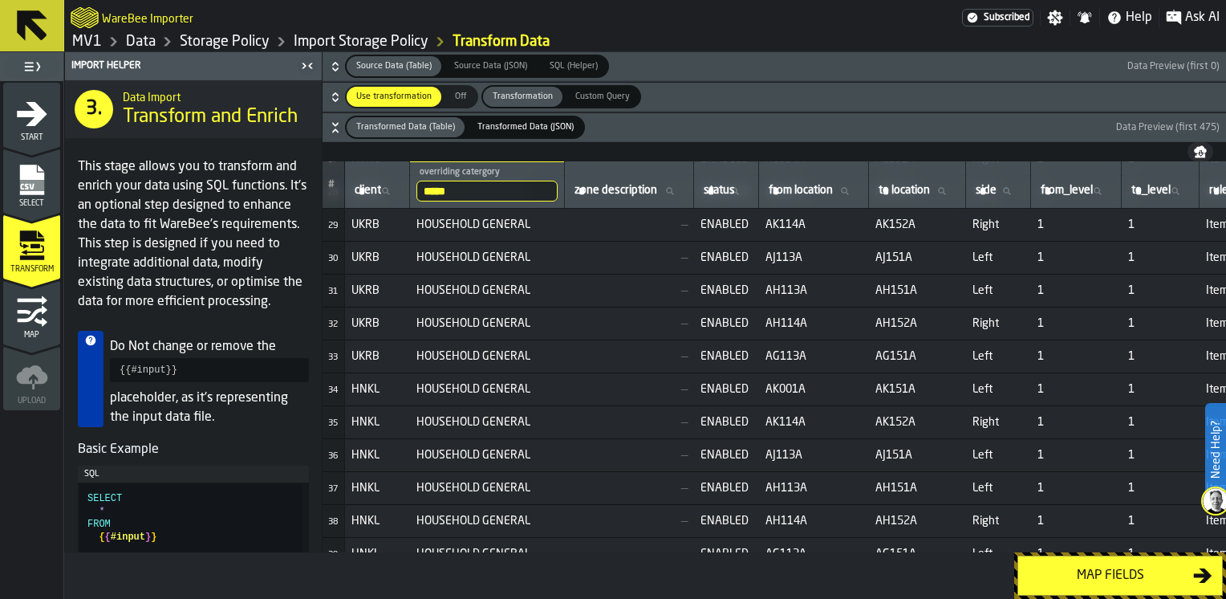
scroll to position [908, 0]
drag, startPoint x: 539, startPoint y: 188, endPoint x: 388, endPoint y: 188, distance: 151.7
click at [388, 188] on tr "# client client ***** overriding catergory house zone description zone descript…" at bounding box center [813, 184] width 981 height 47
click at [552, 192] on input "*****" at bounding box center [487, 191] width 141 height 21
click at [1082, 579] on div "Map fields" at bounding box center [1110, 575] width 165 height 19
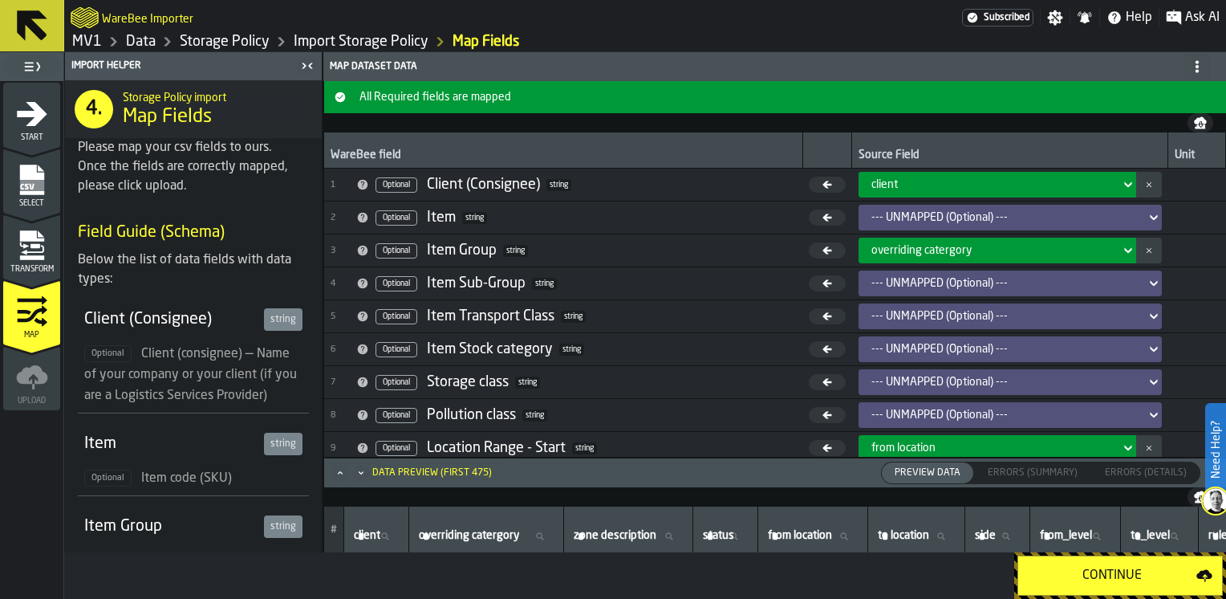
click at [1121, 576] on div "Continue" at bounding box center [1112, 575] width 169 height 19
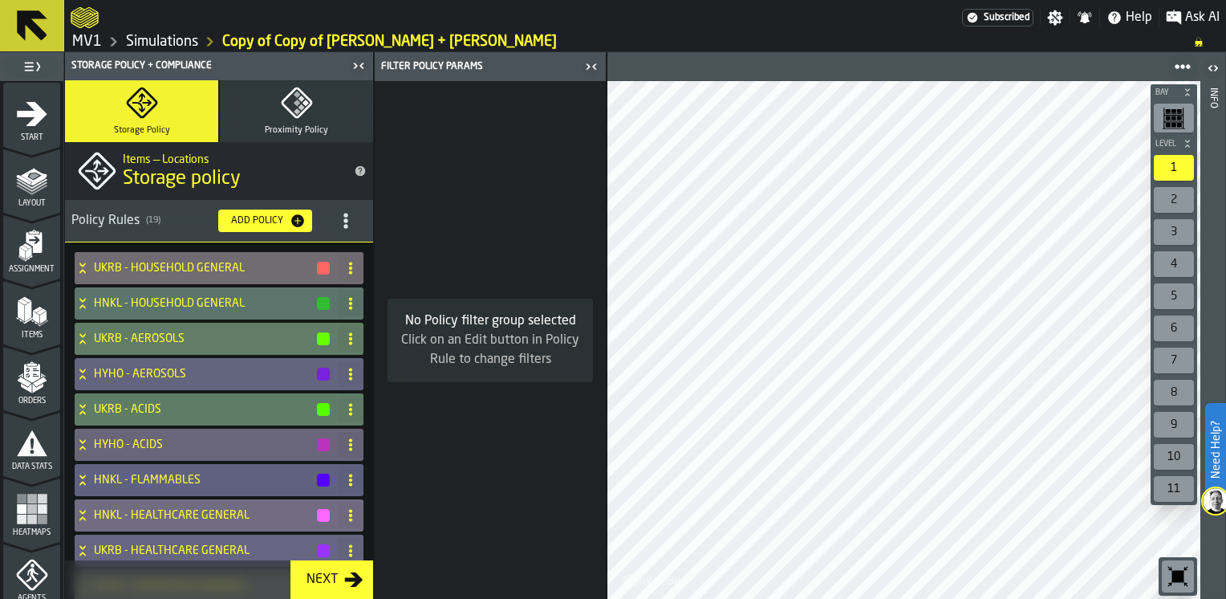
click at [594, 67] on icon "button-toggle-Close me" at bounding box center [594, 66] width 4 height 6
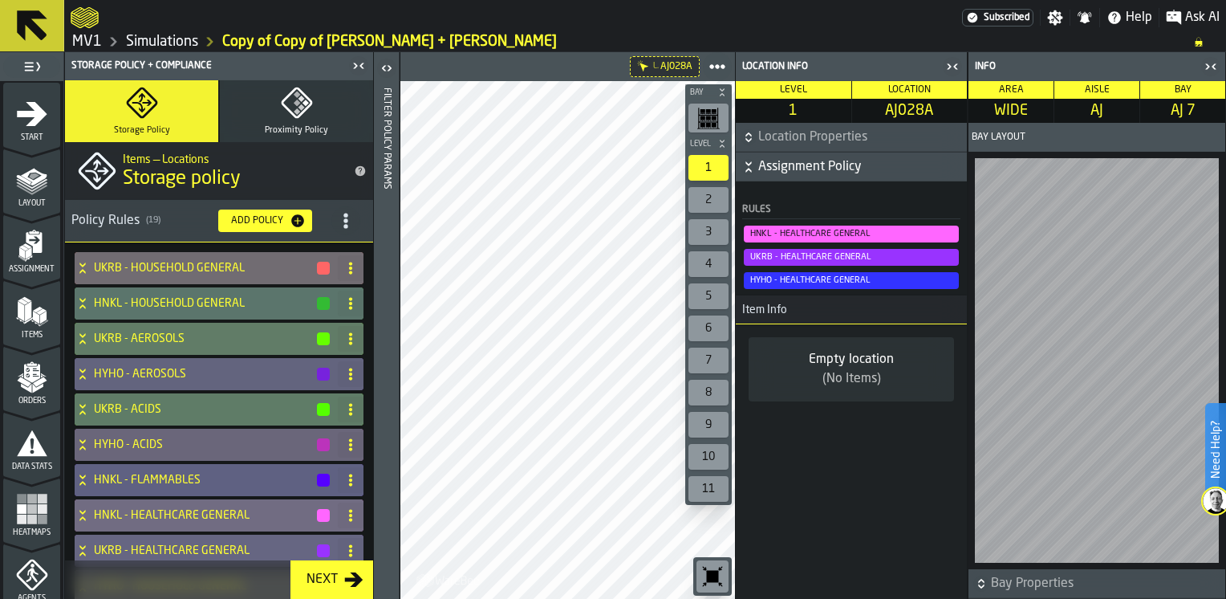
click at [27, 508] on rect "menu Heatmaps" at bounding box center [32, 509] width 10 height 10
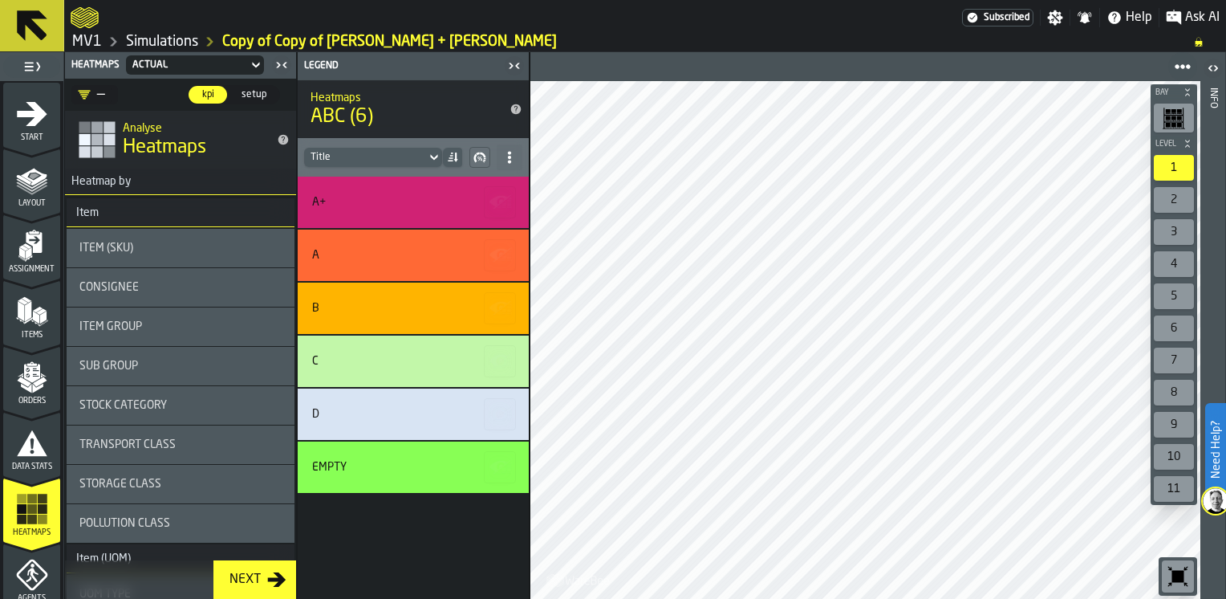
click at [176, 330] on div "Item Group" at bounding box center [180, 326] width 202 height 13
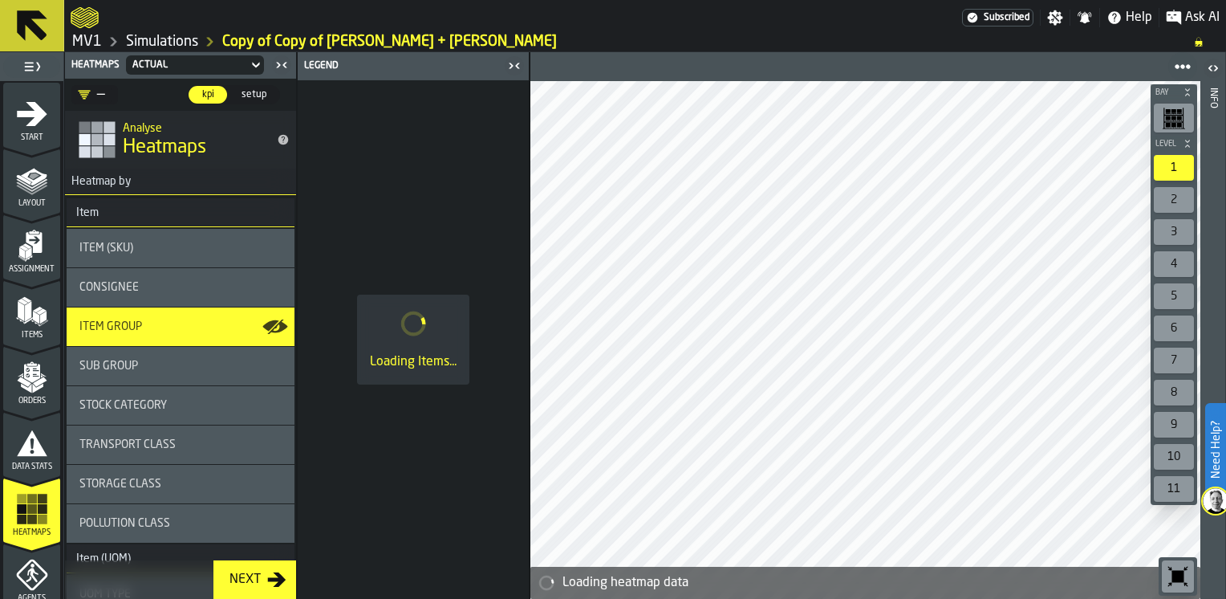
scroll to position [321, 0]
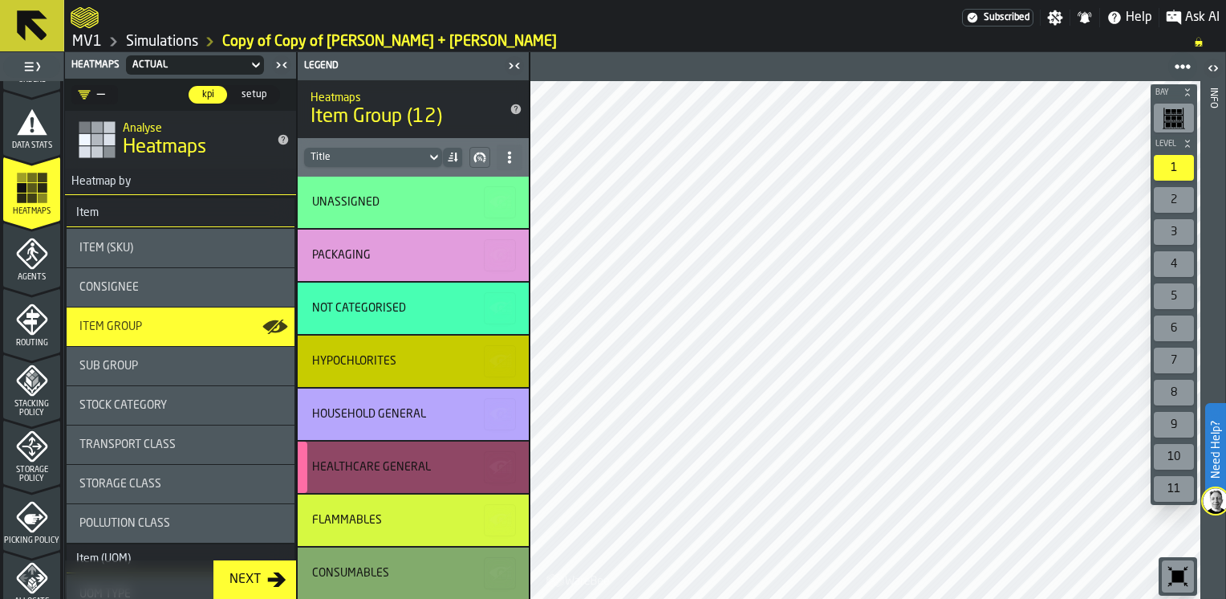
click at [404, 469] on div "HEALTHCARE GENERAL" at bounding box center [371, 467] width 119 height 13
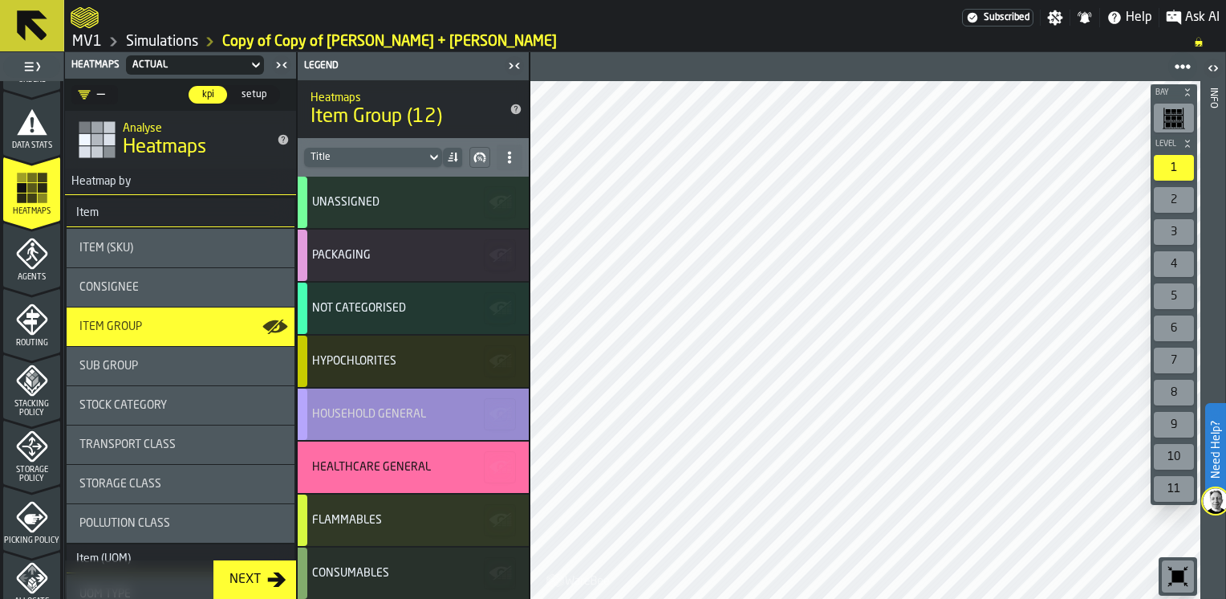
click at [358, 406] on div "HOUSEHOLD GENERAL" at bounding box center [413, 413] width 231 height 51
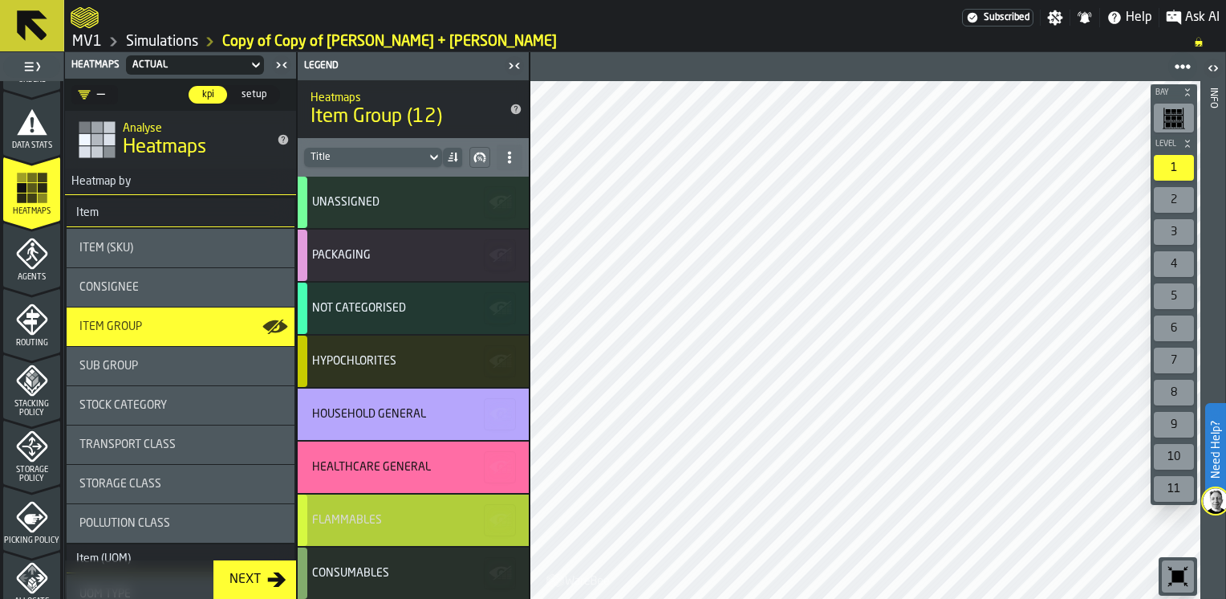
click at [354, 525] on div "FLAMMABLES" at bounding box center [347, 520] width 70 height 13
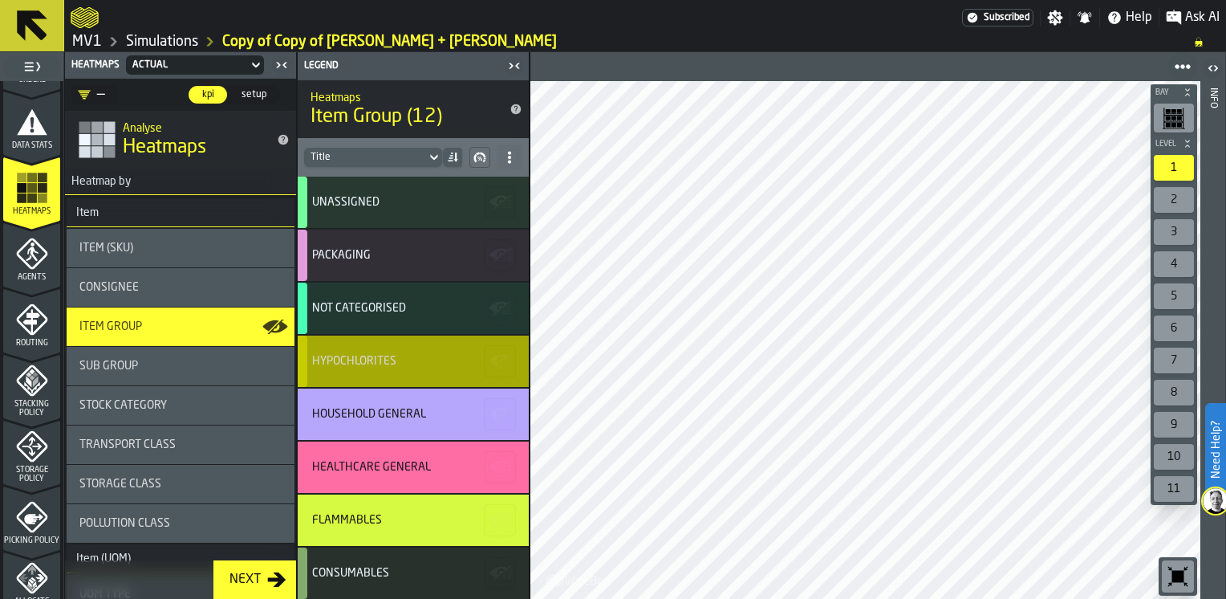
click at [373, 355] on div "HYPOCHLORITES" at bounding box center [354, 361] width 84 height 13
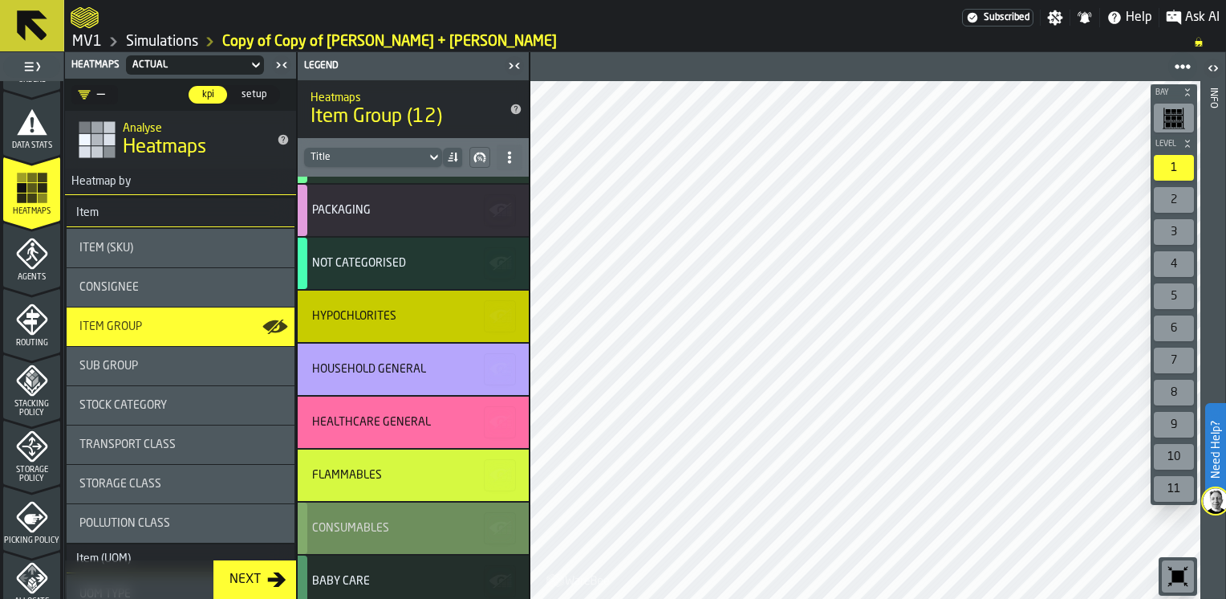
scroll to position [80, 0]
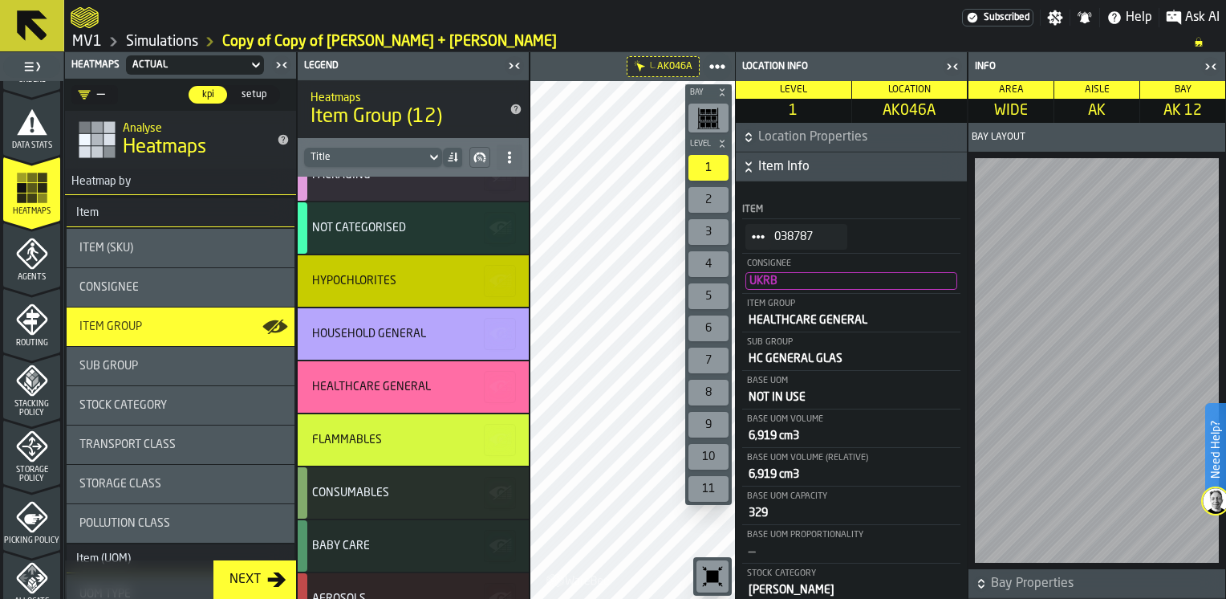
click at [1213, 63] on icon "button-toggle-Close me" at bounding box center [1210, 66] width 19 height 19
click at [1203, 59] on div "button-toggle-Close me" at bounding box center [1211, 66] width 22 height 19
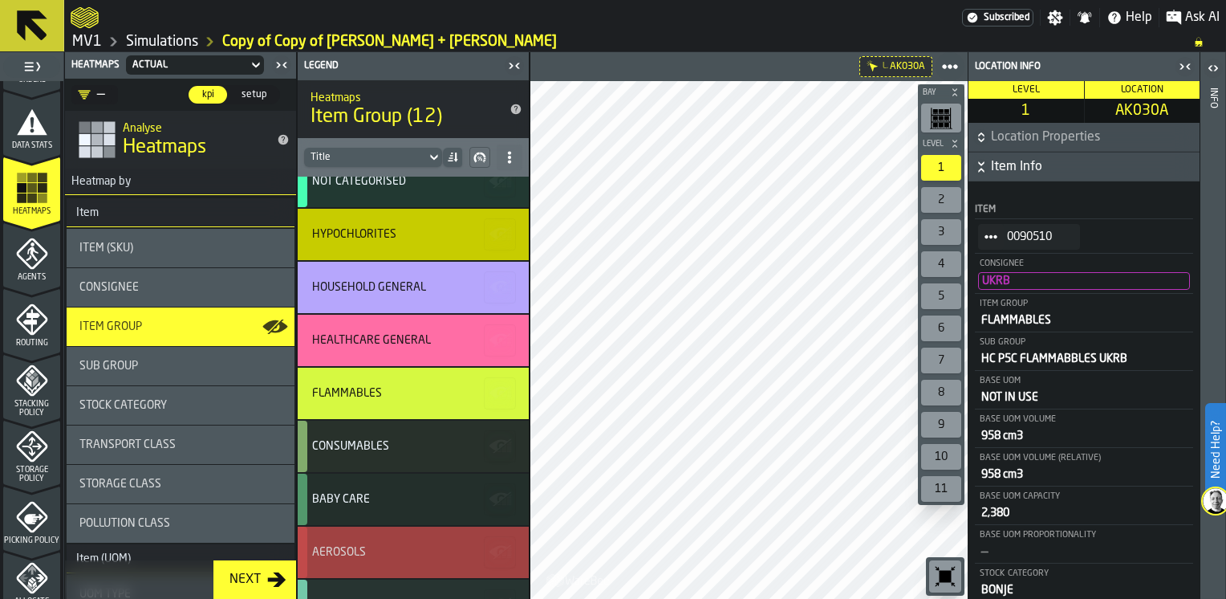
scroll to position [160, 0]
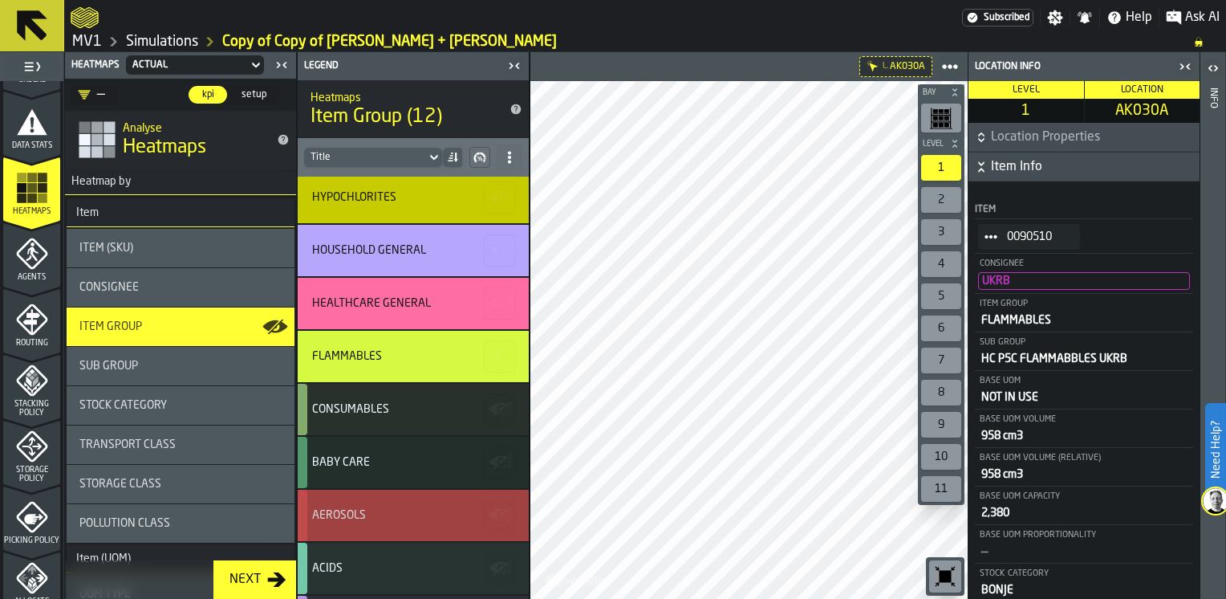
click at [414, 524] on div "AEROSOLS" at bounding box center [413, 514] width 231 height 51
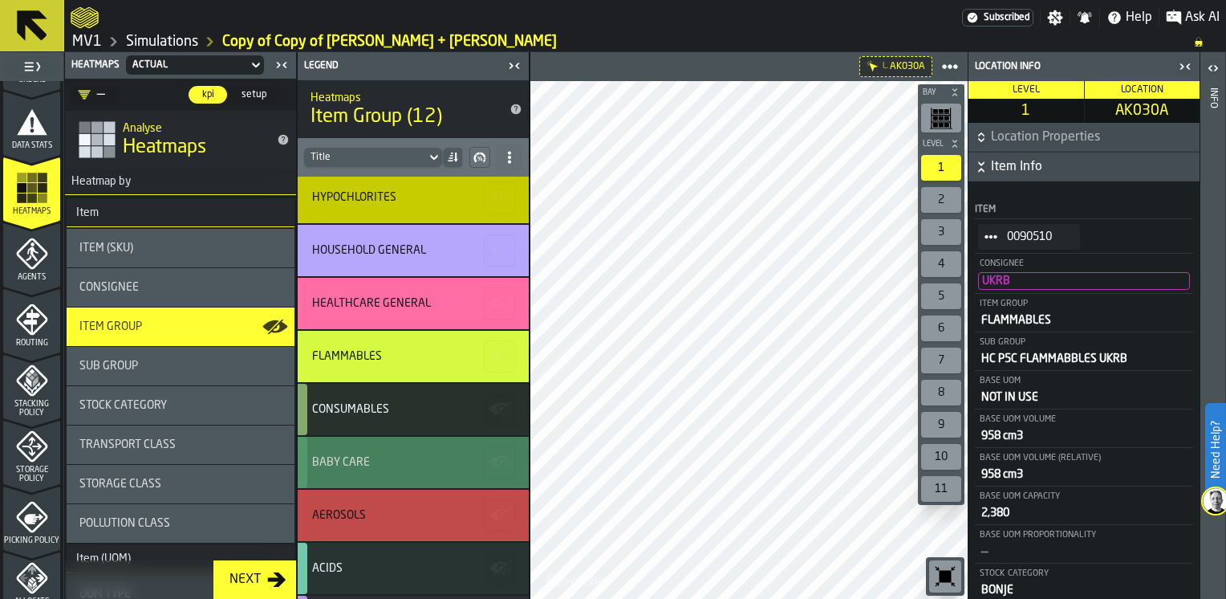
scroll to position [205, 0]
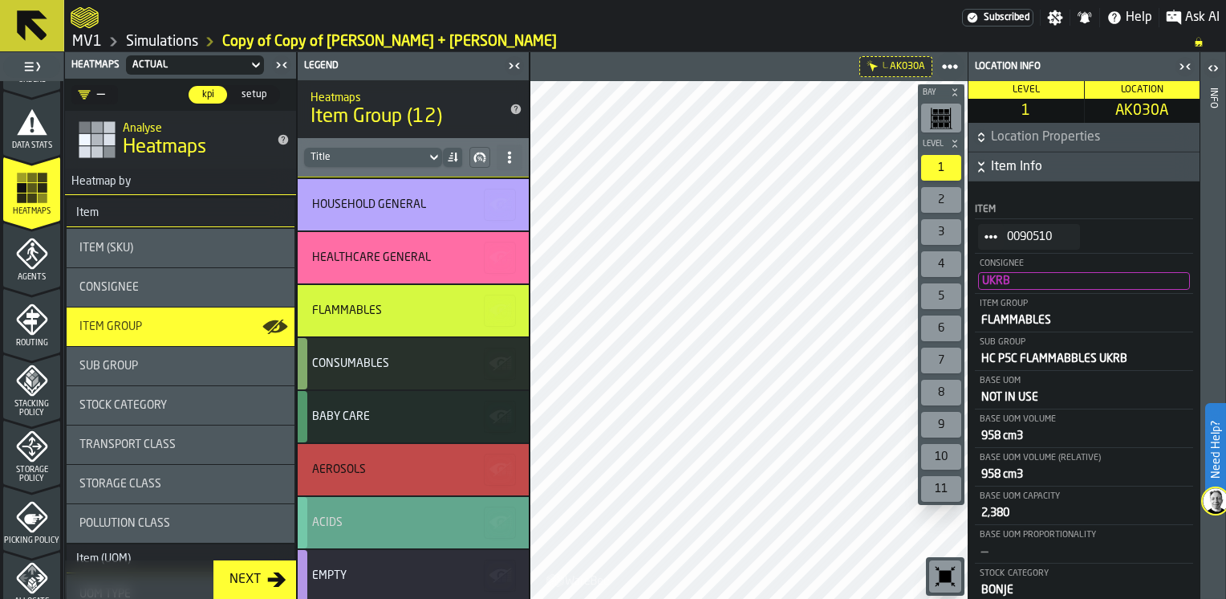
click at [358, 523] on div "ACIDS" at bounding box center [410, 522] width 197 height 13
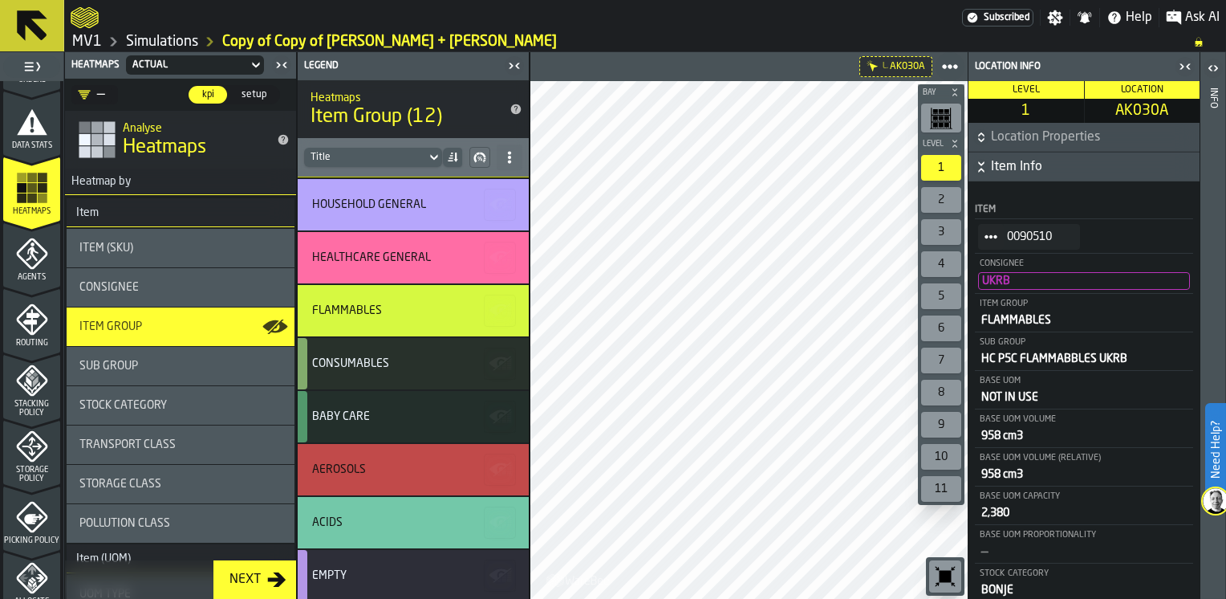
click at [252, 93] on span "setup" at bounding box center [254, 94] width 38 height 14
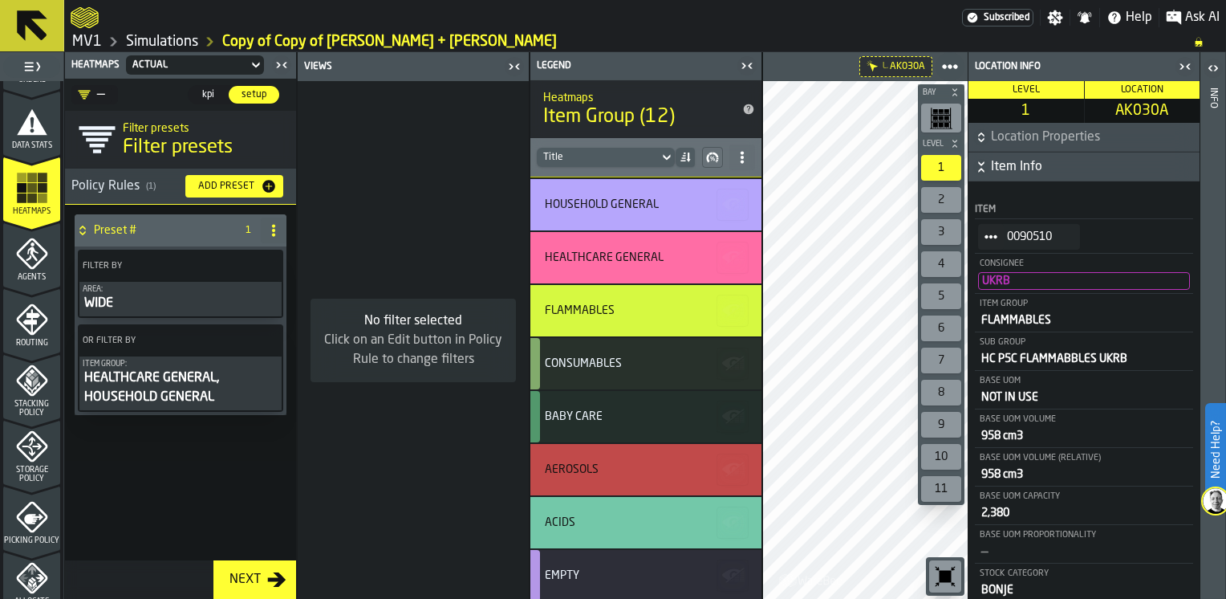
click at [0, 0] on icon "PolicyFilterItem-Item Group" at bounding box center [0, 0] width 0 height 0
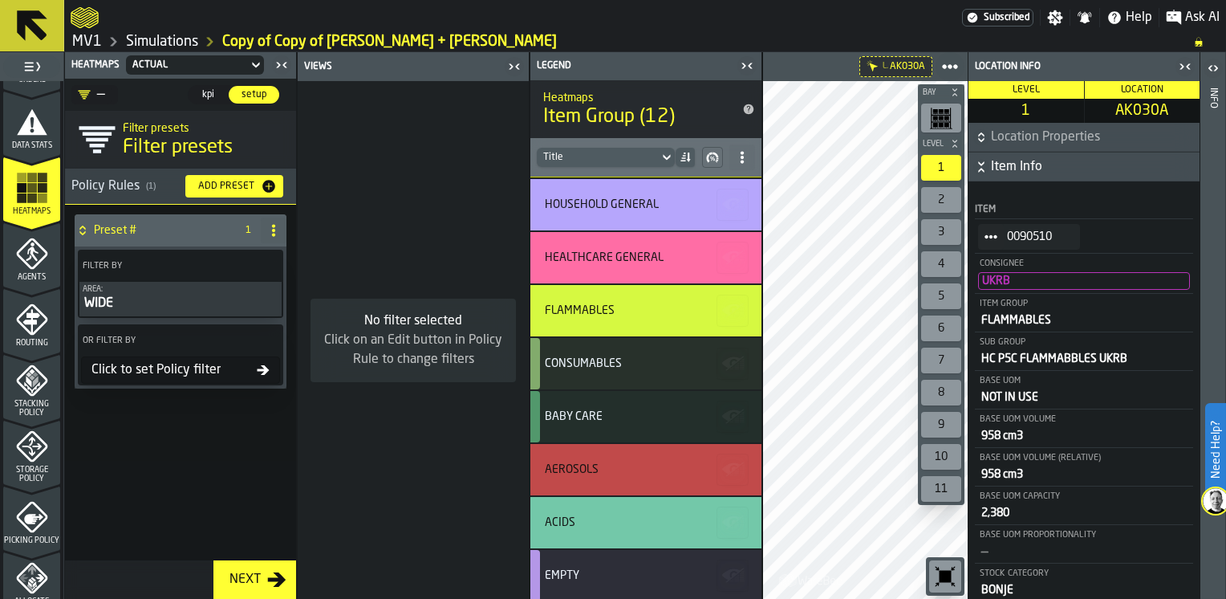
click at [244, 577] on div "Next" at bounding box center [245, 579] width 44 height 19
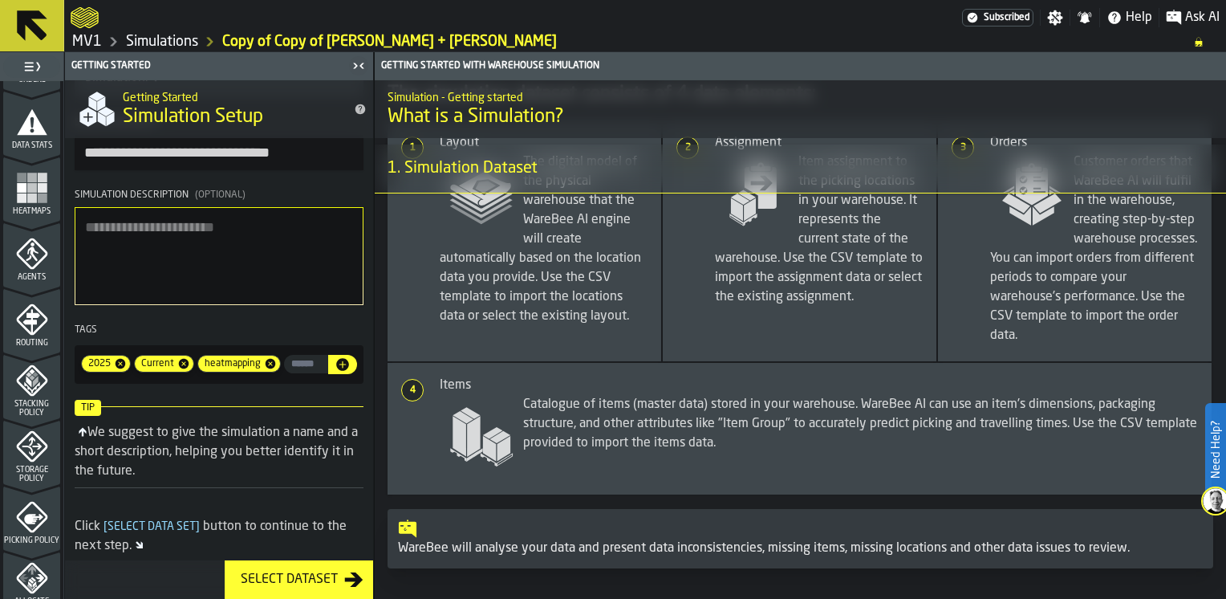
scroll to position [124, 0]
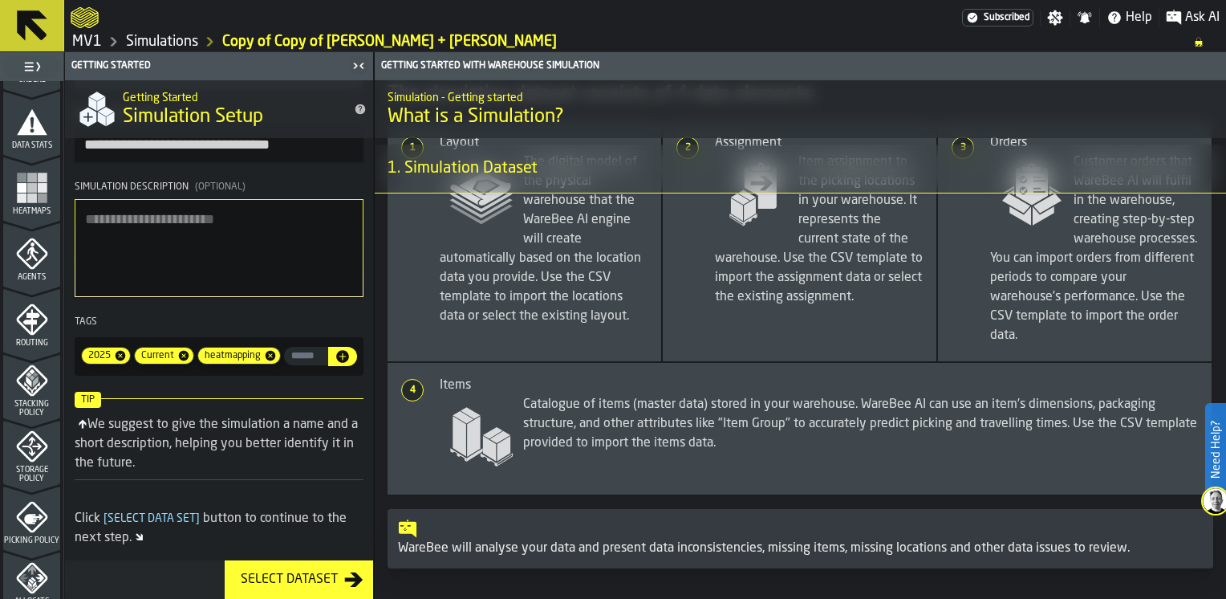
click at [313, 578] on div "Select Dataset" at bounding box center [289, 579] width 110 height 19
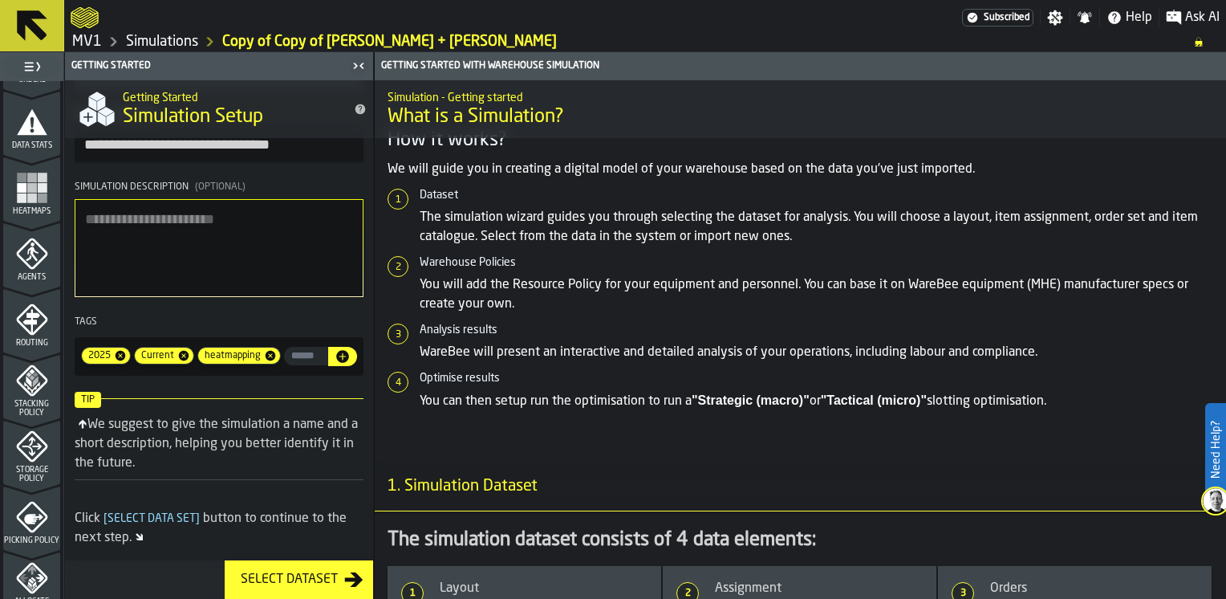
scroll to position [0, 0]
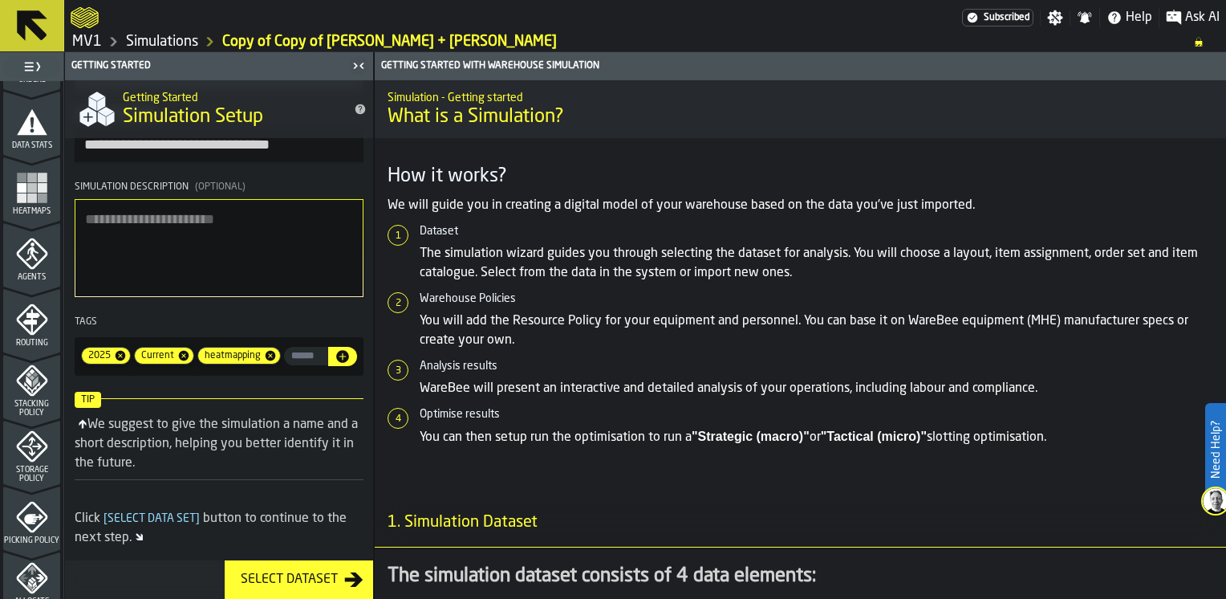
click at [33, 465] on span "Storage Policy" at bounding box center [31, 474] width 57 height 18
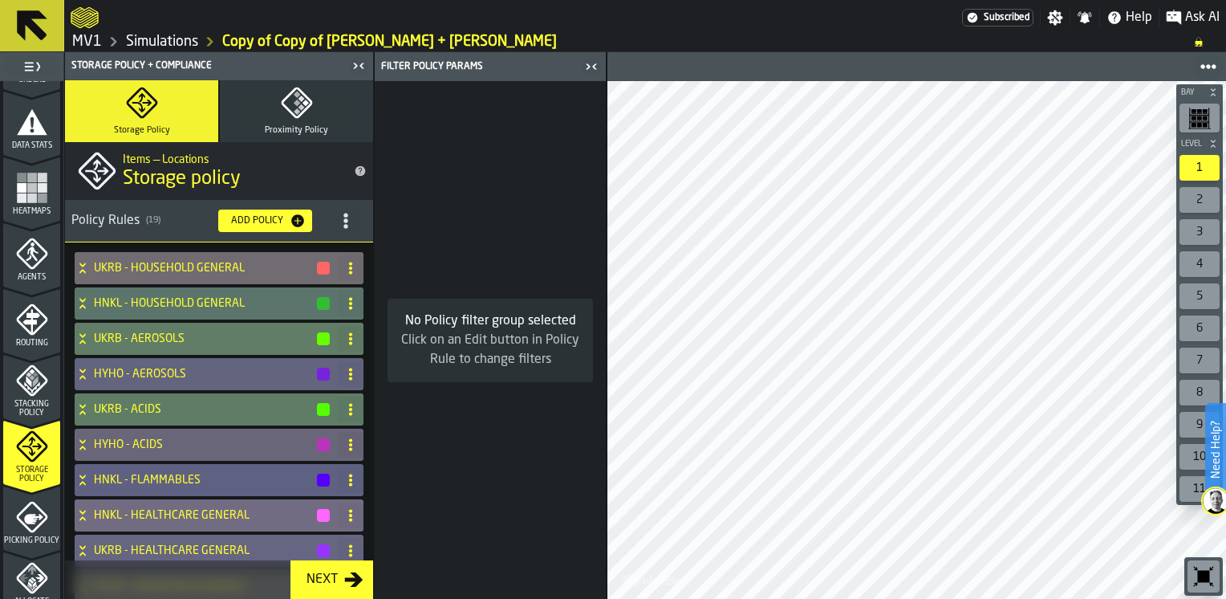
click at [338, 219] on icon "title-section-[object Object]" at bounding box center [346, 221] width 16 height 16
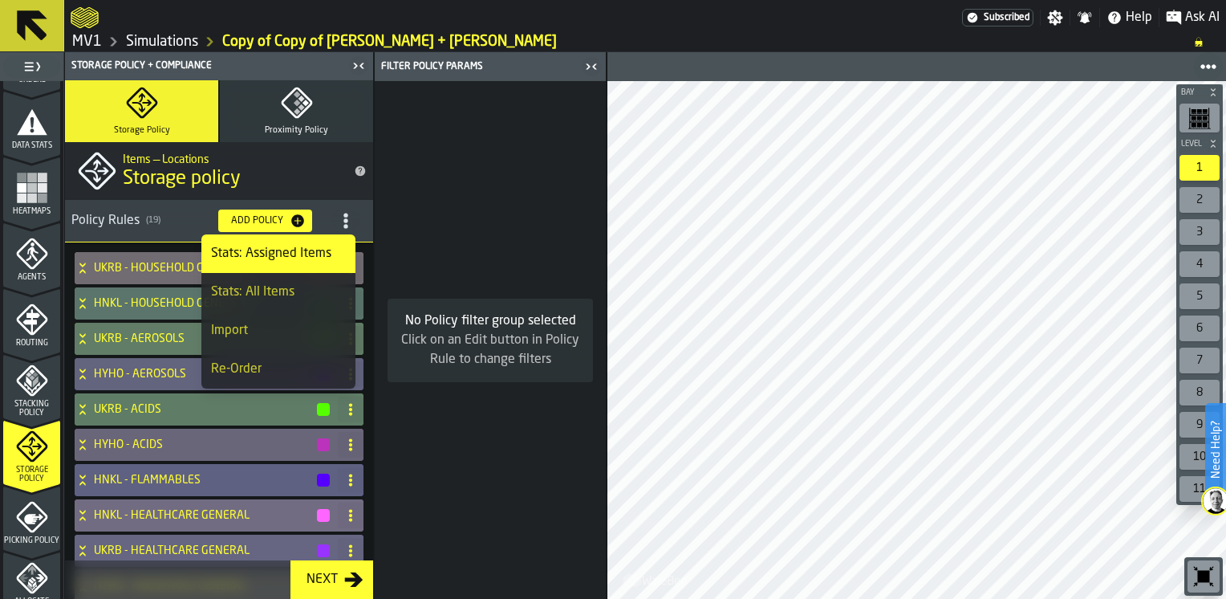
click at [238, 335] on div "Import" at bounding box center [278, 330] width 135 height 19
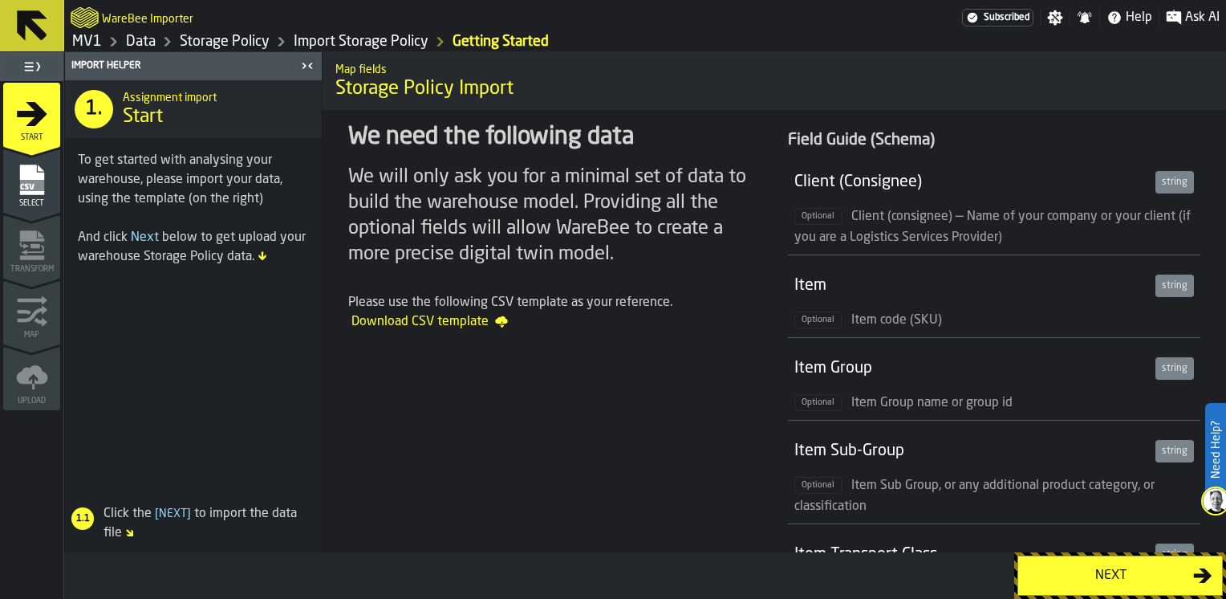
click at [1072, 569] on div "Next" at bounding box center [1110, 575] width 165 height 19
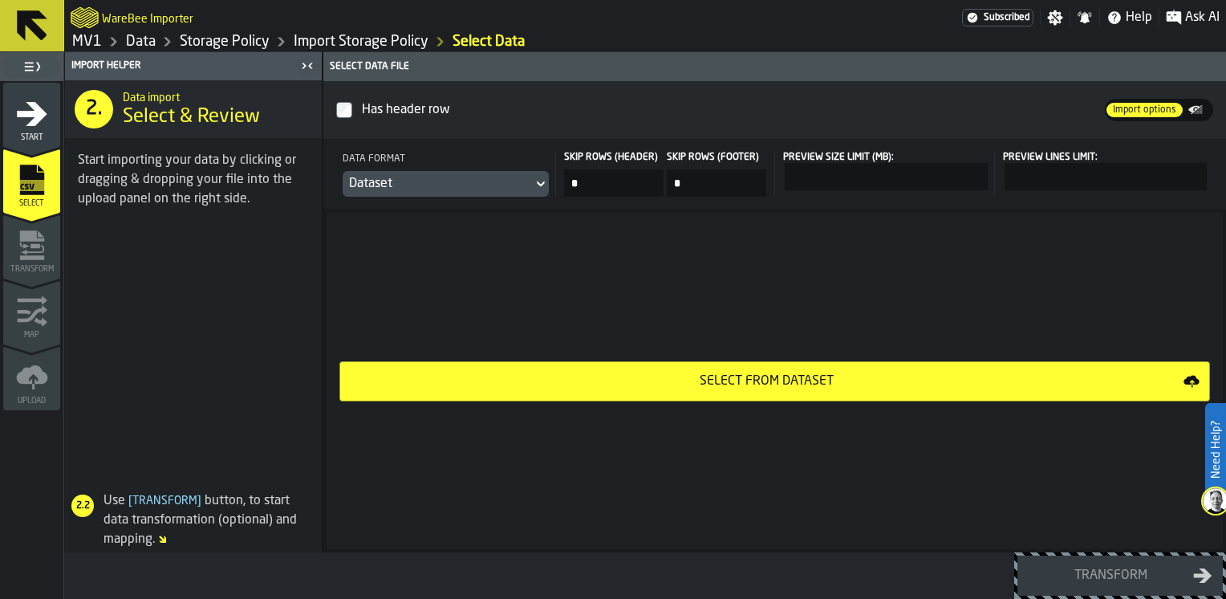
click at [767, 376] on div "Select from Dataset" at bounding box center [767, 381] width 834 height 19
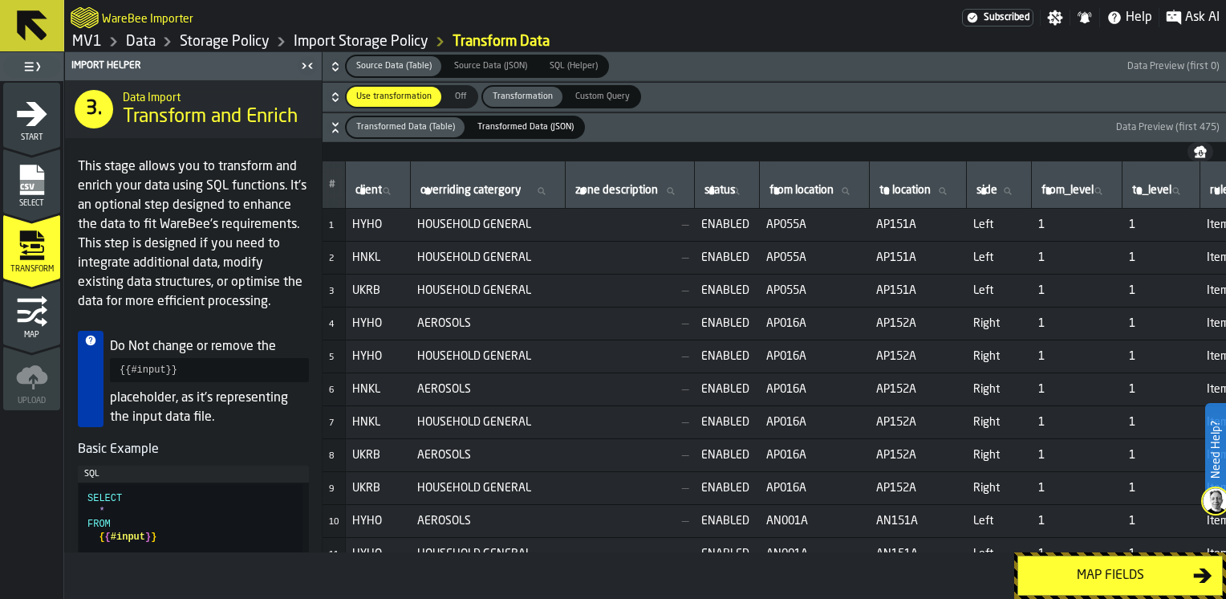
click at [1089, 573] on div "Map fields" at bounding box center [1110, 575] width 165 height 19
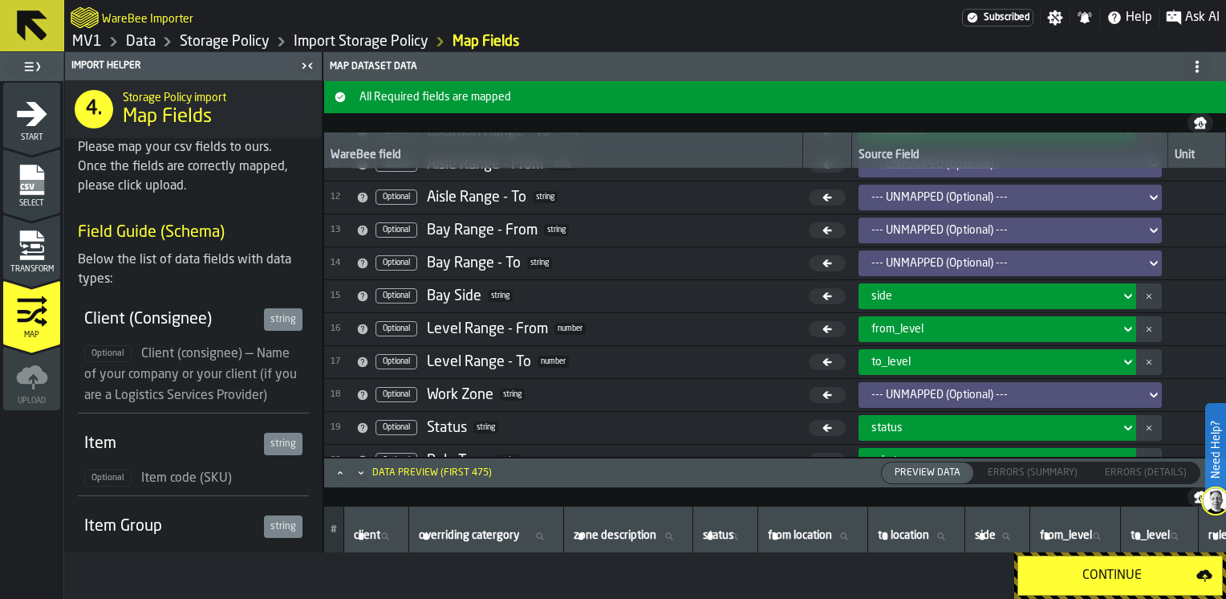
scroll to position [361, 0]
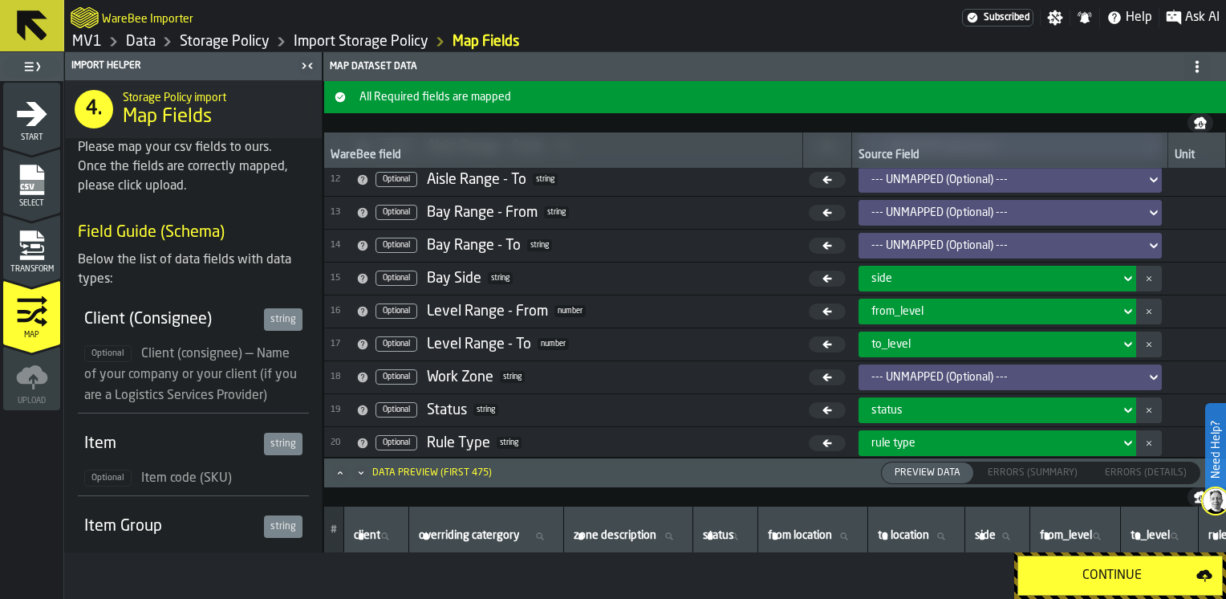
click at [1117, 574] on div "Continue" at bounding box center [1112, 575] width 169 height 19
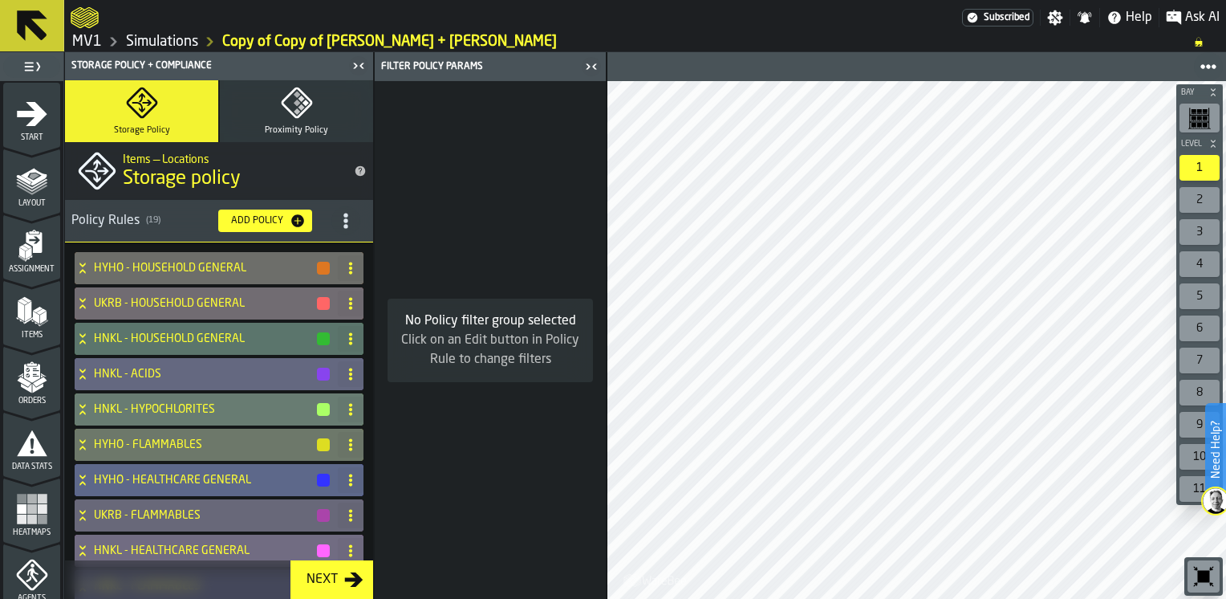
click at [344, 483] on icon at bounding box center [350, 479] width 13 height 13
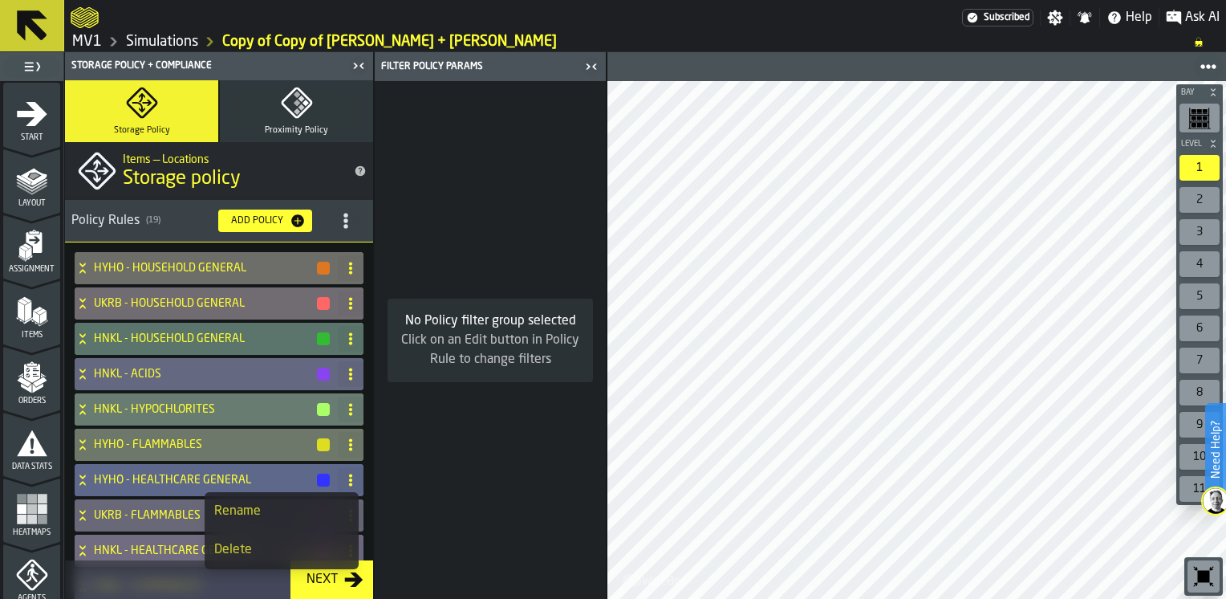
click at [150, 478] on h4 "HYHO - HEALTHCARE GENERAL" at bounding box center [204, 479] width 221 height 13
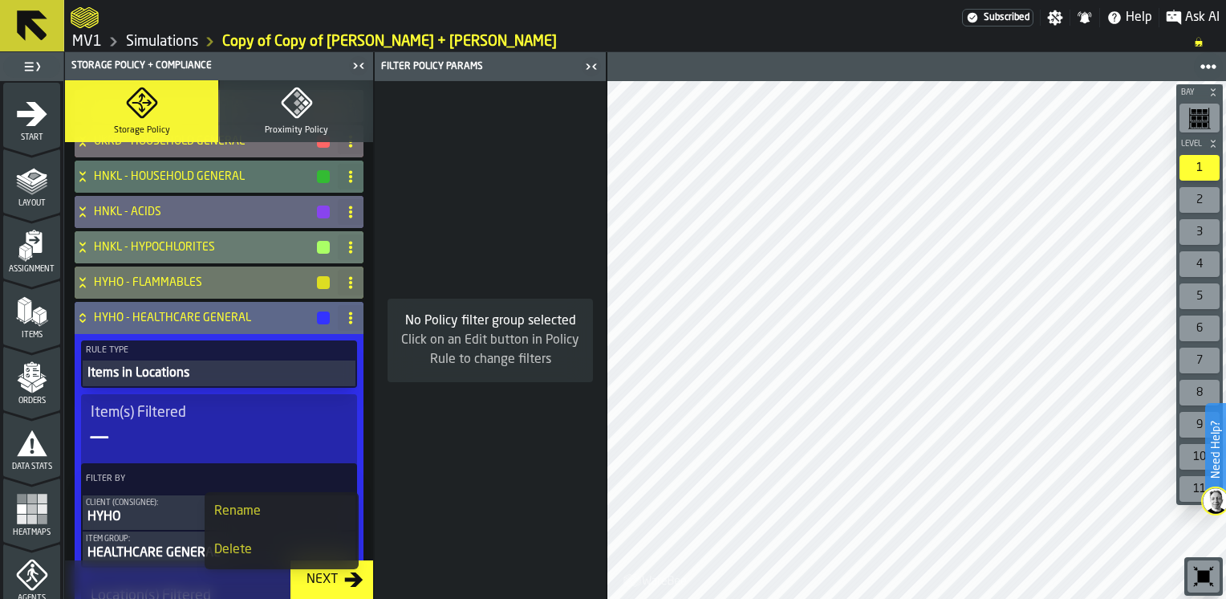
scroll to position [160, 0]
click at [144, 322] on h4 "HYHO - HEALTHCARE GENERAL" at bounding box center [204, 319] width 221 height 13
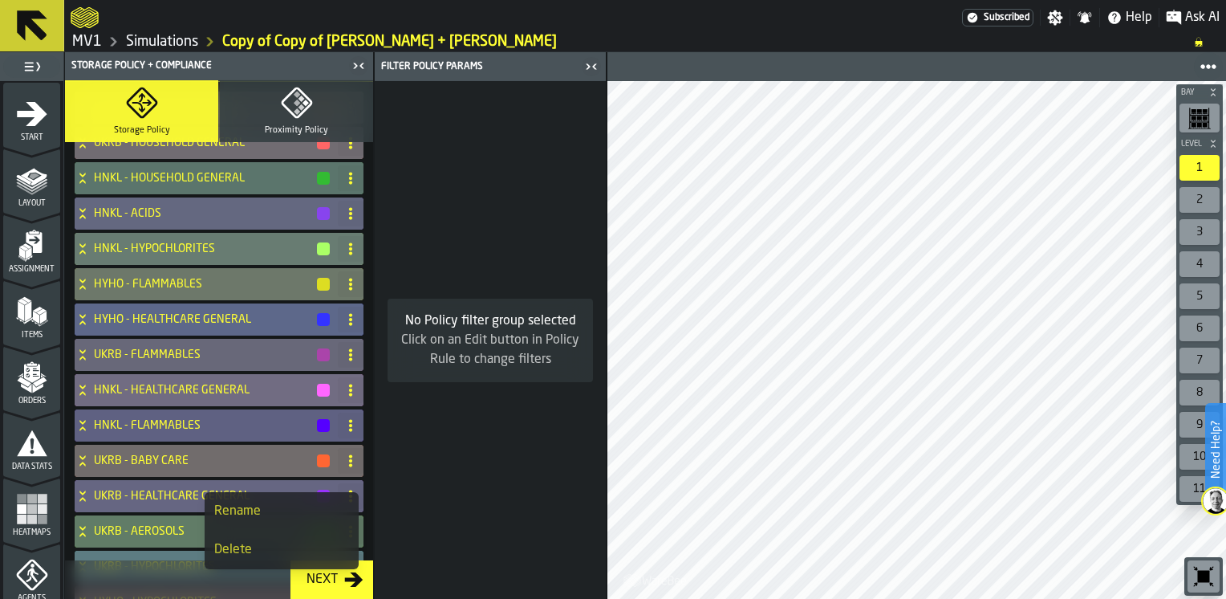
click at [144, 322] on h4 "HYHO - HEALTHCARE GENERAL" at bounding box center [204, 319] width 221 height 13
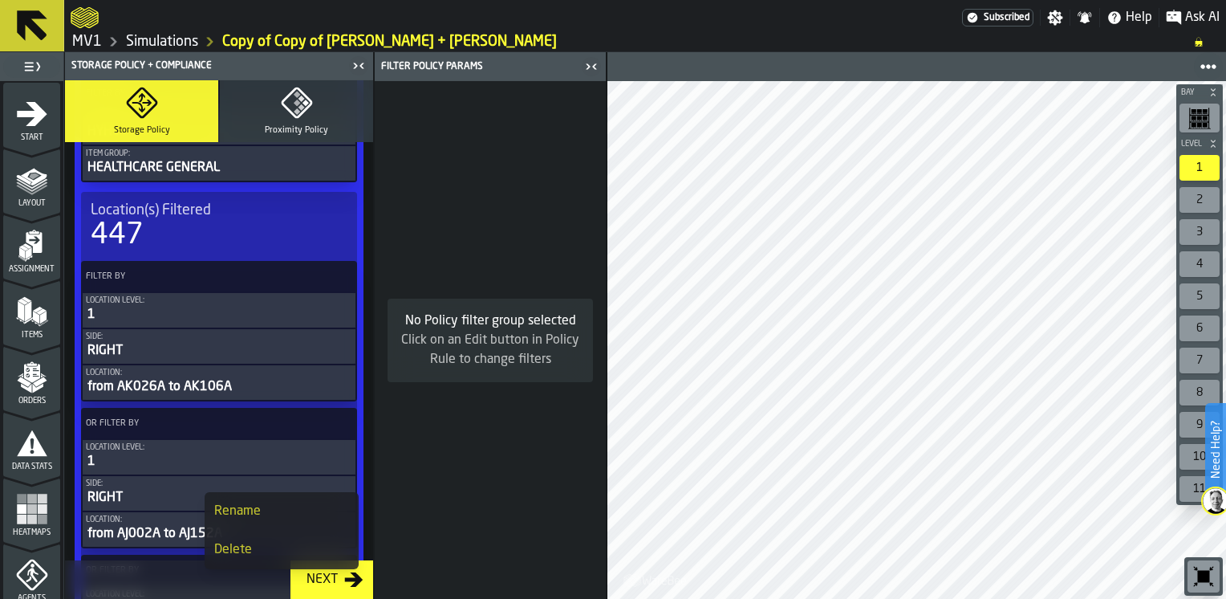
scroll to position [562, 0]
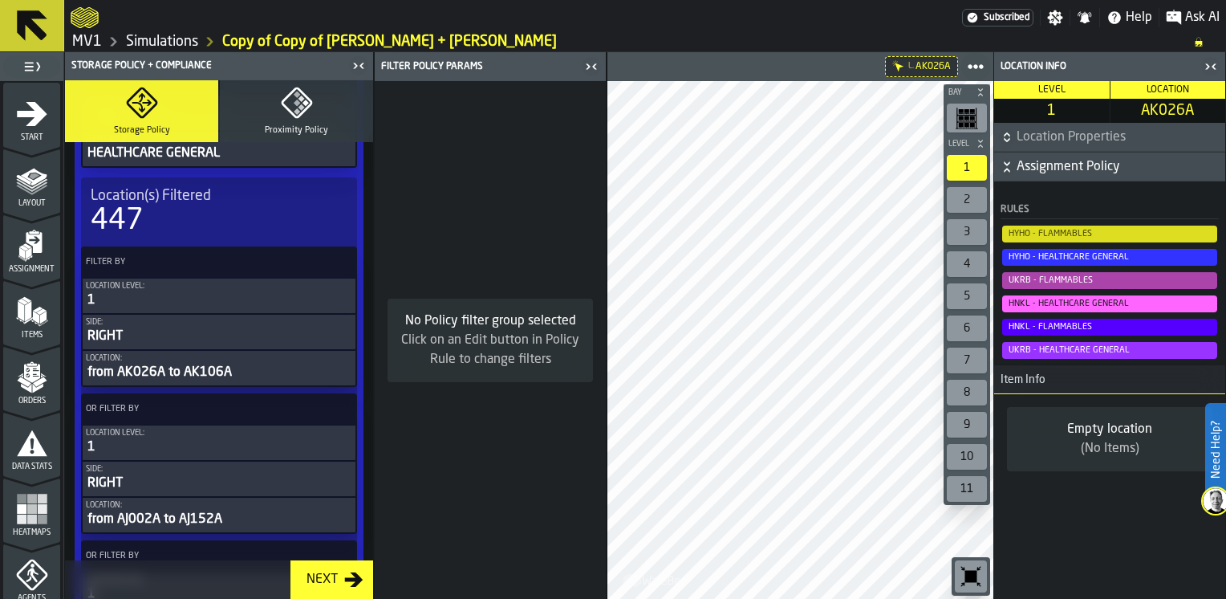
click at [30, 27] on icon at bounding box center [32, 25] width 30 height 30
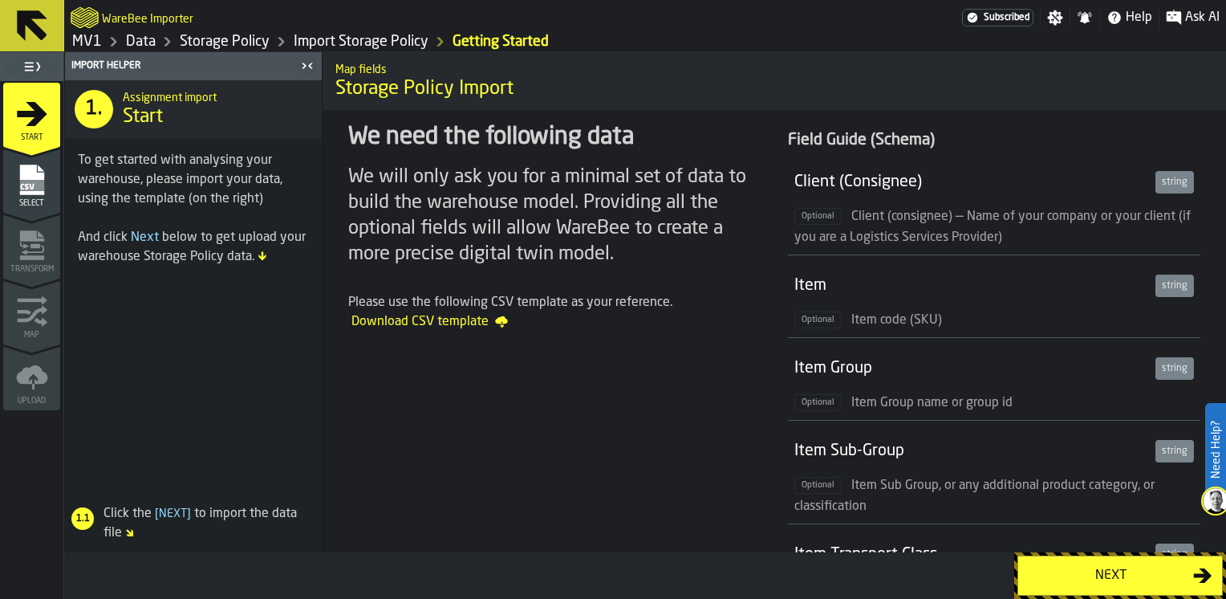
click at [133, 46] on link "Data" at bounding box center [141, 42] width 30 height 18
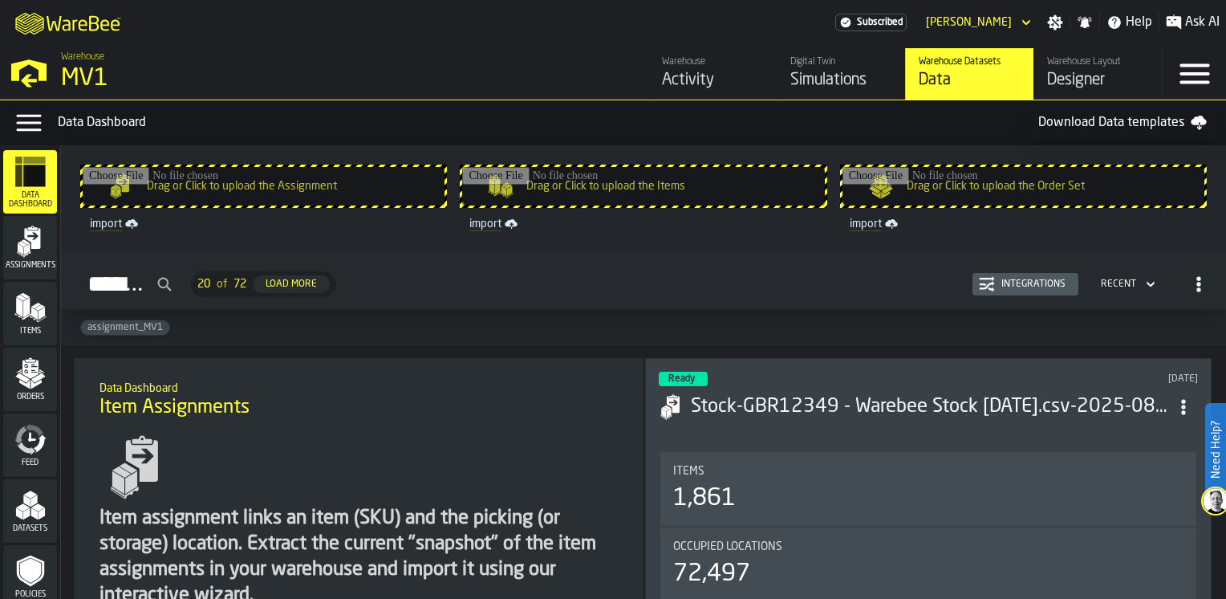
click at [706, 187] on input "Drag or Click to upload the Items" at bounding box center [643, 186] width 362 height 39
click at [812, 81] on div "Simulations" at bounding box center [841, 80] width 102 height 22
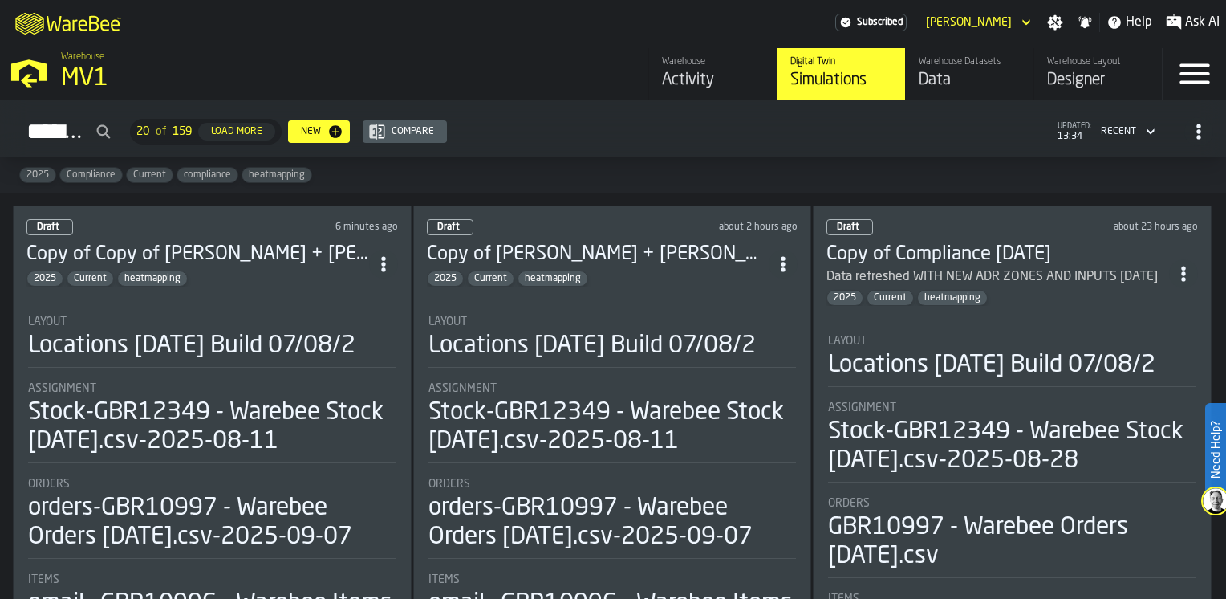
click at [936, 78] on div "Data" at bounding box center [970, 80] width 102 height 22
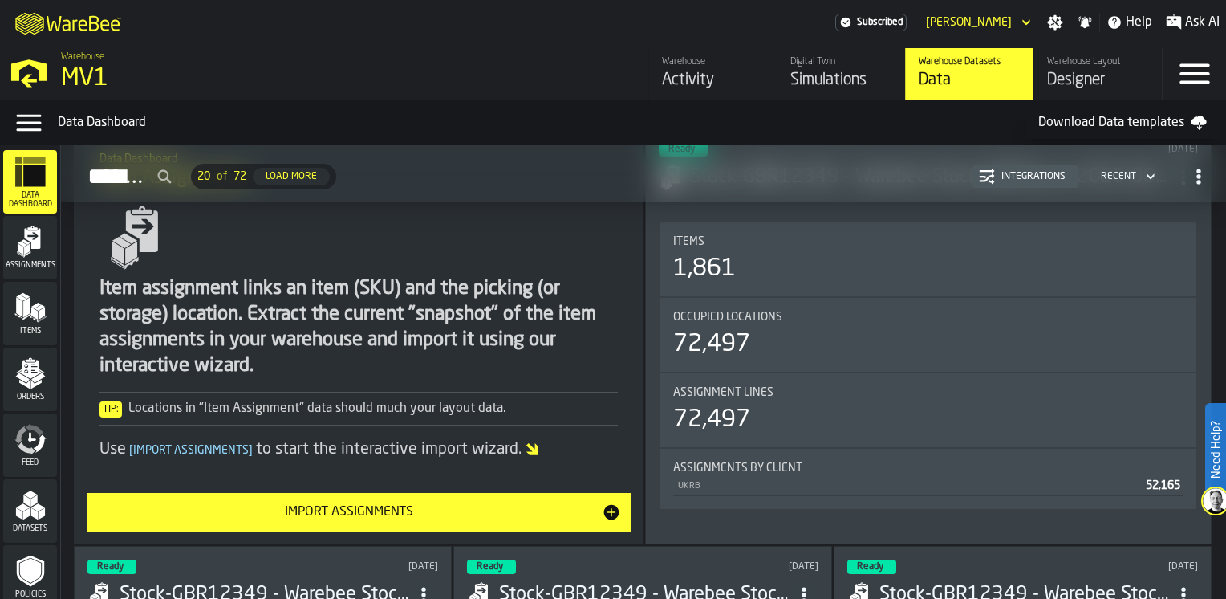
scroll to position [160, 0]
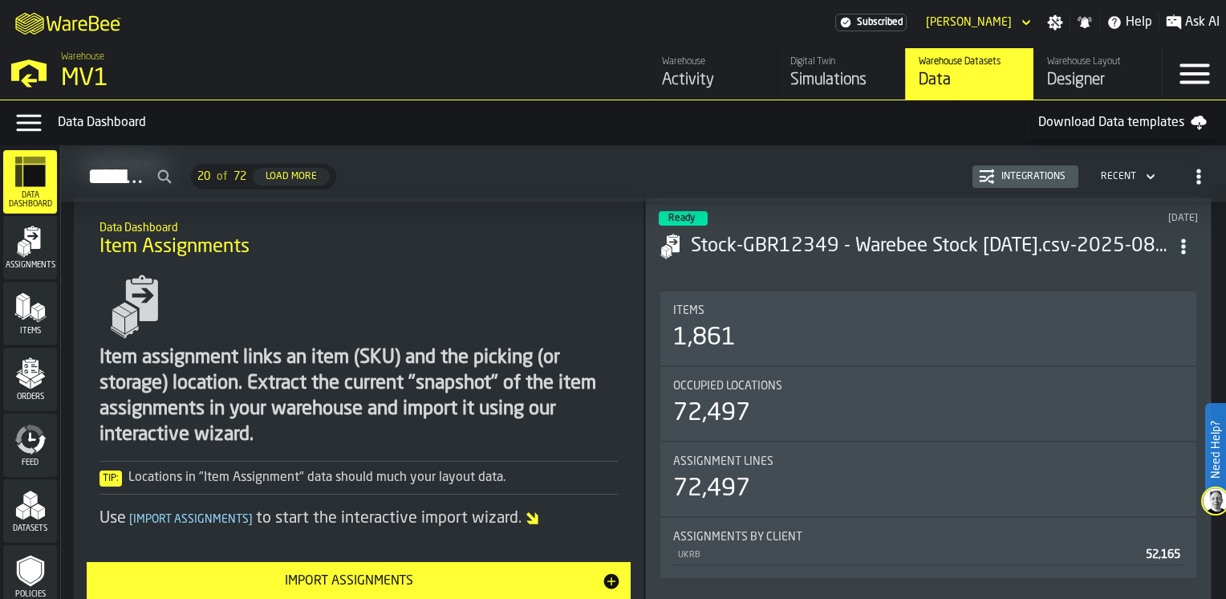
click at [43, 73] on polygon "button-toggle-Open —> Warehouse Menu" at bounding box center [28, 70] width 35 height 22
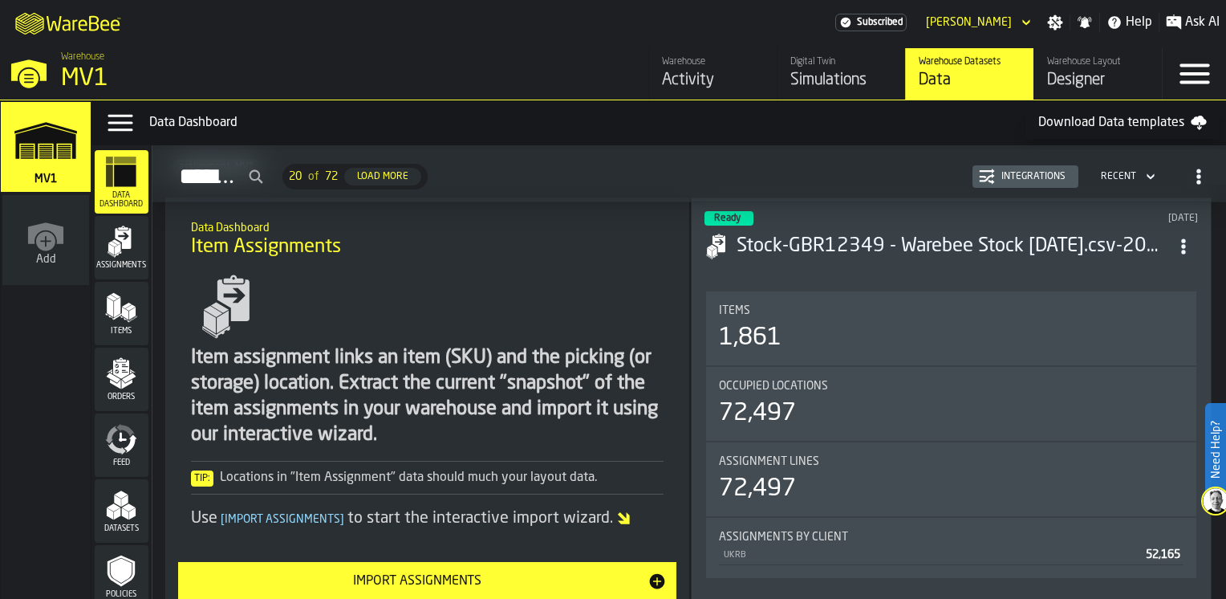
click at [120, 389] on div "Orders" at bounding box center [122, 379] width 54 height 44
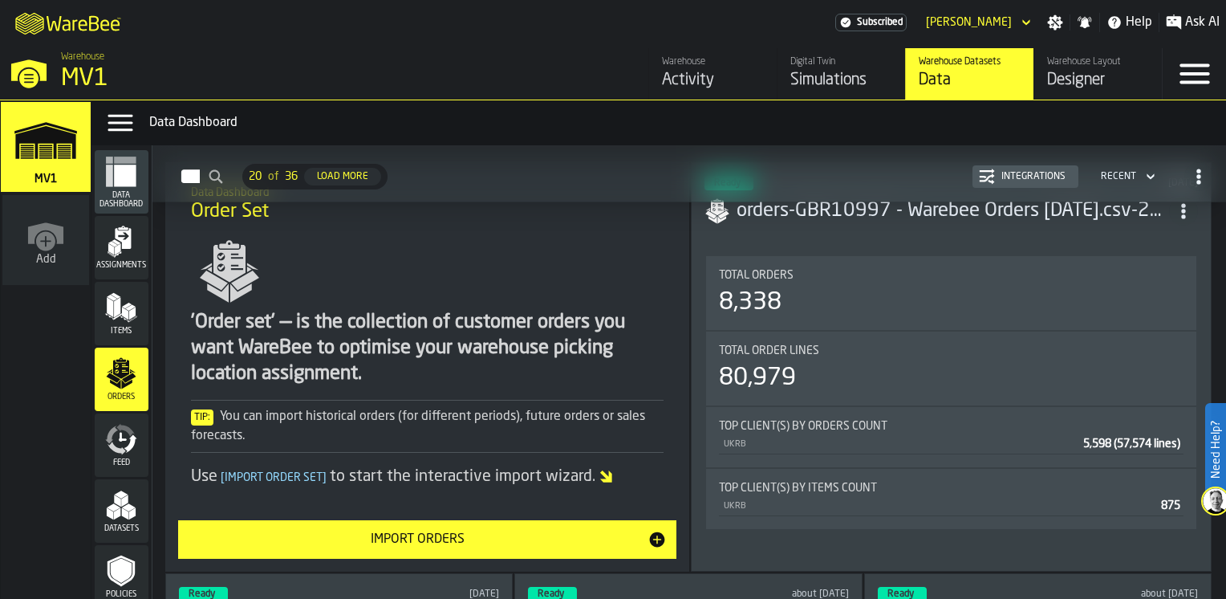
click at [417, 543] on div "Import Orders" at bounding box center [418, 539] width 460 height 19
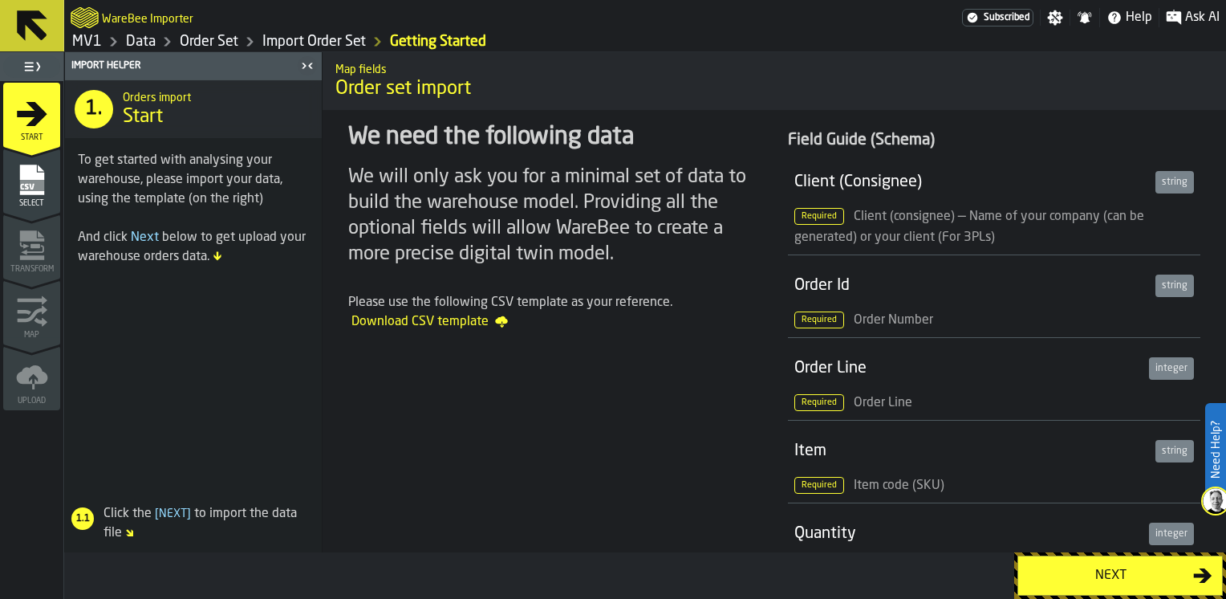
click at [1096, 566] on div "Next" at bounding box center [1110, 575] width 165 height 19
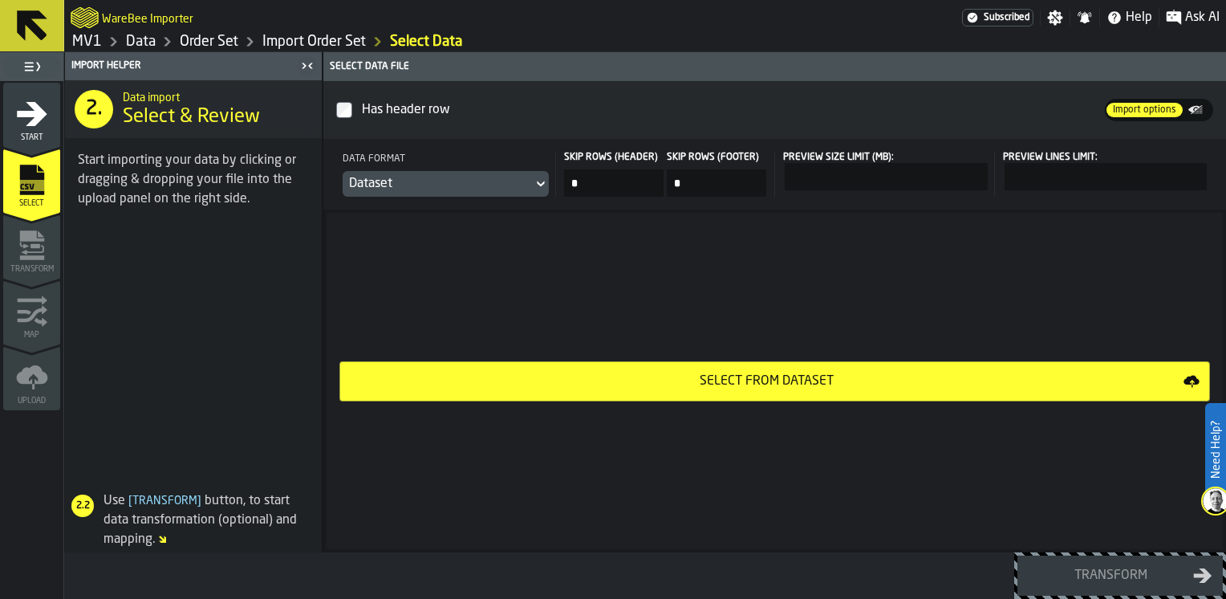
click at [584, 382] on div "Select from Dataset" at bounding box center [767, 381] width 834 height 19
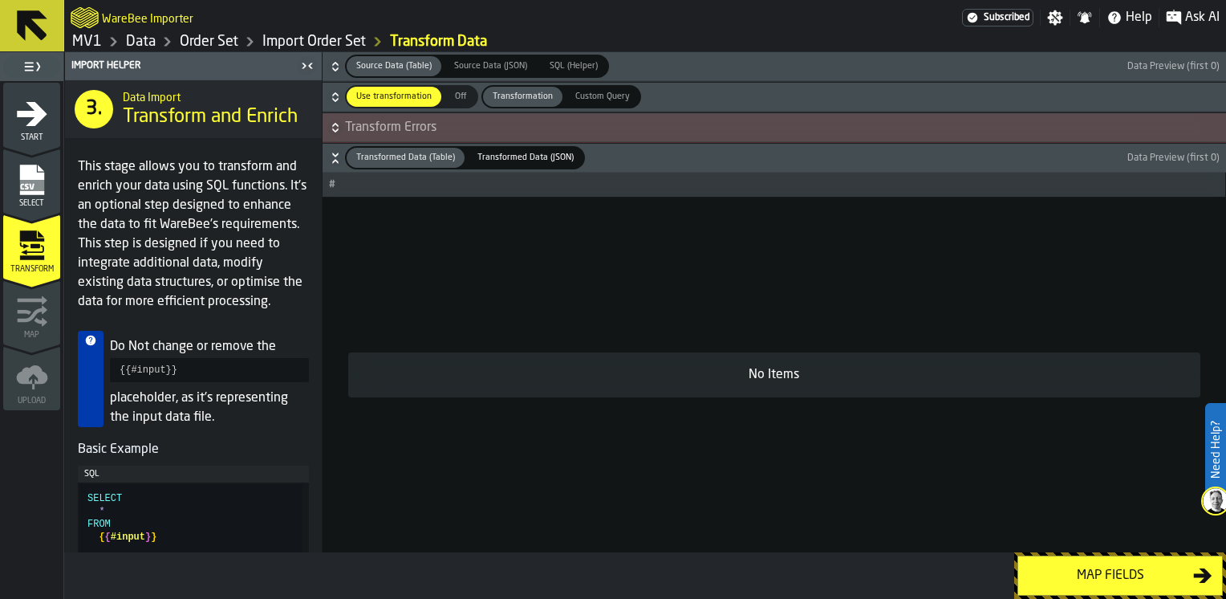
click at [24, 185] on rect "menu Select" at bounding box center [31, 185] width 24 height 11
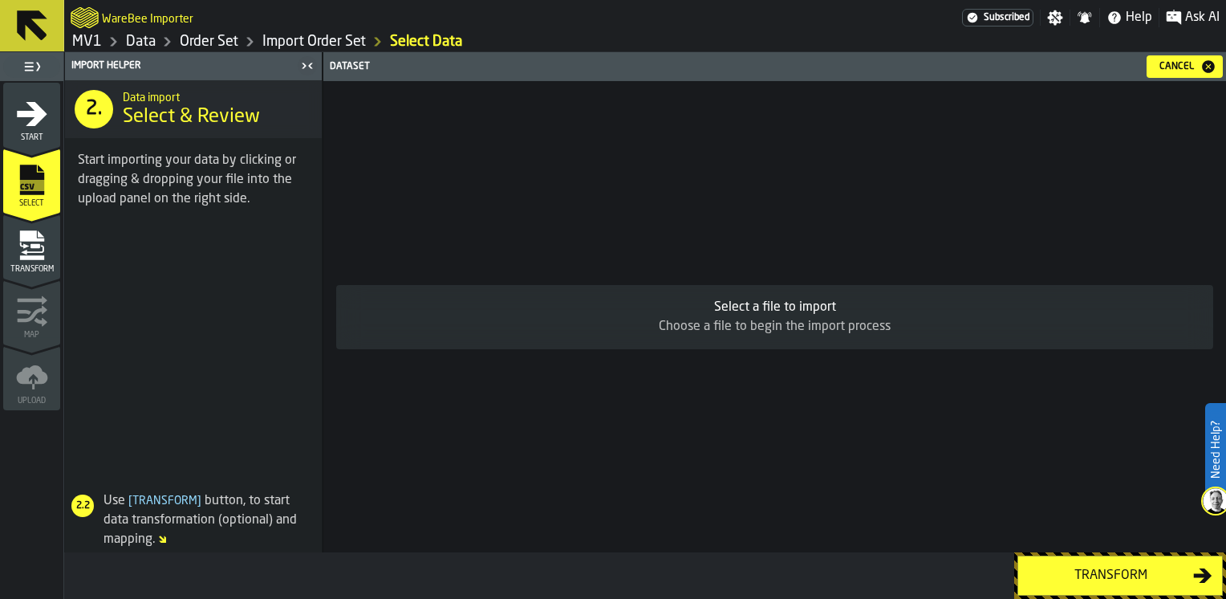
click at [752, 309] on div "Select a file to import" at bounding box center [774, 307] width 851 height 19
click at [694, 333] on div "Choose a file to begin the import process" at bounding box center [774, 326] width 851 height 19
click at [128, 108] on span "Select & Review" at bounding box center [191, 117] width 137 height 26
click at [26, 121] on icon "menu Start" at bounding box center [32, 114] width 32 height 32
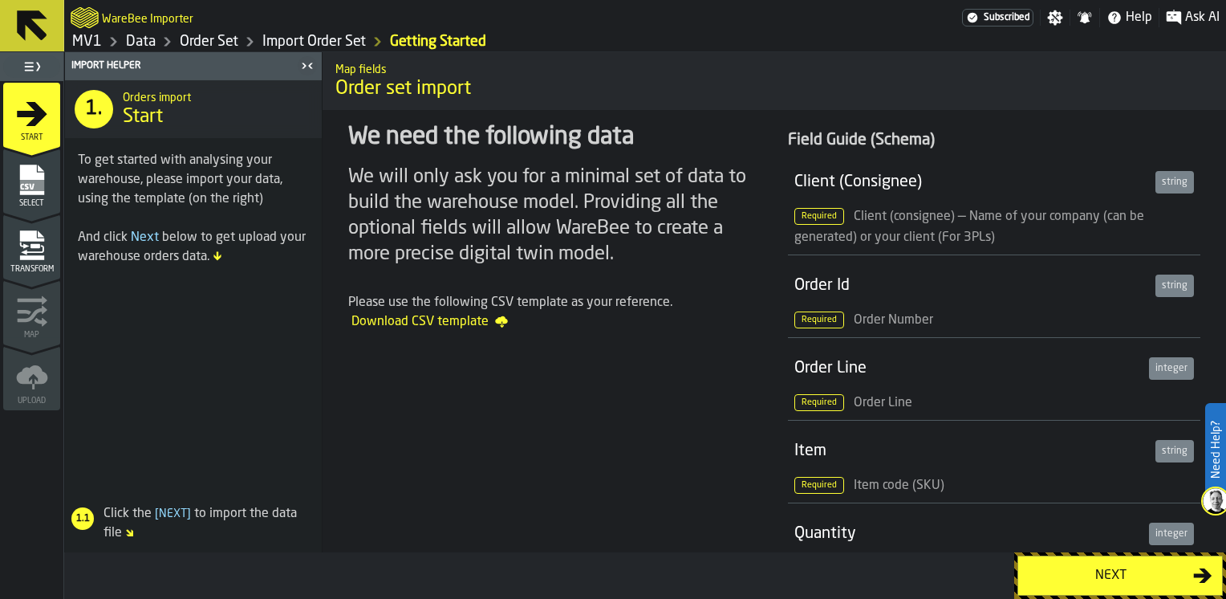
click at [437, 319] on span "Download CSV template" at bounding box center [429, 321] width 156 height 19
click at [134, 40] on link "Data" at bounding box center [141, 42] width 30 height 18
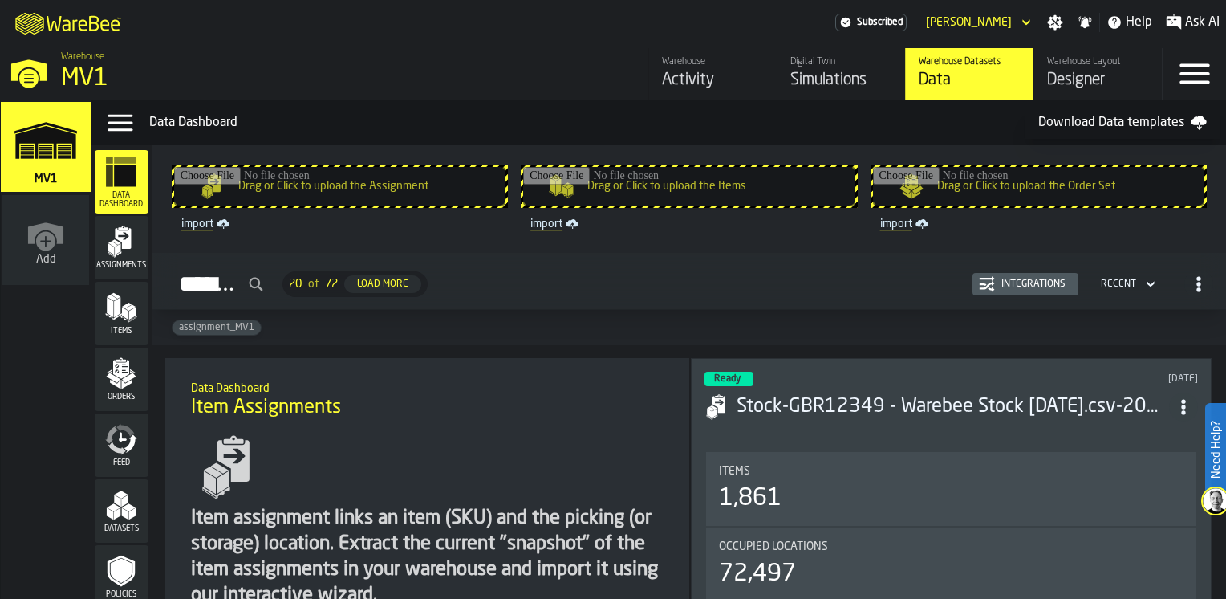
click at [117, 358] on icon "menu Orders" at bounding box center [121, 373] width 32 height 32
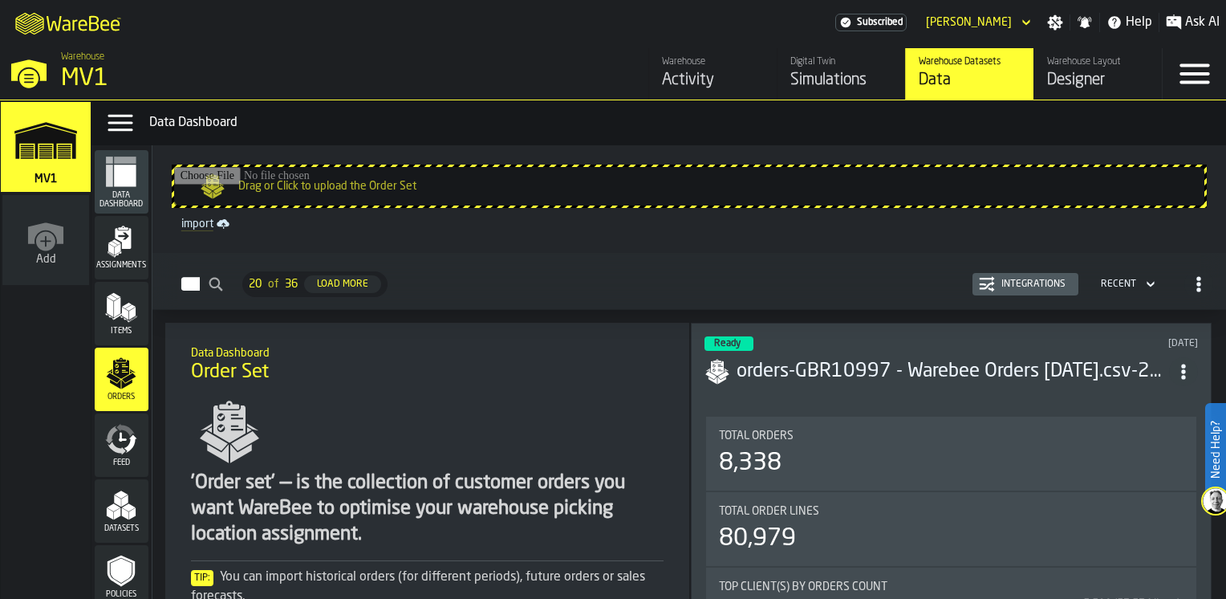
click at [546, 188] on input "Drag or Click to upload the Order Set" at bounding box center [689, 186] width 1030 height 39
click at [1130, 286] on div "Recent" at bounding box center [1118, 283] width 35 height 11
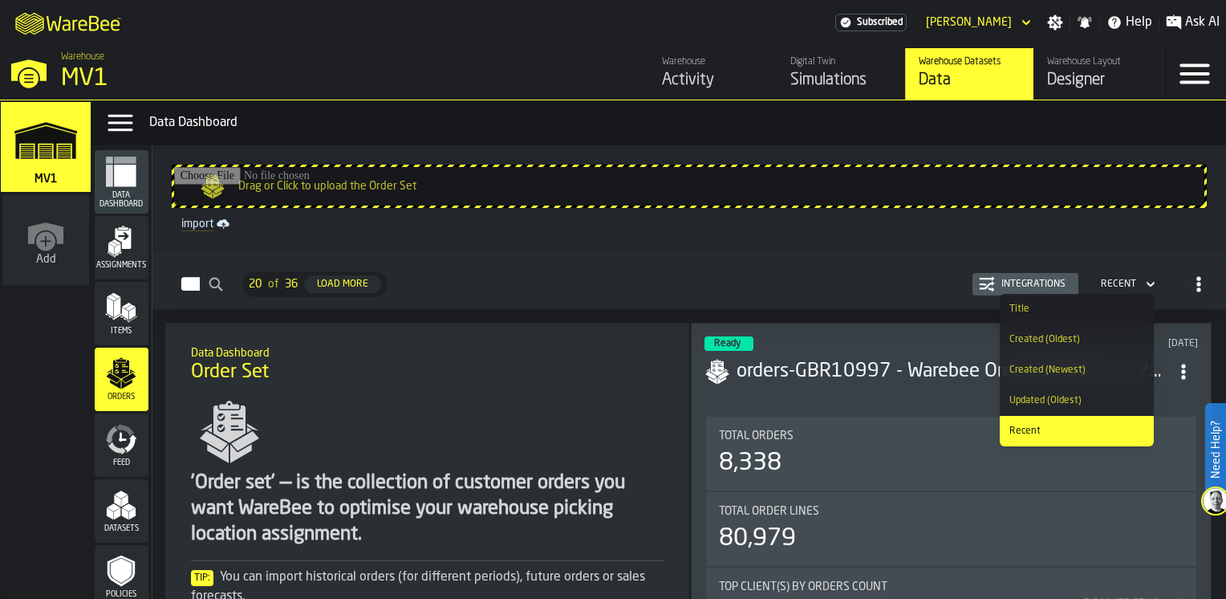
click at [1029, 433] on div "Recent" at bounding box center [1076, 430] width 135 height 11
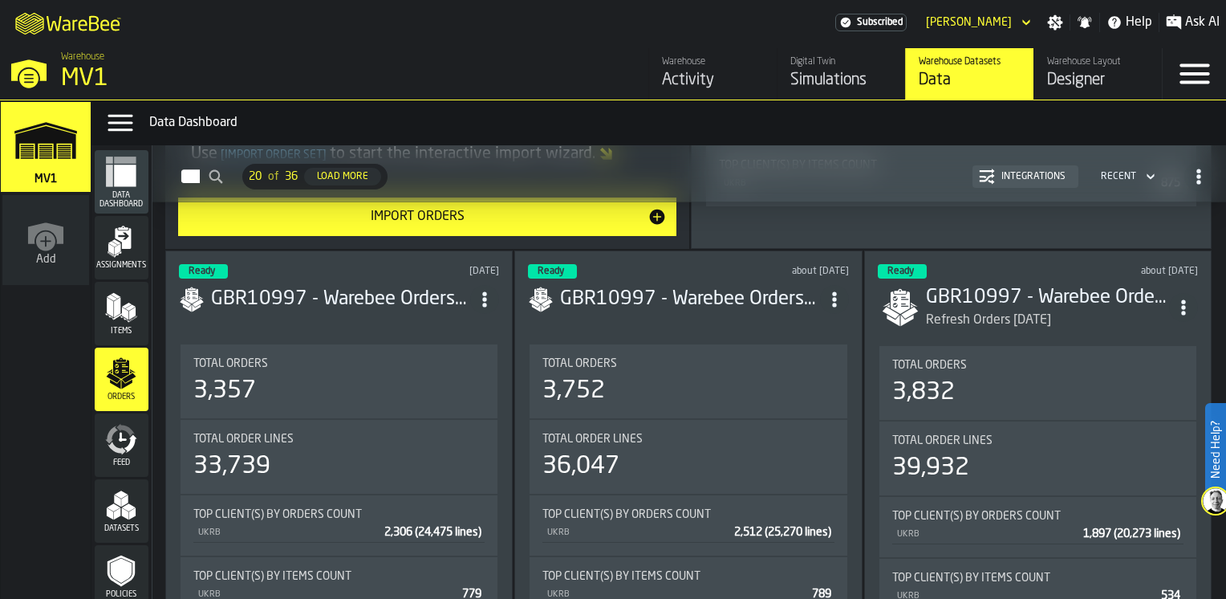
scroll to position [481, 0]
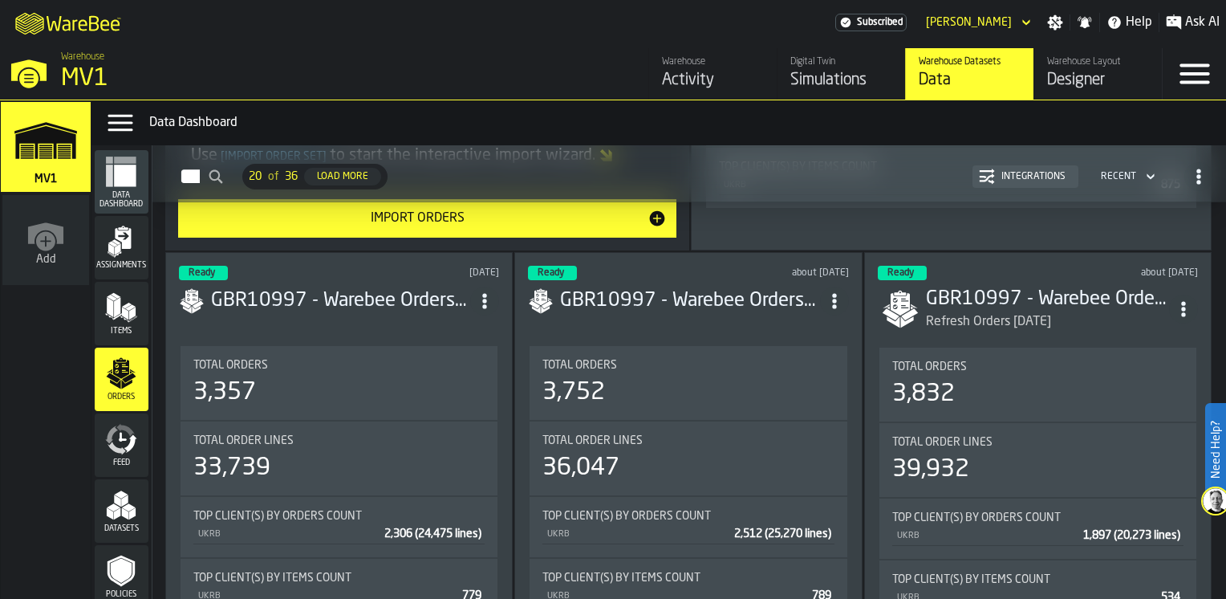
click at [122, 393] on span "Orders" at bounding box center [122, 396] width 54 height 9
click at [1123, 172] on div "Recent" at bounding box center [1118, 176] width 35 height 11
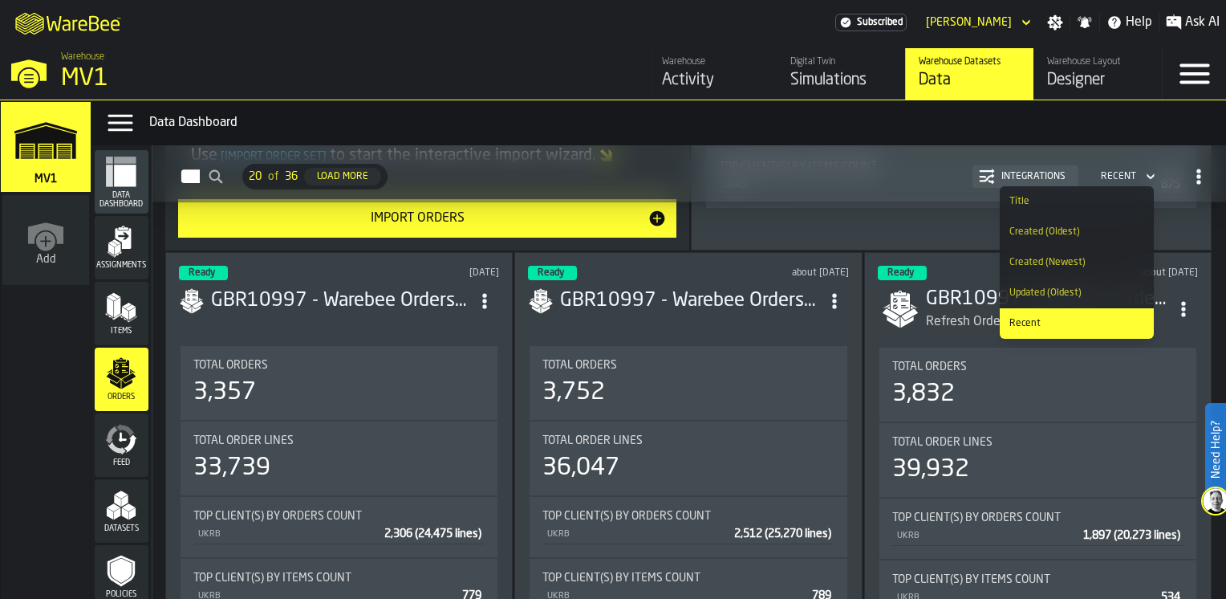
click at [1035, 326] on div "Recent" at bounding box center [1076, 323] width 135 height 11
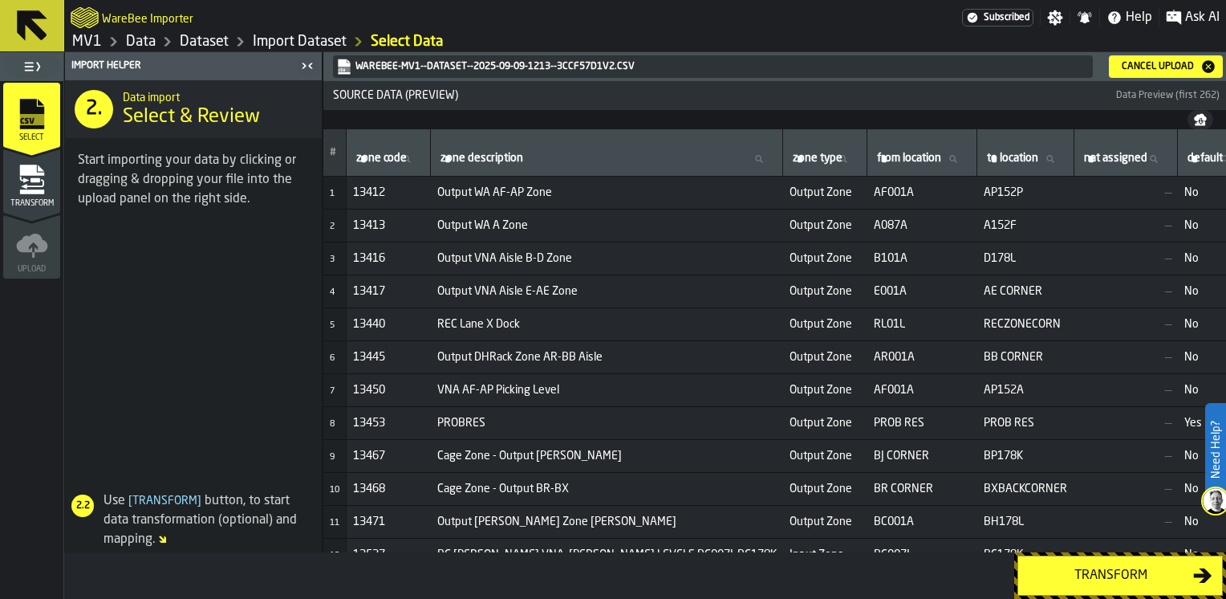
click at [138, 42] on link "Data" at bounding box center [141, 42] width 30 height 18
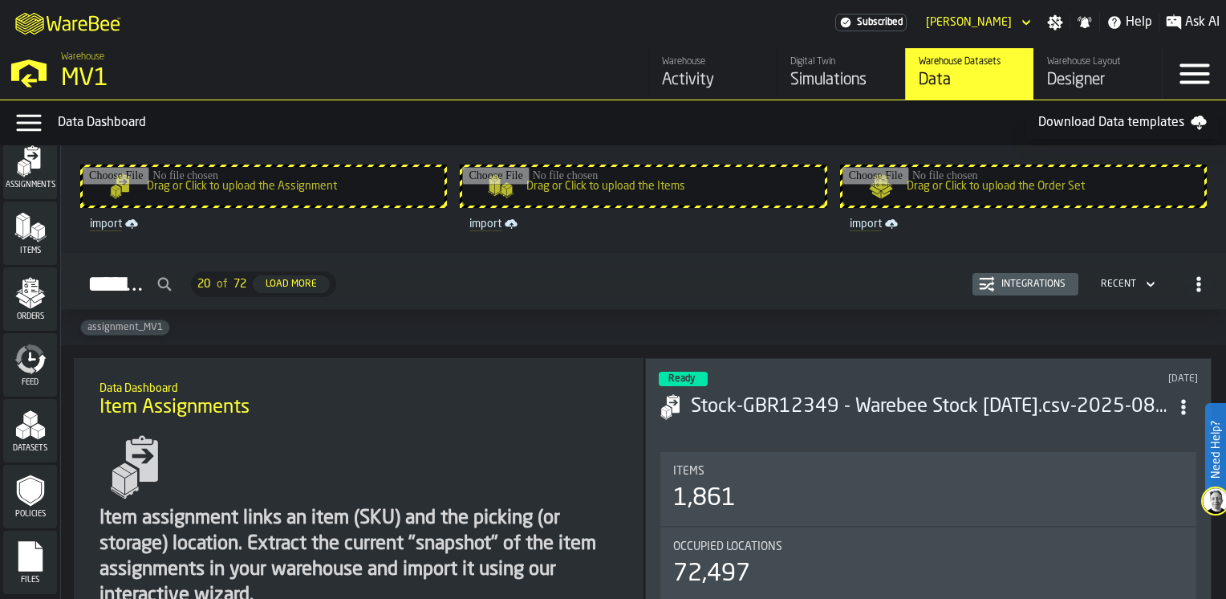
scroll to position [80, 0]
click at [26, 237] on icon "menu Items" at bounding box center [30, 227] width 32 height 32
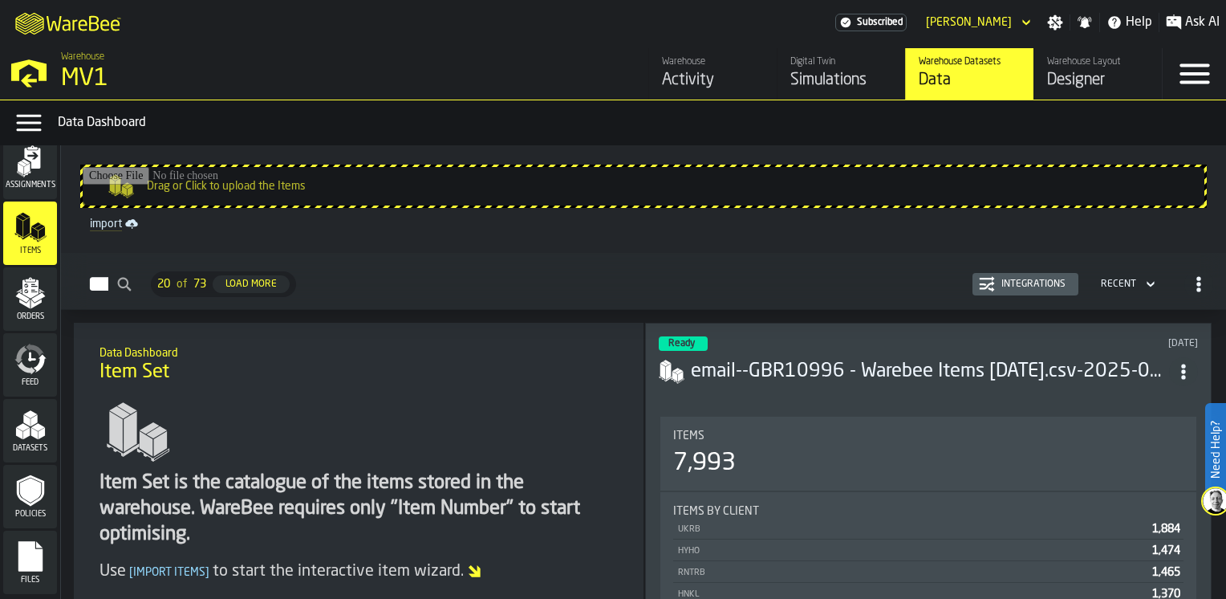
click at [21, 174] on icon "menu Assignments" at bounding box center [30, 161] width 32 height 32
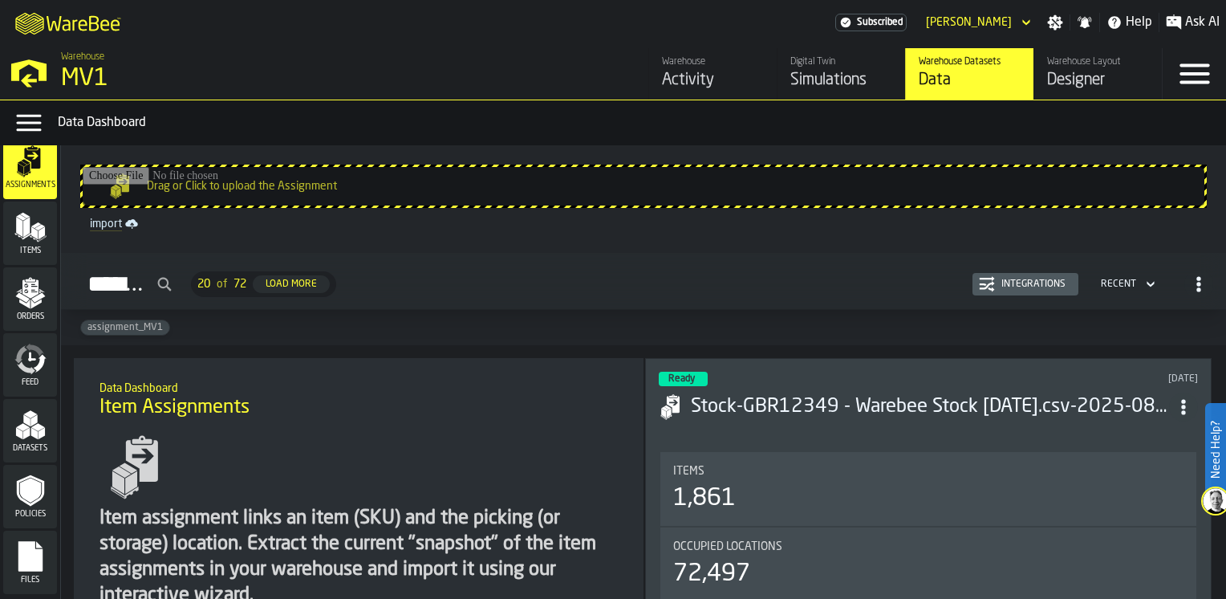
click at [18, 181] on span "Assignments" at bounding box center [30, 185] width 54 height 9
click at [120, 223] on link "import" at bounding box center [643, 223] width 1120 height 19
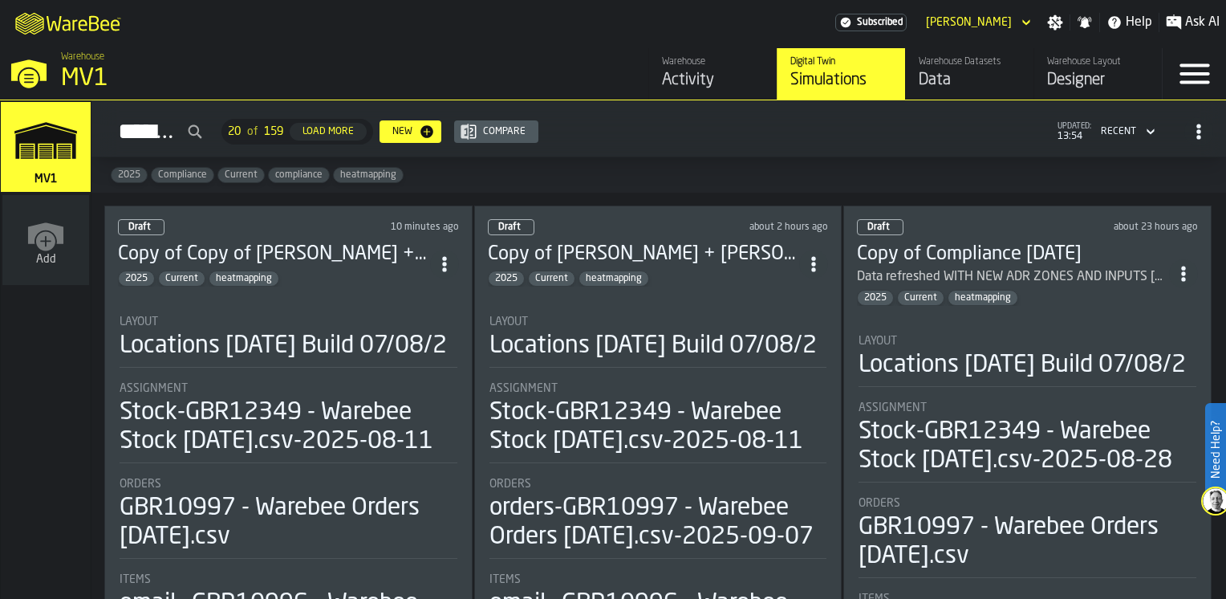
click at [849, 75] on div "Simulations" at bounding box center [841, 80] width 102 height 22
click at [942, 72] on div "Data" at bounding box center [970, 80] width 102 height 22
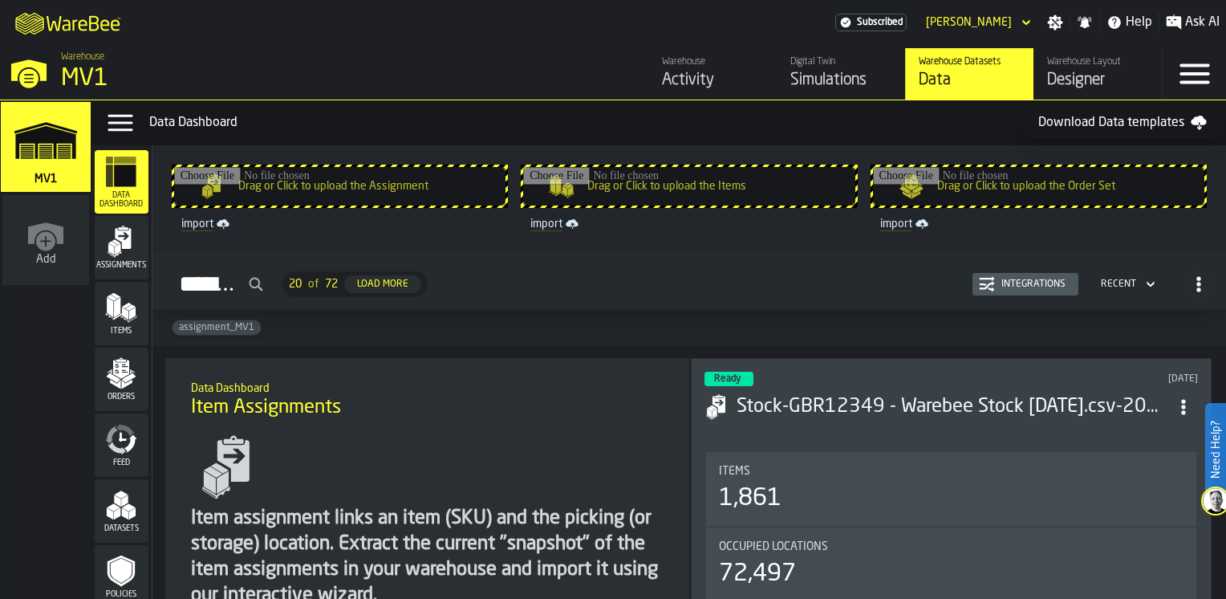
click at [263, 184] on input "Drag or Click to upload the Assignment" at bounding box center [339, 186] width 331 height 39
click at [260, 188] on input "Drag or Click to upload the Assignment" at bounding box center [339, 186] width 331 height 39
click at [122, 249] on icon "menu Assignments" at bounding box center [121, 241] width 32 height 32
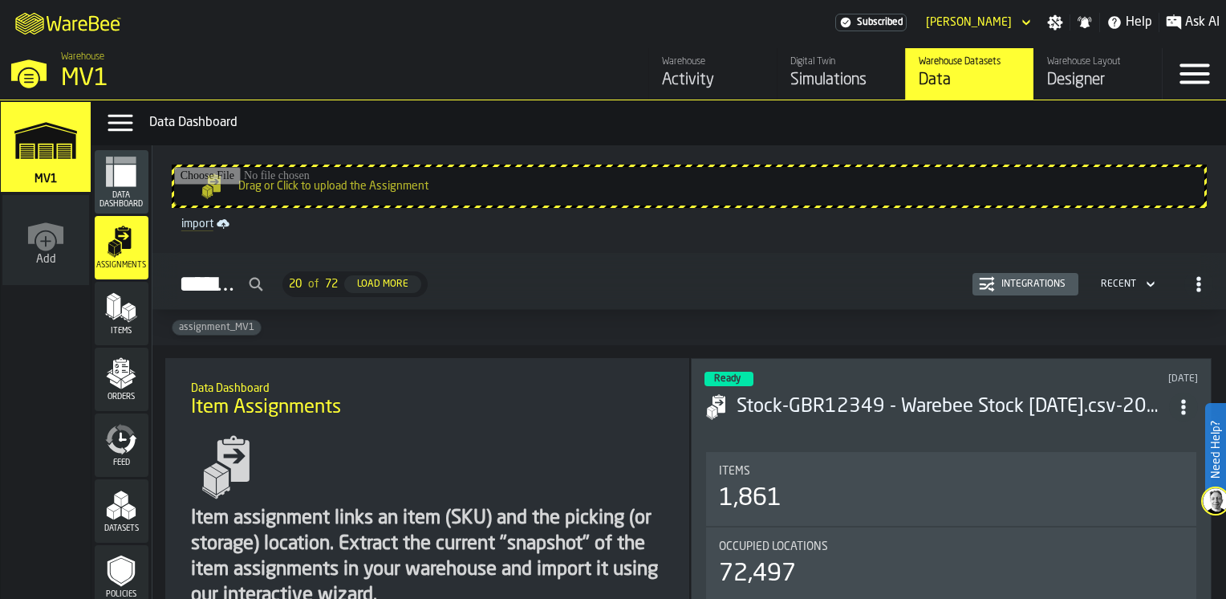
click at [311, 185] on input "Drag or Click to upload the Assignment" at bounding box center [689, 186] width 1030 height 39
